Goal: Task Accomplishment & Management: Complete application form

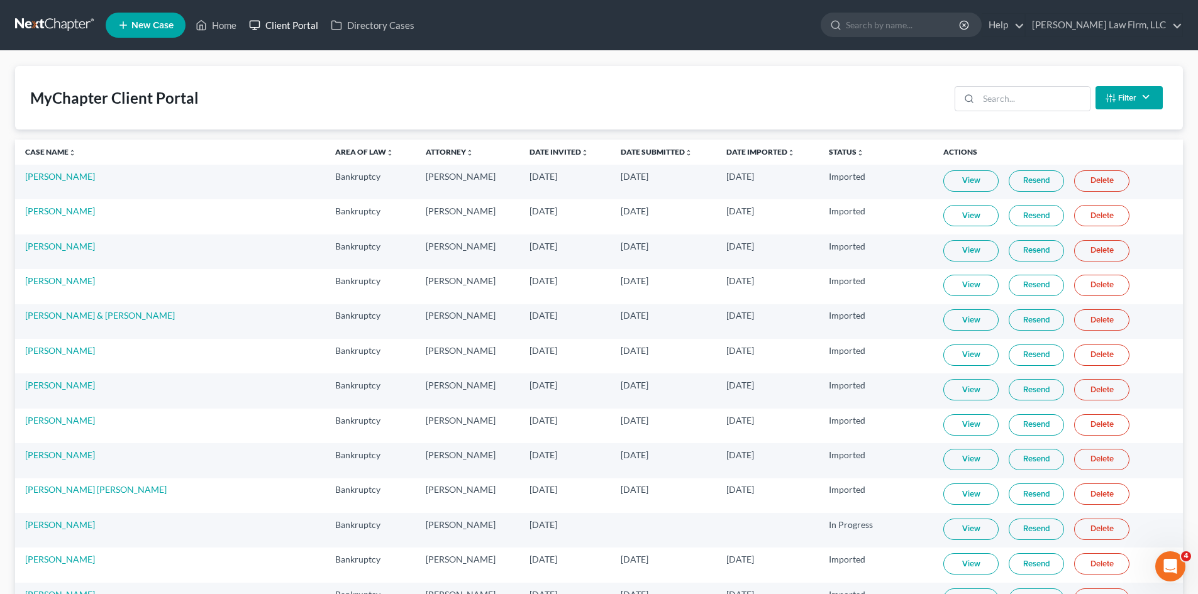
drag, startPoint x: 284, startPoint y: 25, endPoint x: 295, endPoint y: 25, distance: 11.3
click at [284, 25] on link "Client Portal" at bounding box center [284, 25] width 82 height 23
click at [989, 104] on input "search" at bounding box center [1033, 99] width 111 height 24
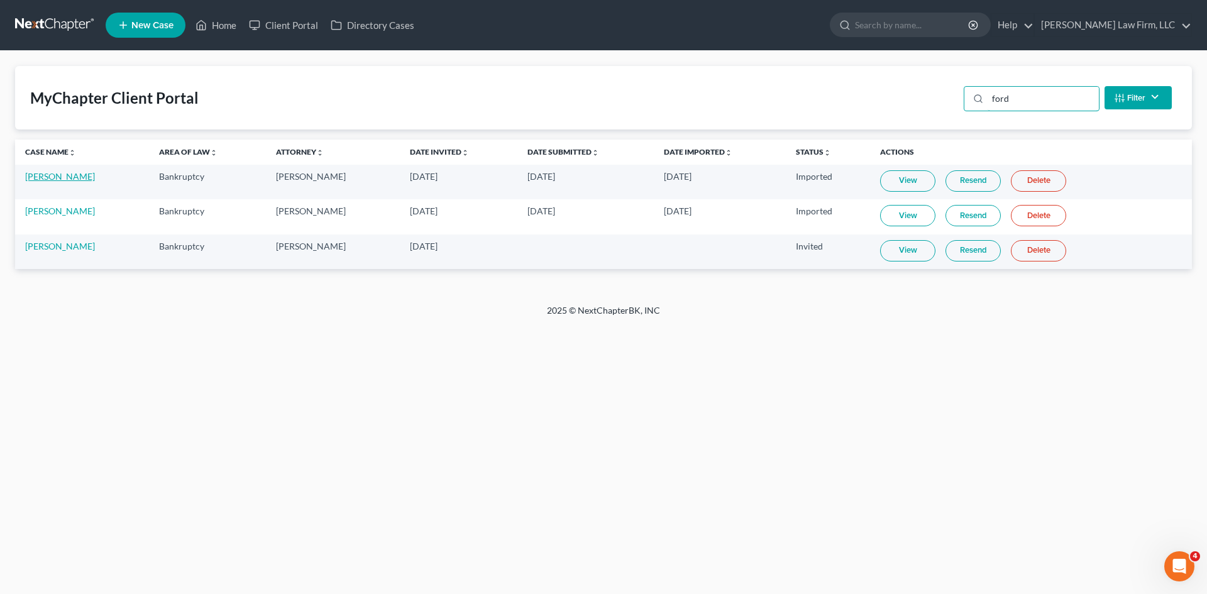
type input "ford"
click at [60, 175] on link "[PERSON_NAME]" at bounding box center [60, 176] width 70 height 11
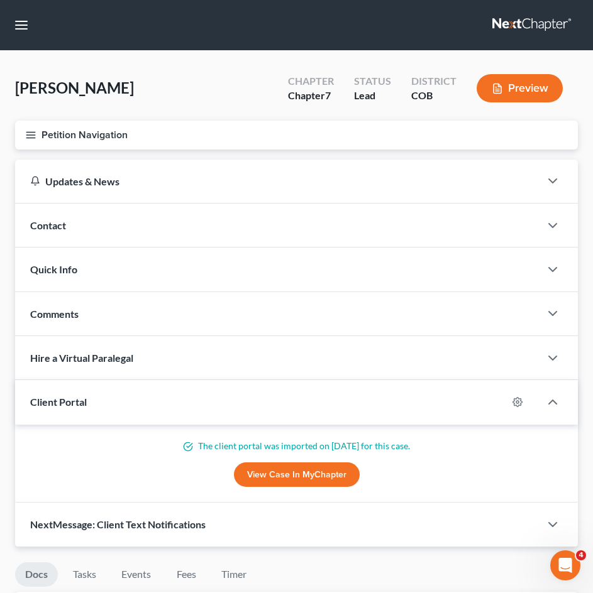
click at [101, 146] on button "Petition Navigation" at bounding box center [296, 135] width 563 height 29
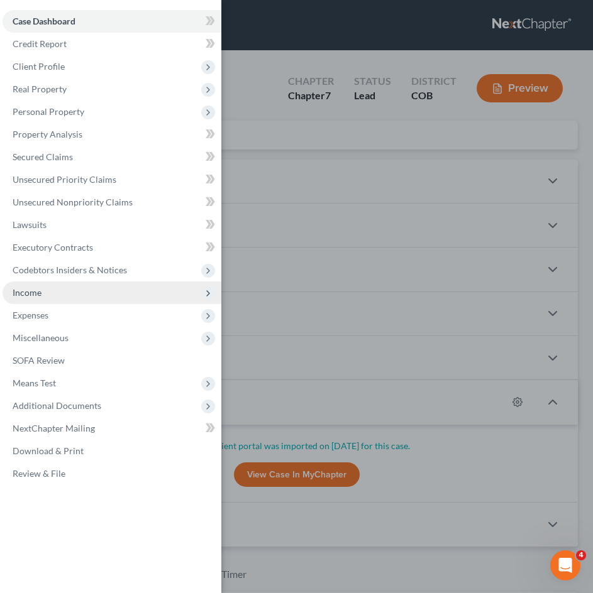
drag, startPoint x: 44, startPoint y: 289, endPoint x: 57, endPoint y: 285, distance: 13.6
click at [44, 289] on span "Income" at bounding box center [112, 293] width 219 height 23
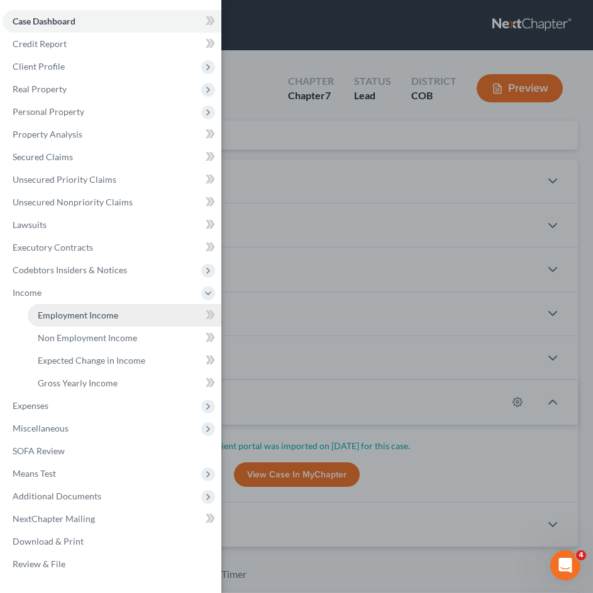
click at [91, 311] on span "Employment Income" at bounding box center [78, 315] width 80 height 11
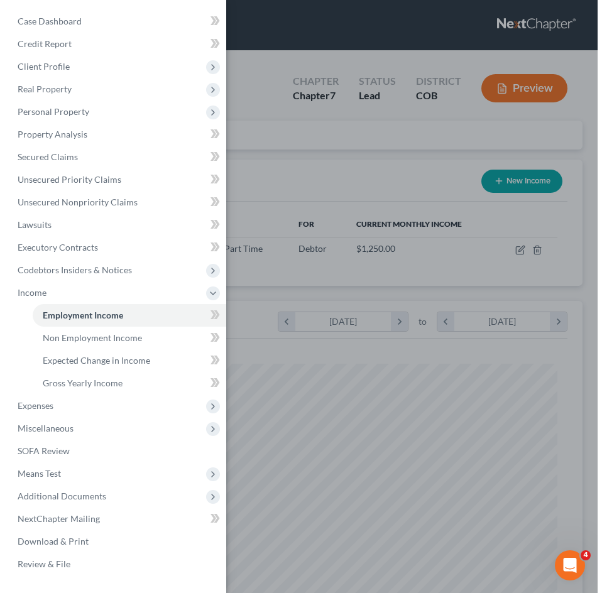
scroll to position [256, 537]
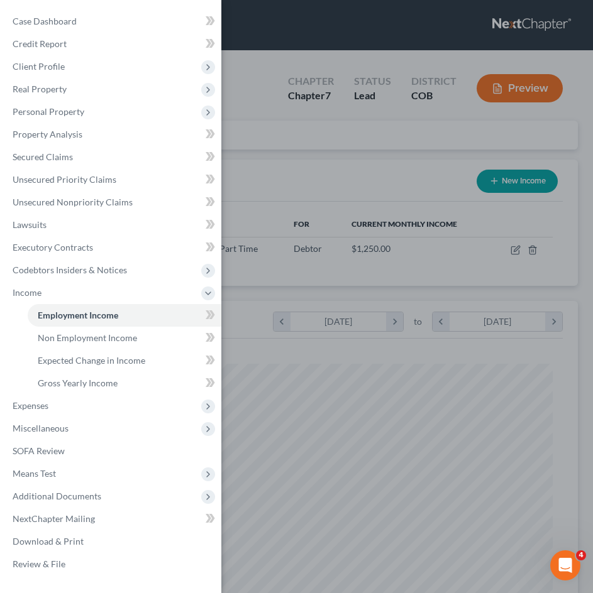
click at [404, 192] on div "Case Dashboard Payments Invoices Payments Payments Credit Report Client Profile" at bounding box center [296, 296] width 593 height 593
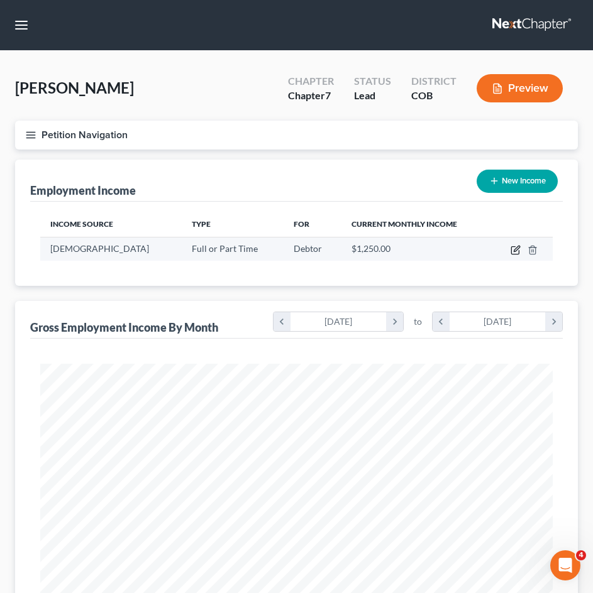
click at [515, 247] on icon "button" at bounding box center [515, 251] width 8 height 8
select select "0"
select select "5"
select select "0"
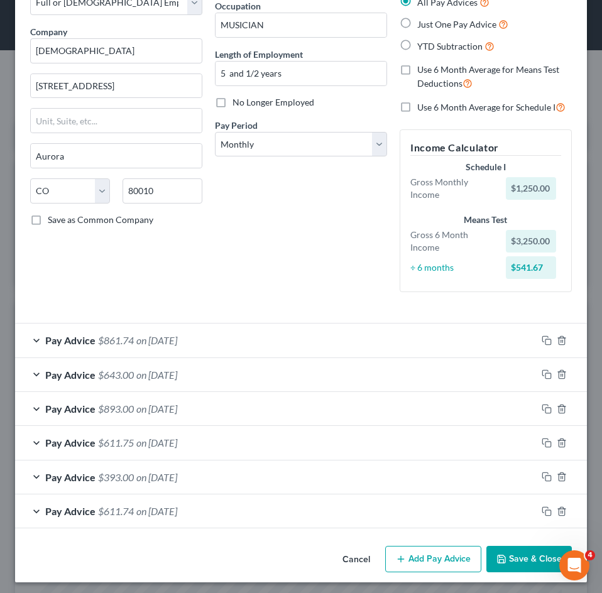
scroll to position [85, 0]
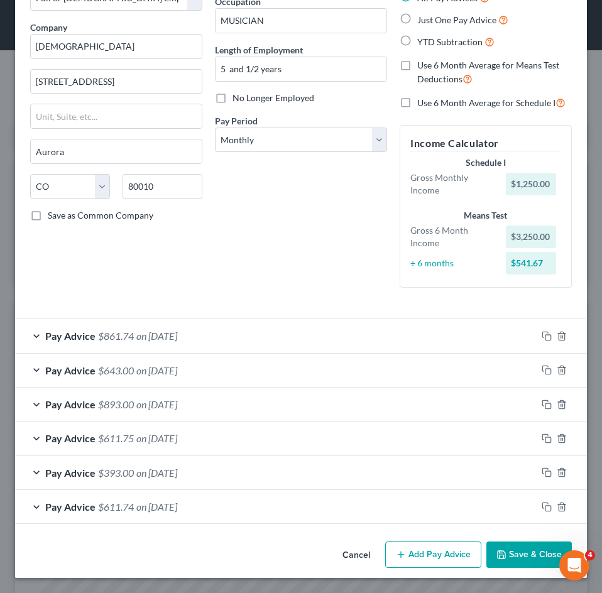
click at [411, 554] on button "Add Pay Advice" at bounding box center [433, 555] width 96 height 26
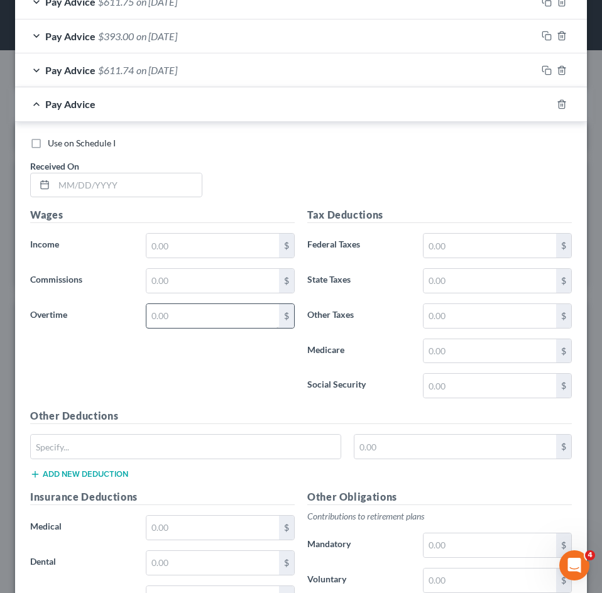
scroll to position [526, 0]
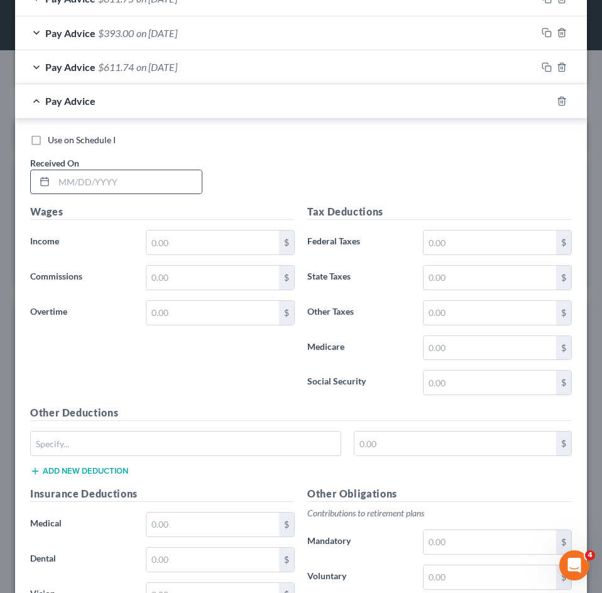
click at [164, 170] on div at bounding box center [116, 182] width 172 height 25
click at [168, 175] on input "text" at bounding box center [128, 182] width 148 height 24
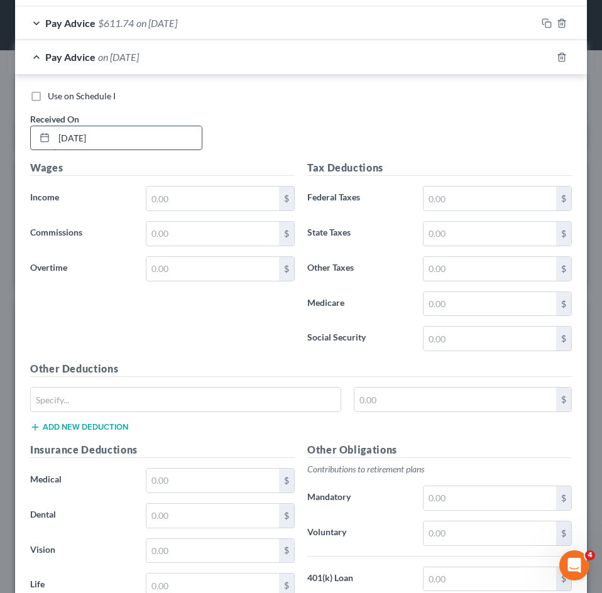
scroll to position [588, 0]
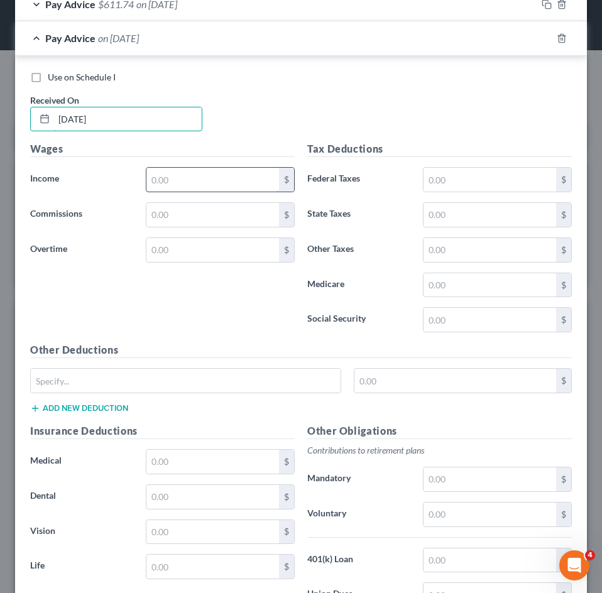
type input "08/29/2025"
click at [190, 176] on input "text" at bounding box center [212, 180] width 133 height 24
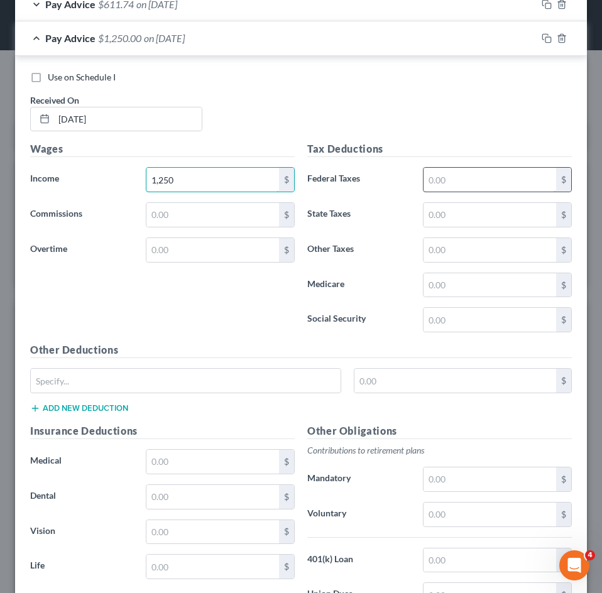
type input "1,250"
click at [439, 179] on input "text" at bounding box center [490, 180] width 133 height 24
click at [424, 329] on input "text" at bounding box center [490, 320] width 133 height 24
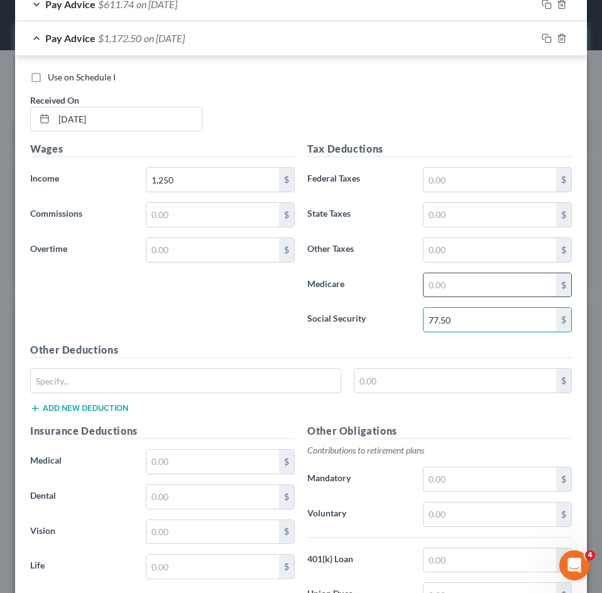
type input "77.50"
click at [444, 294] on input "text" at bounding box center [490, 285] width 133 height 24
type input "18.12"
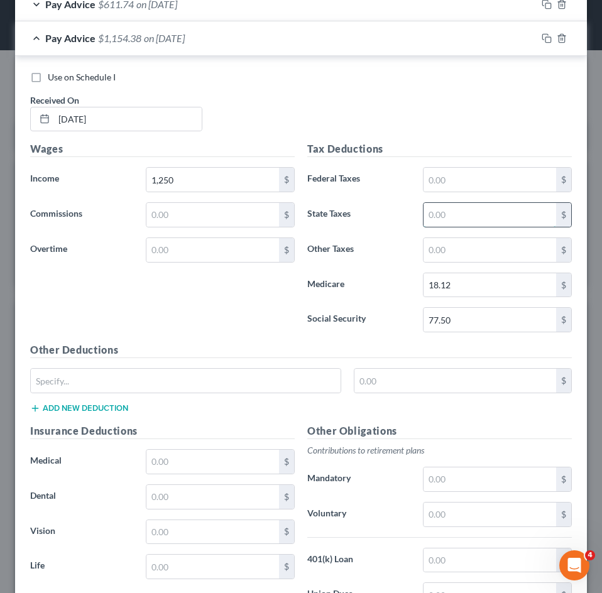
click at [466, 219] on input "text" at bounding box center [490, 215] width 133 height 24
type input "37"
drag, startPoint x: 104, startPoint y: 374, endPoint x: 103, endPoint y: 385, distance: 10.8
click at [104, 374] on input "text" at bounding box center [186, 381] width 310 height 24
type input "CO Paid Family Leave"
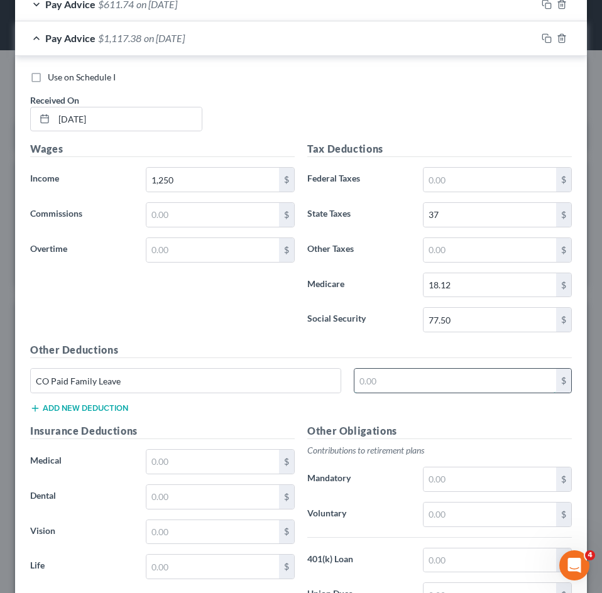
click at [439, 378] on input "text" at bounding box center [456, 381] width 202 height 24
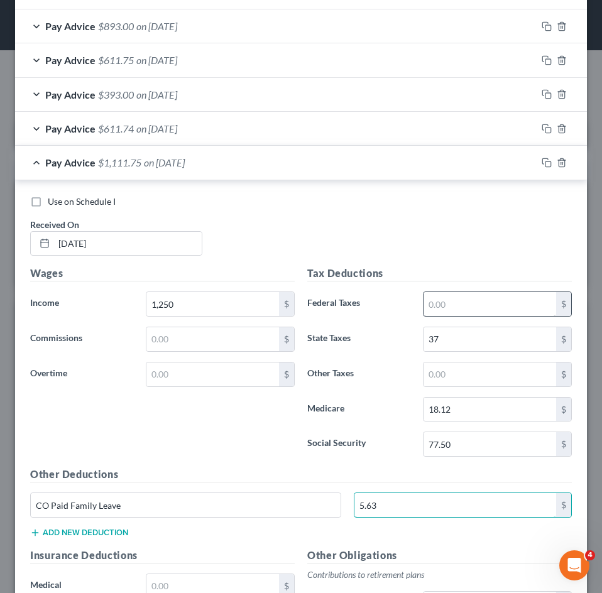
scroll to position [463, 0]
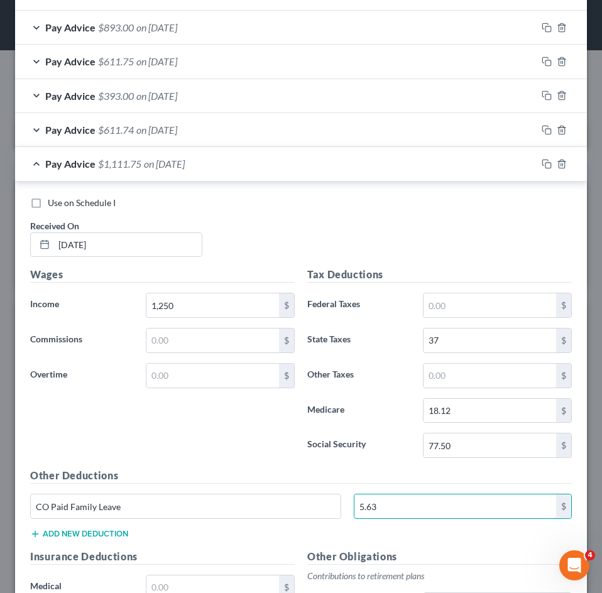
type input "5.63"
click at [332, 164] on div "Pay Advice $1,111.75 on 08/29/2025" at bounding box center [276, 163] width 522 height 33
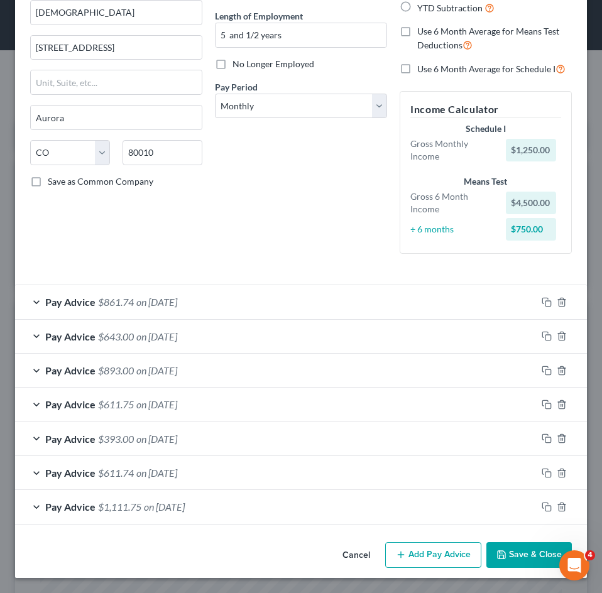
scroll to position [119, 0]
click at [440, 558] on button "Add Pay Advice" at bounding box center [433, 556] width 96 height 26
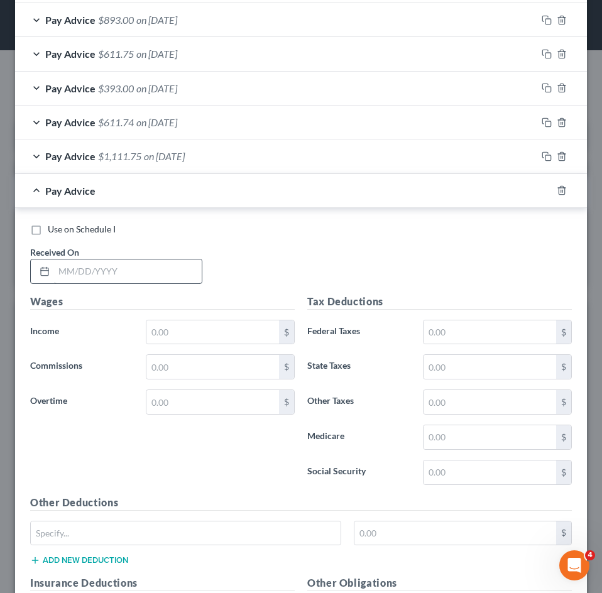
scroll to position [493, 0]
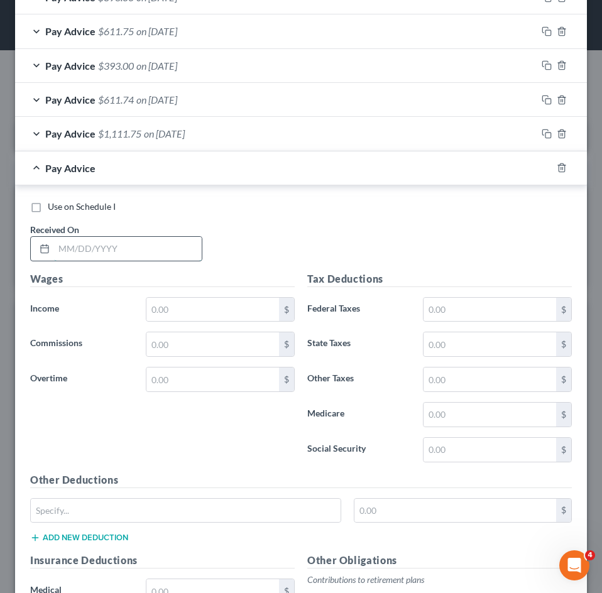
click at [154, 246] on input "text" at bounding box center [128, 249] width 148 height 24
type input "07/30/2025"
click at [174, 300] on input "text" at bounding box center [212, 310] width 133 height 24
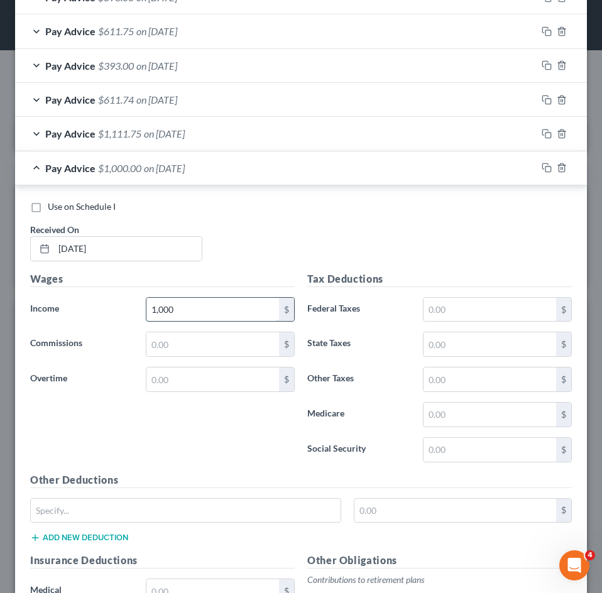
scroll to position [430, 0]
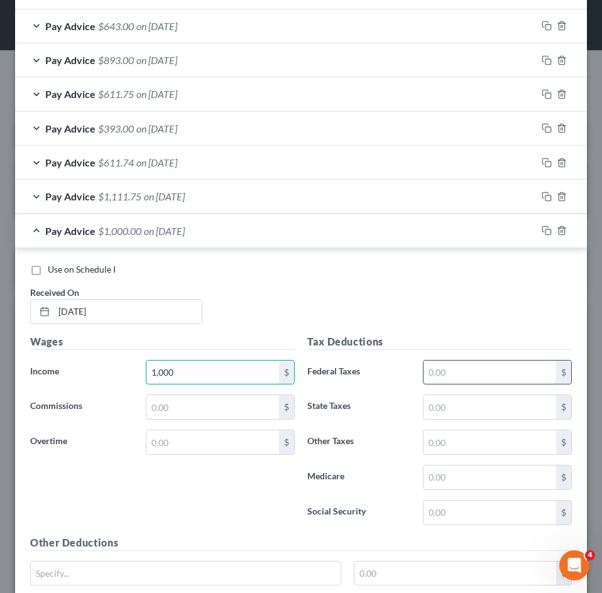
type input "1,000"
click at [443, 362] on input "text" at bounding box center [490, 373] width 133 height 24
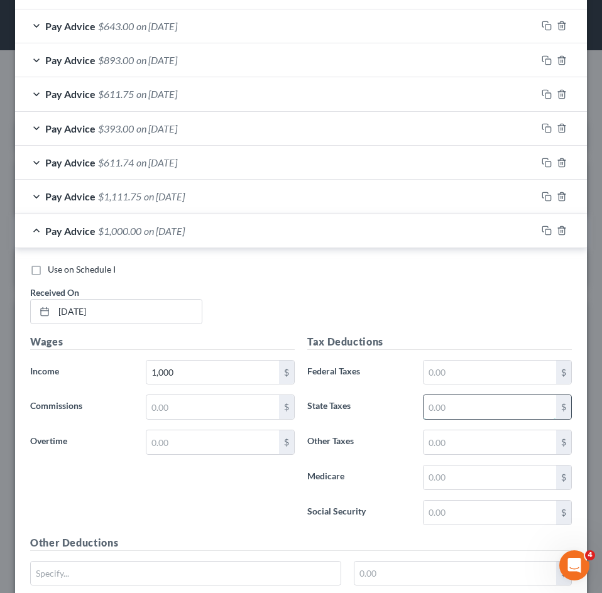
click at [425, 407] on input "text" at bounding box center [490, 407] width 133 height 24
type input "26"
click at [439, 481] on input "text" at bounding box center [490, 478] width 133 height 24
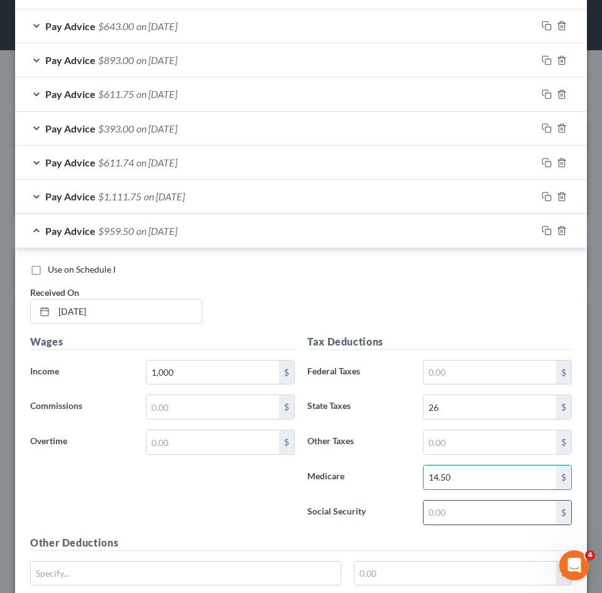
type input "14.50"
click at [441, 510] on input "text" at bounding box center [490, 513] width 133 height 24
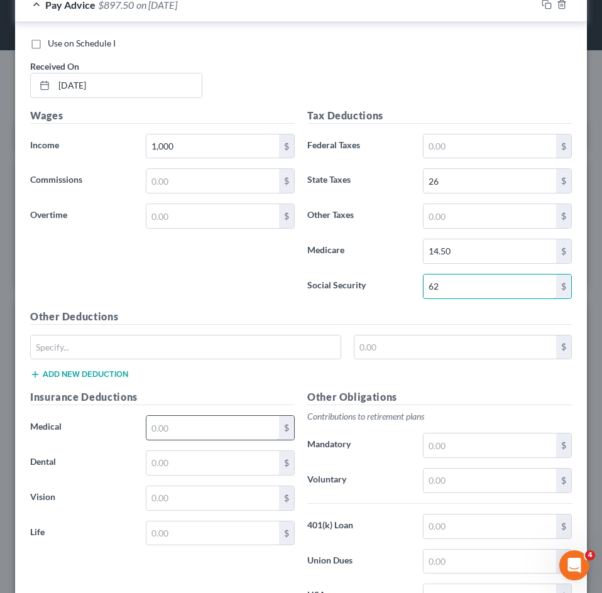
scroll to position [681, 0]
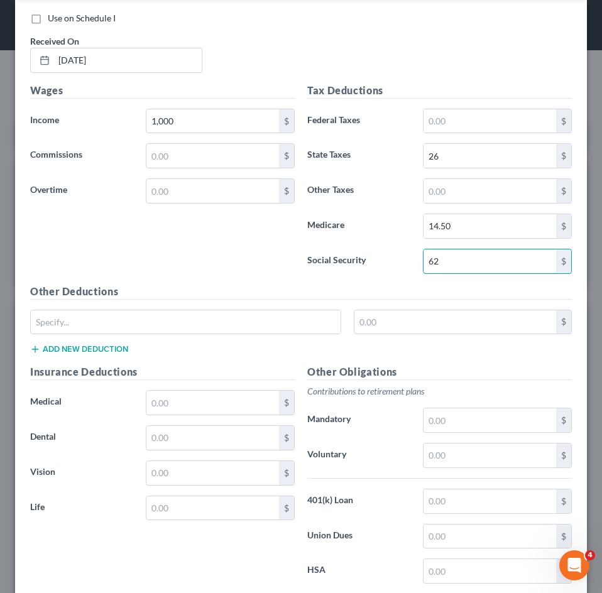
type input "62"
click at [175, 309] on div "Other Deductions $ Add new deduction" at bounding box center [301, 324] width 554 height 81
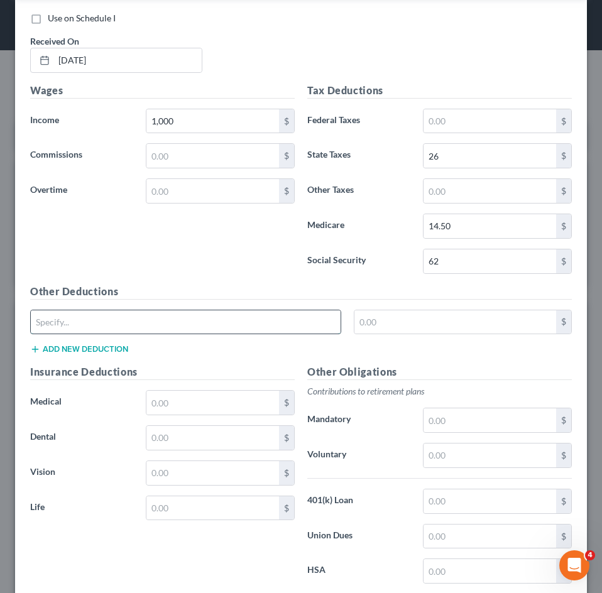
click at [178, 321] on input "text" at bounding box center [186, 323] width 310 height 24
type input "CO Paid Family Leave"
click at [355, 321] on input "text" at bounding box center [456, 323] width 202 height 24
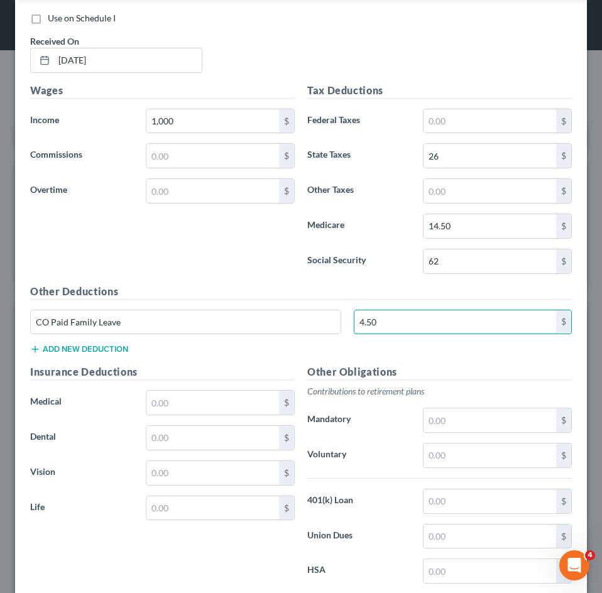
type input "4.50"
click at [206, 254] on div "Wages Income * 1,000 $ Commissions $ Overtime $" at bounding box center [162, 183] width 277 height 201
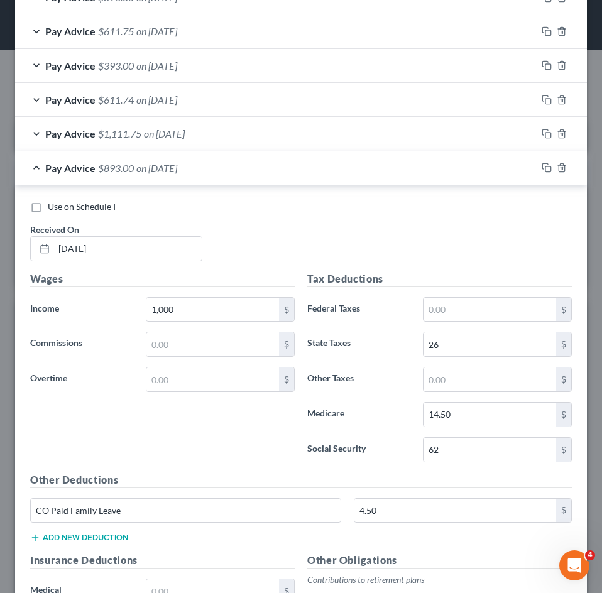
click at [162, 172] on span "on 07/30/2025" at bounding box center [156, 168] width 41 height 12
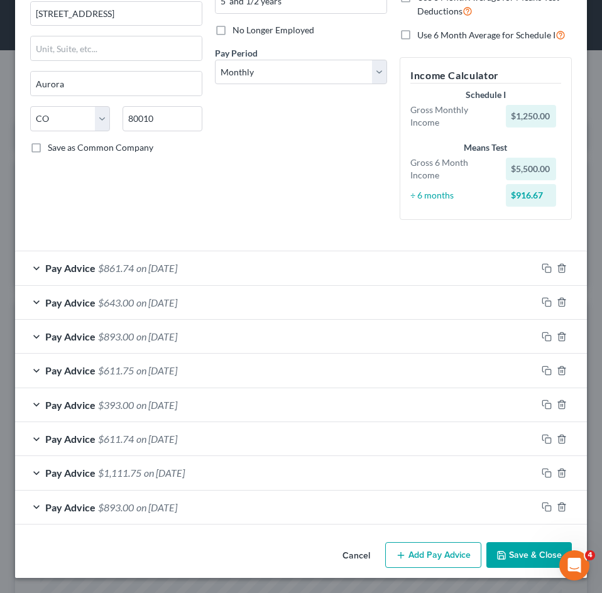
scroll to position [153, 0]
drag, startPoint x: 438, startPoint y: 559, endPoint x: 353, endPoint y: 429, distance: 155.0
click at [436, 556] on button "Add Pay Advice" at bounding box center [433, 556] width 96 height 26
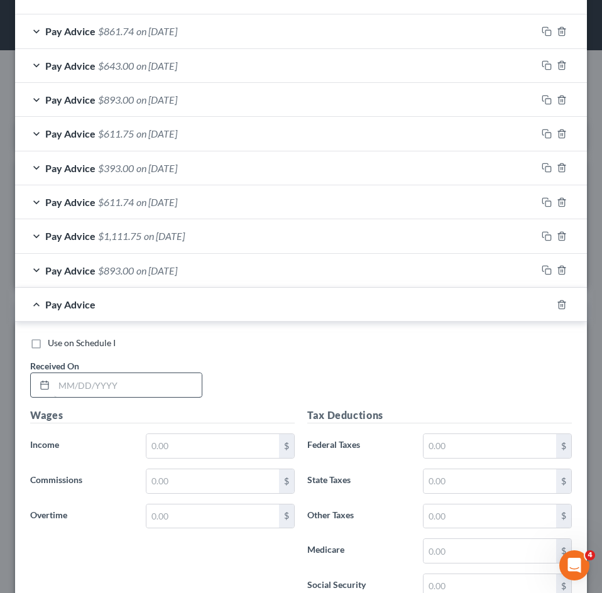
scroll to position [402, 0]
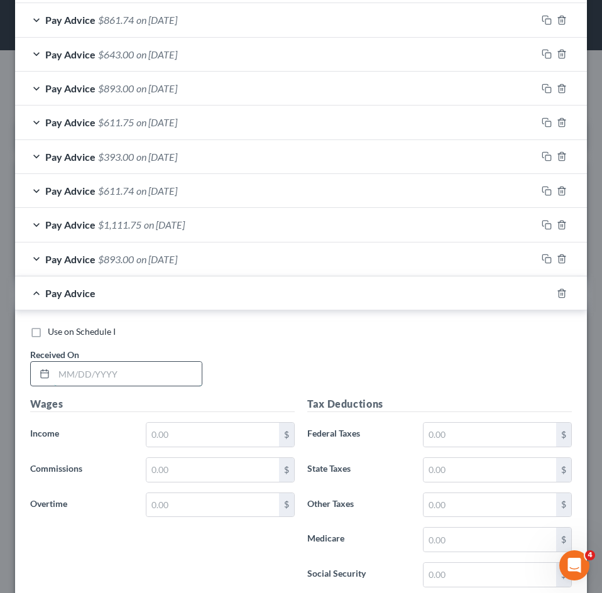
click at [113, 379] on input "text" at bounding box center [128, 374] width 148 height 24
type input "09/30/2025"
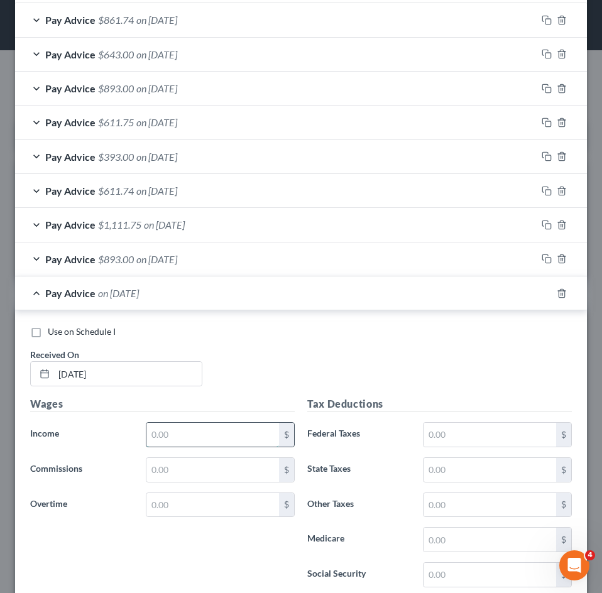
click at [213, 431] on input "text" at bounding box center [212, 435] width 133 height 24
type input "1,000"
click at [491, 433] on input "text" at bounding box center [490, 435] width 133 height 24
click at [430, 472] on input "text" at bounding box center [490, 470] width 133 height 24
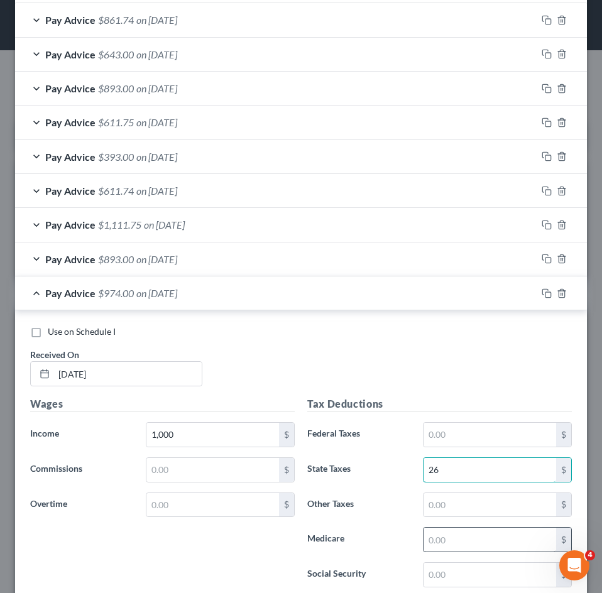
type input "26"
click at [429, 534] on input "text" at bounding box center [490, 540] width 133 height 24
type input "14.50"
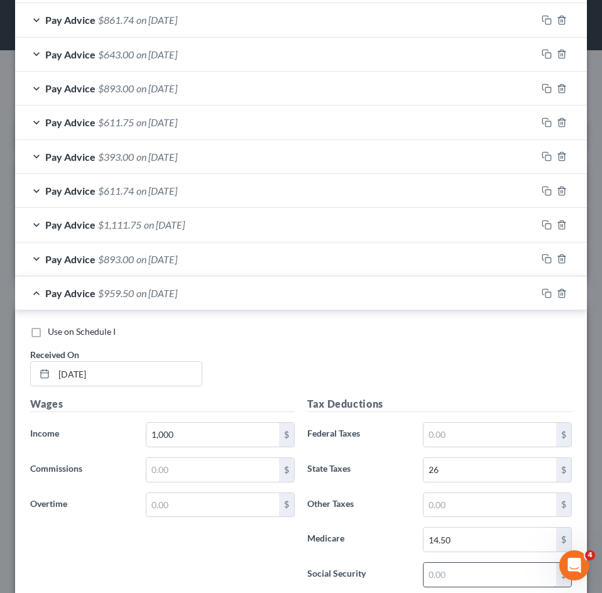
click at [449, 566] on input "text" at bounding box center [490, 575] width 133 height 24
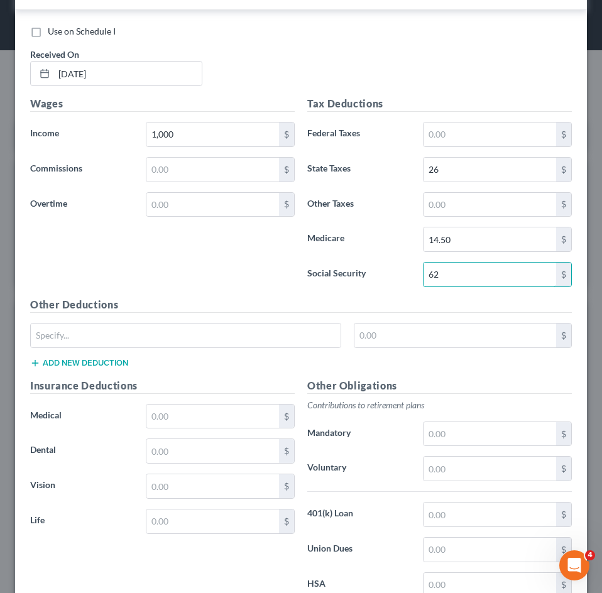
scroll to position [716, 0]
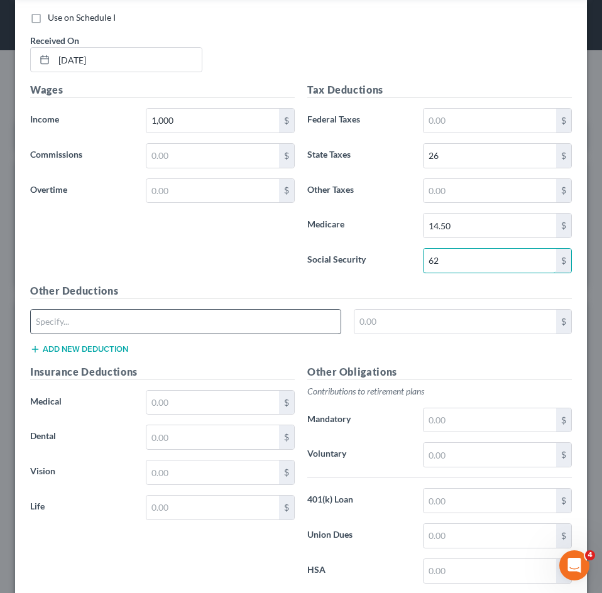
type input "62"
click at [131, 319] on input "text" at bounding box center [186, 322] width 310 height 24
type input "CO Paid Family Leave"
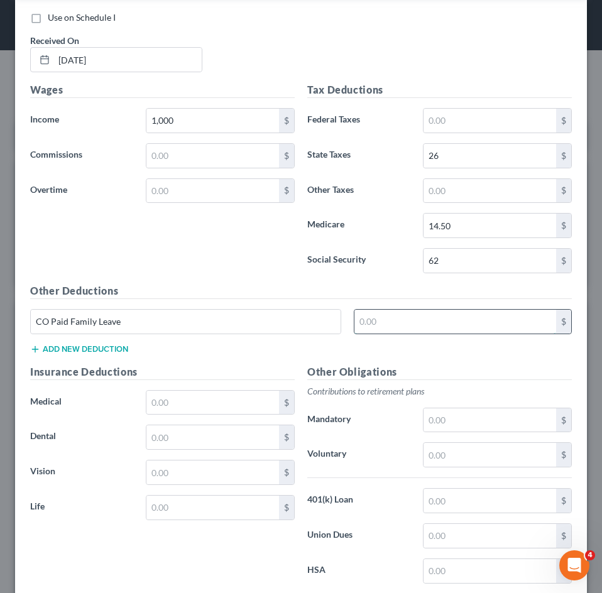
click at [455, 315] on input "text" at bounding box center [456, 322] width 202 height 24
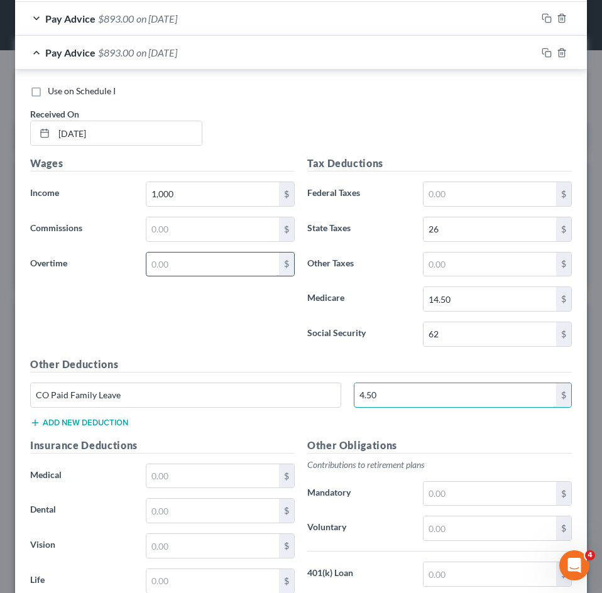
scroll to position [465, 0]
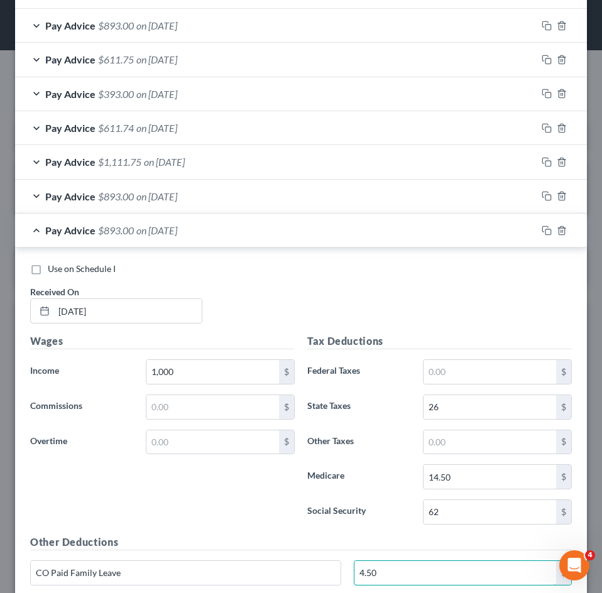
type input "4.50"
drag, startPoint x: 169, startPoint y: 228, endPoint x: 152, endPoint y: 230, distance: 17.2
click at [169, 228] on span "on 09/30/2025" at bounding box center [156, 230] width 41 height 12
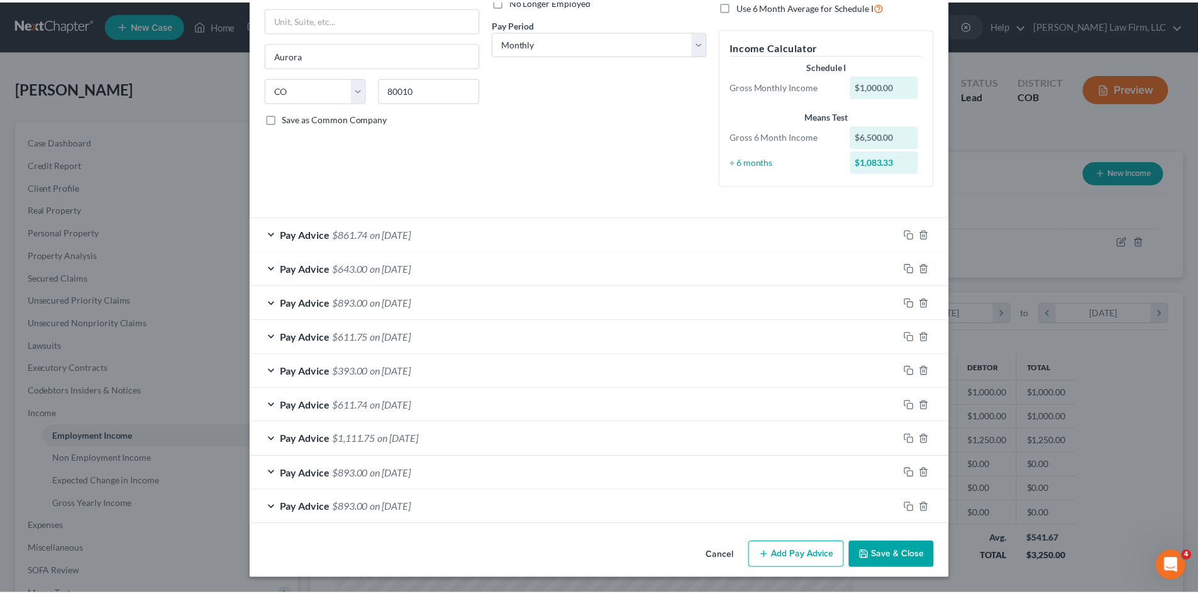
scroll to position [628411, 628149]
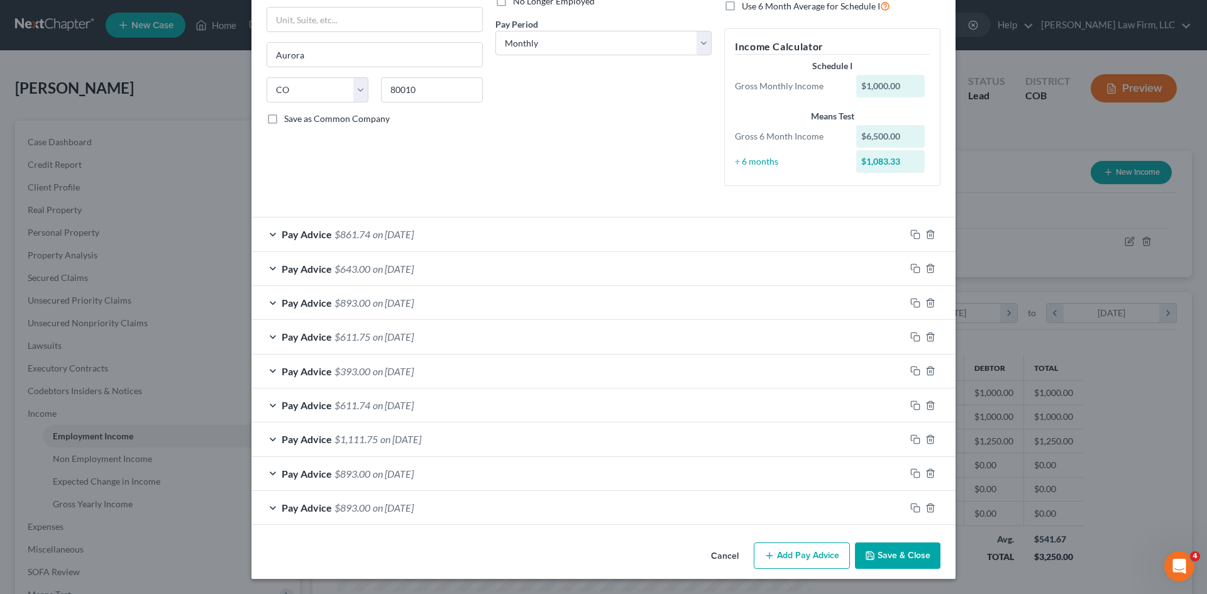
click at [907, 549] on button "Save & Close" at bounding box center [897, 556] width 85 height 26
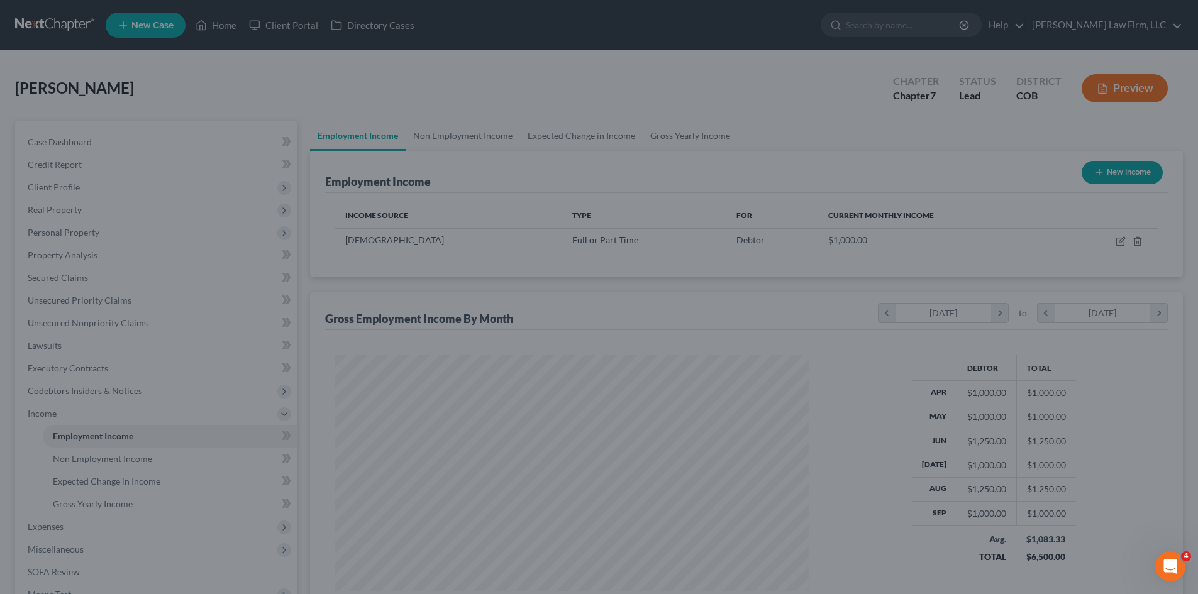
scroll to position [628413, 628153]
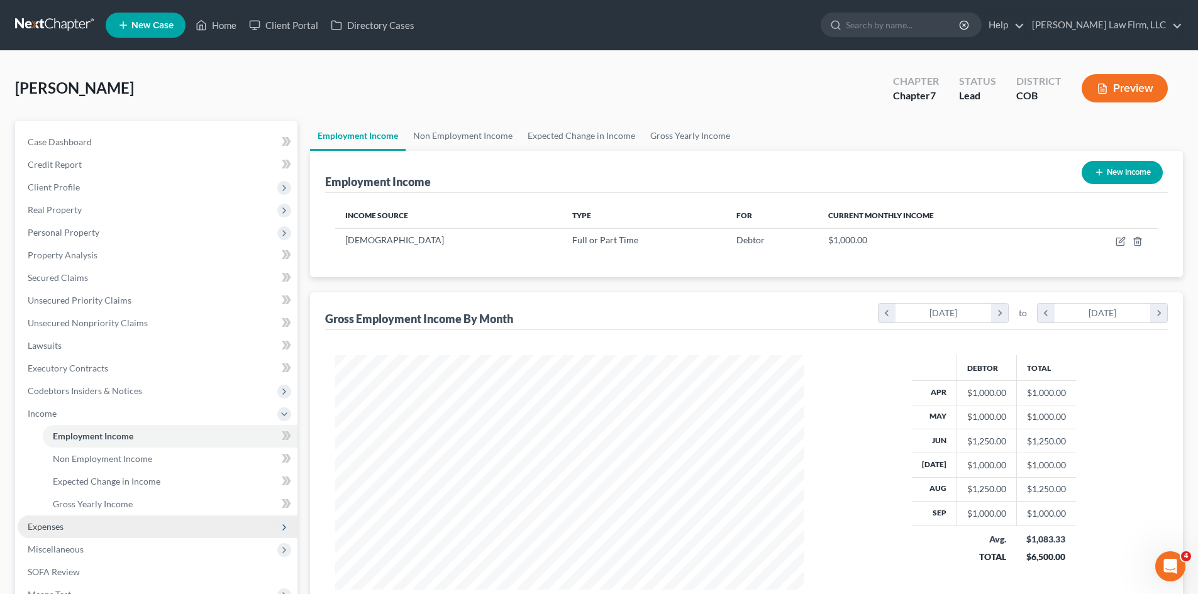
click at [58, 529] on span "Expenses" at bounding box center [46, 526] width 36 height 11
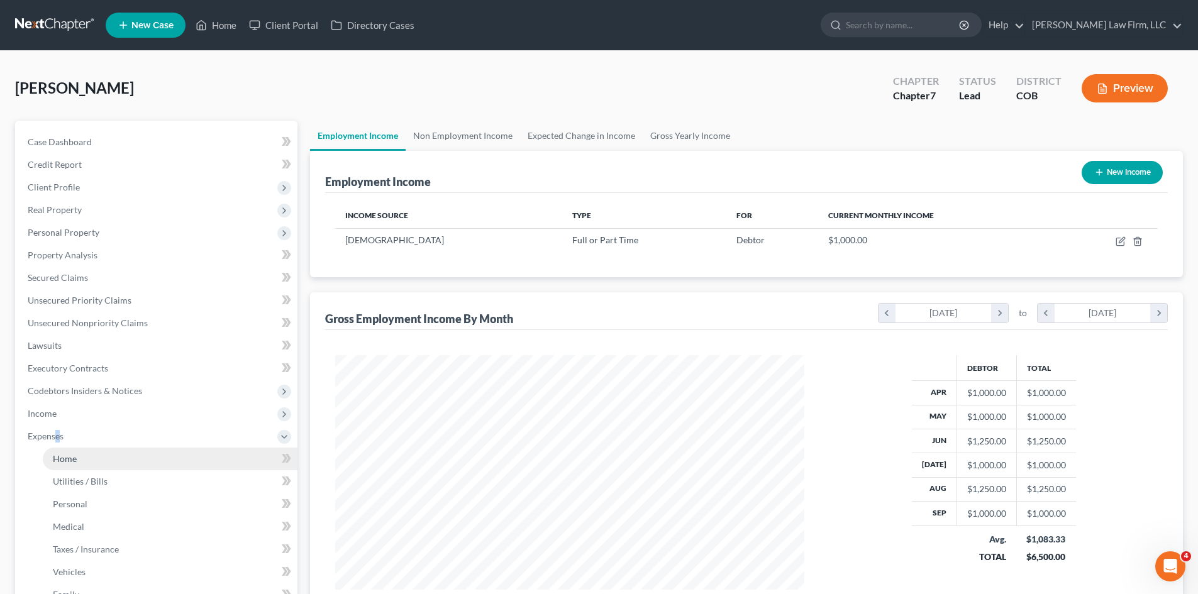
click at [58, 467] on link "Home" at bounding box center [170, 459] width 255 height 23
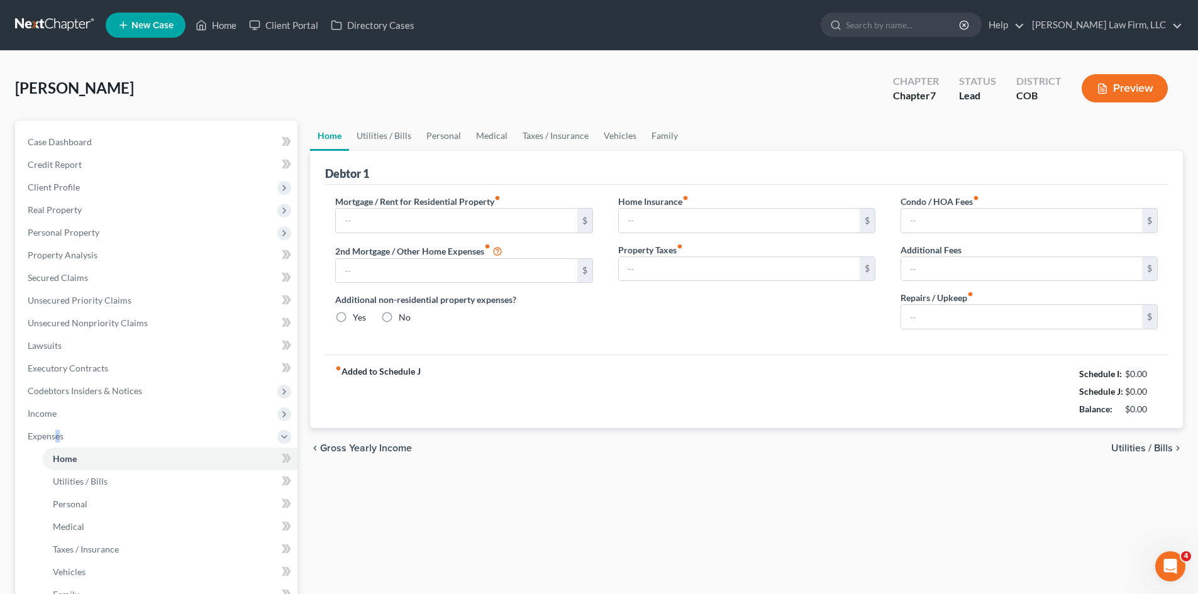
type input "1,820.00"
type input "0.00"
radio input "true"
type input "34.00"
type input "0.00"
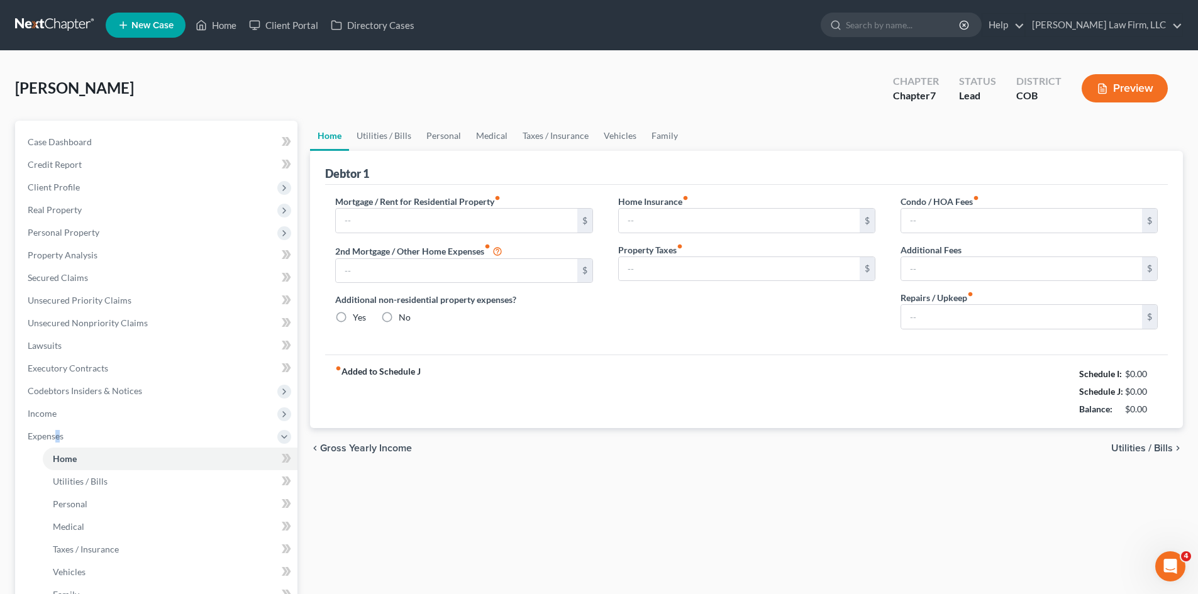
type input "0.00"
click at [400, 139] on link "Utilities / Bills" at bounding box center [384, 136] width 70 height 30
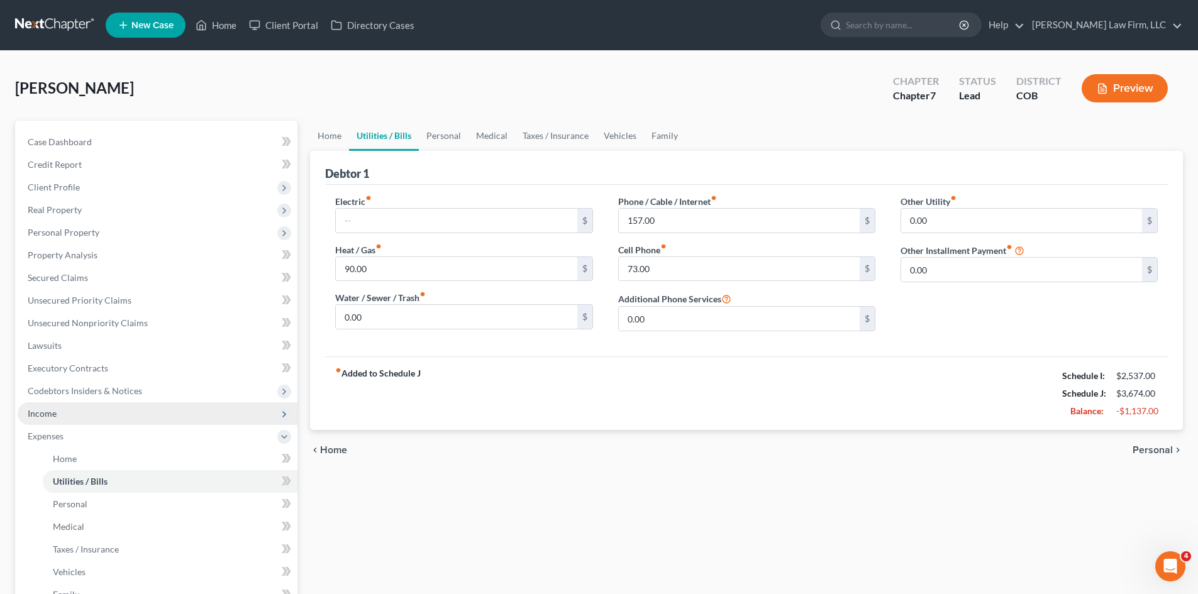
click at [69, 411] on span "Income" at bounding box center [158, 413] width 280 height 23
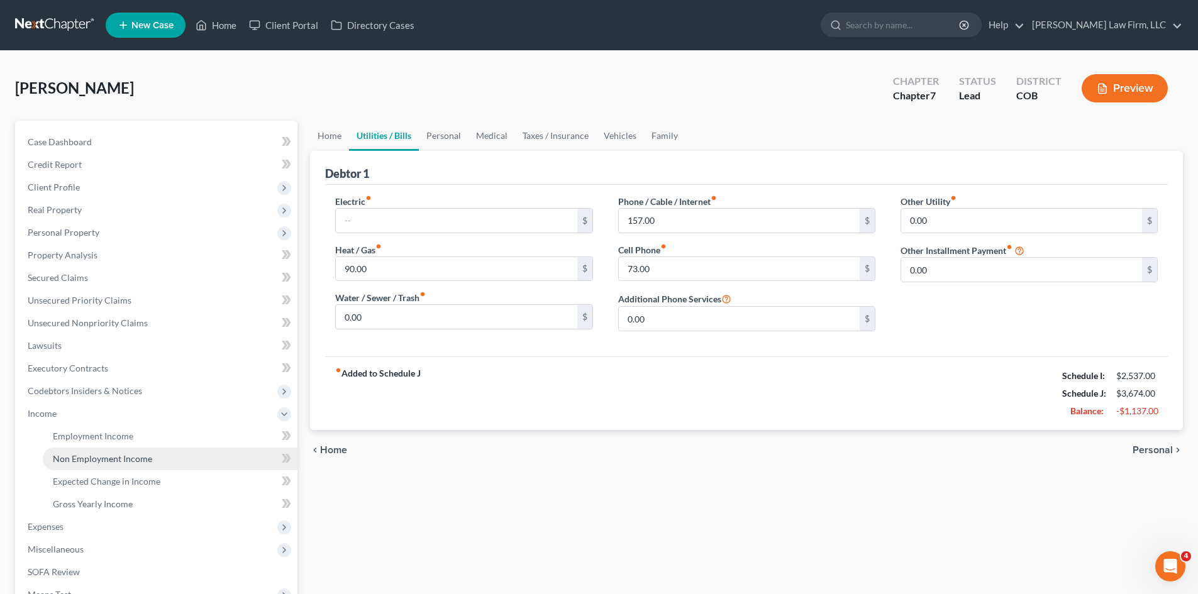
click at [79, 466] on link "Non Employment Income" at bounding box center [170, 459] width 255 height 23
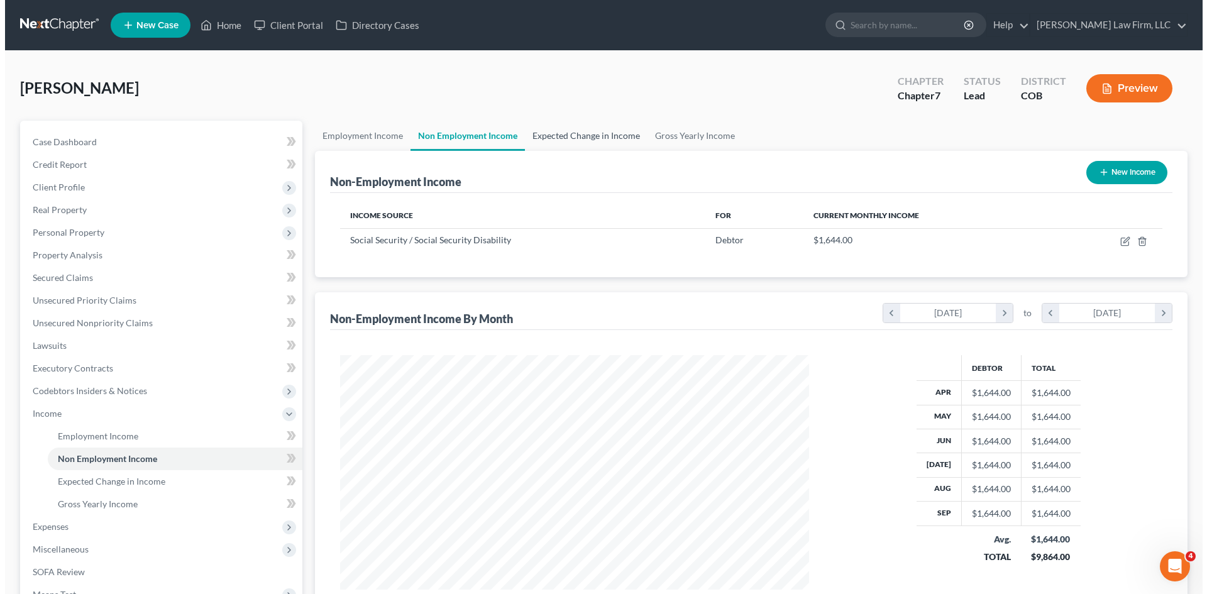
scroll to position [234, 494]
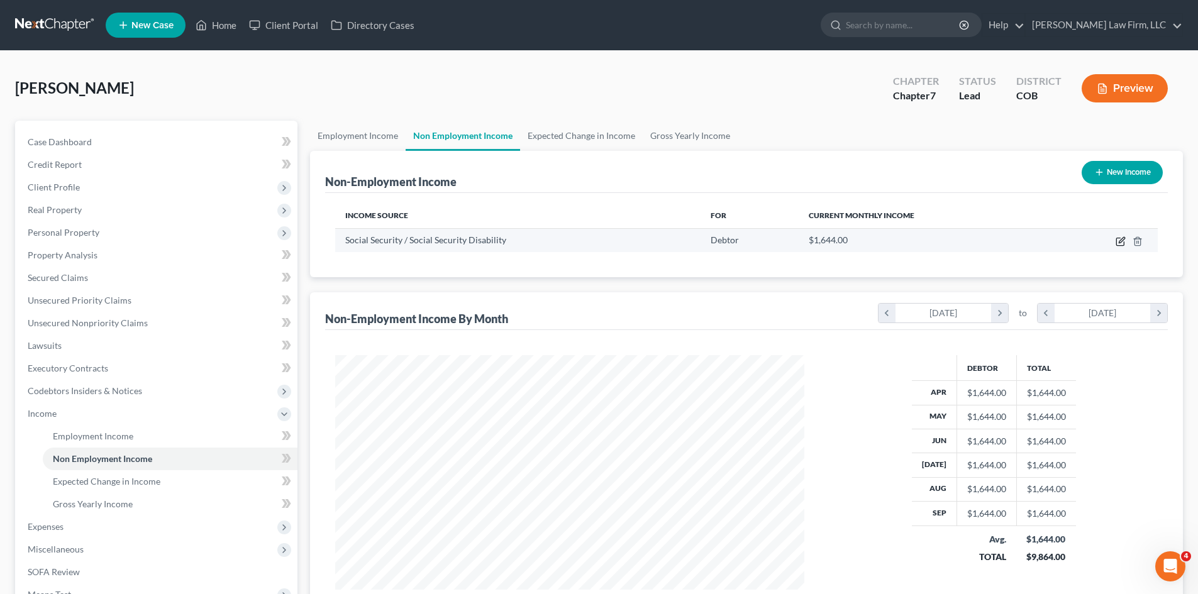
click at [1117, 242] on icon "button" at bounding box center [1120, 241] width 10 height 10
select select "4"
select select "0"
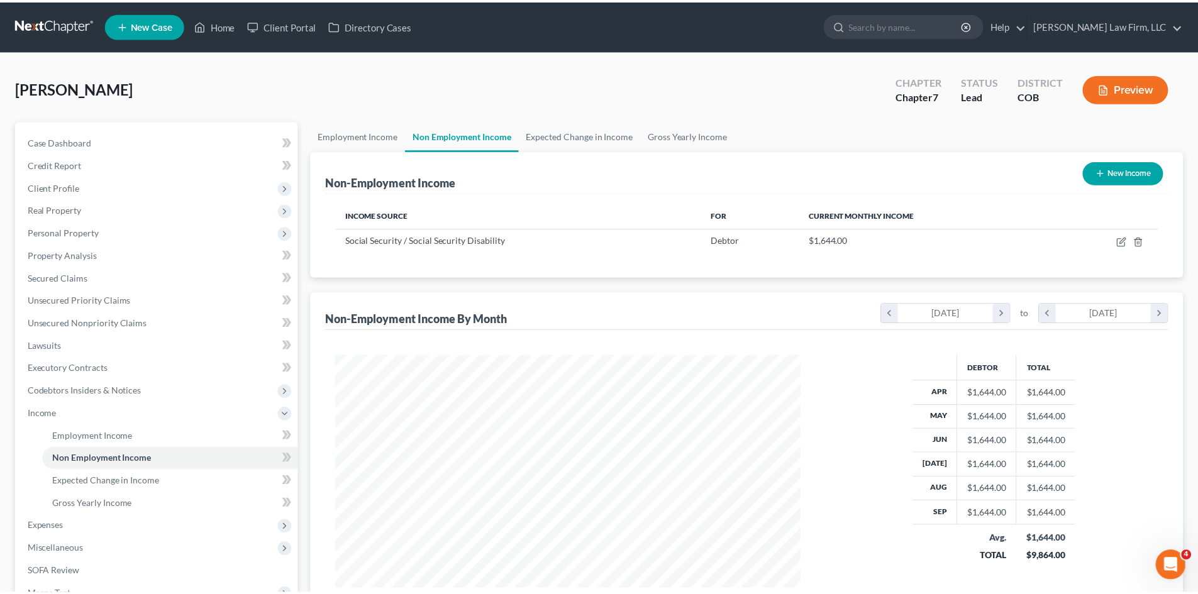
scroll to position [236, 499]
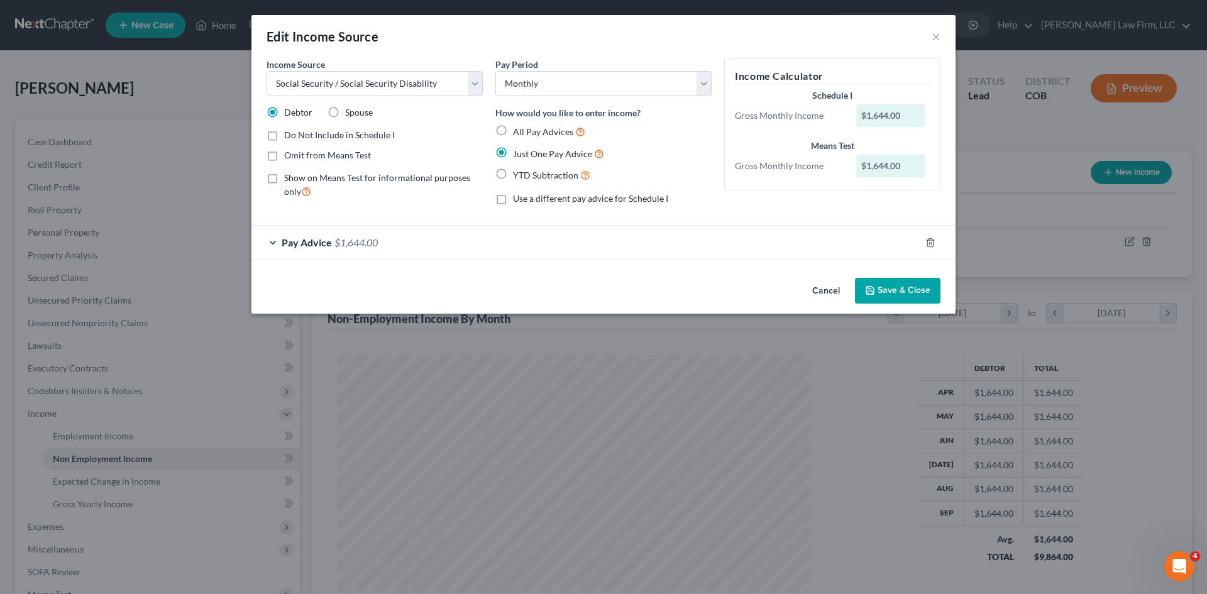
click at [394, 246] on div "Pay Advice $1,644.00" at bounding box center [585, 242] width 669 height 33
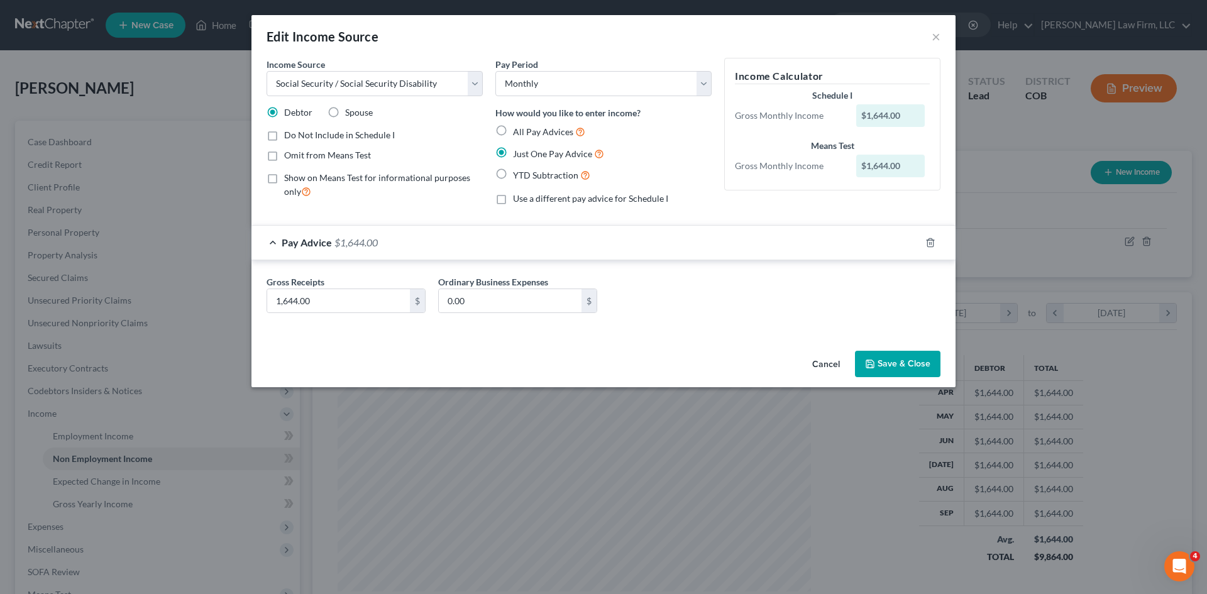
click at [903, 362] on button "Save & Close" at bounding box center [897, 364] width 85 height 26
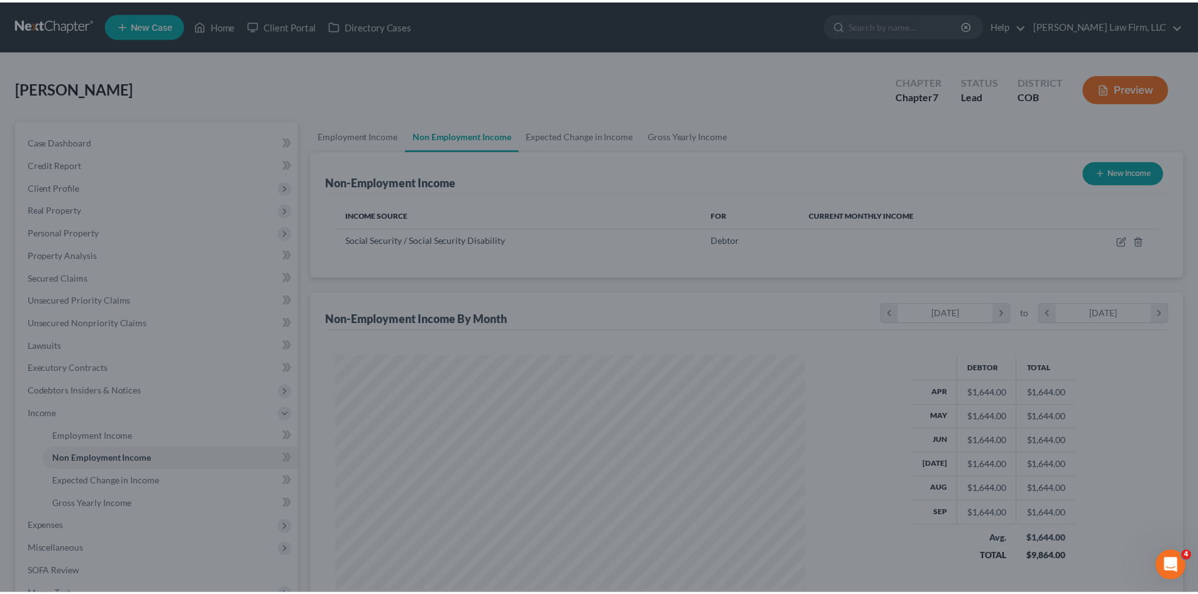
scroll to position [628413, 628153]
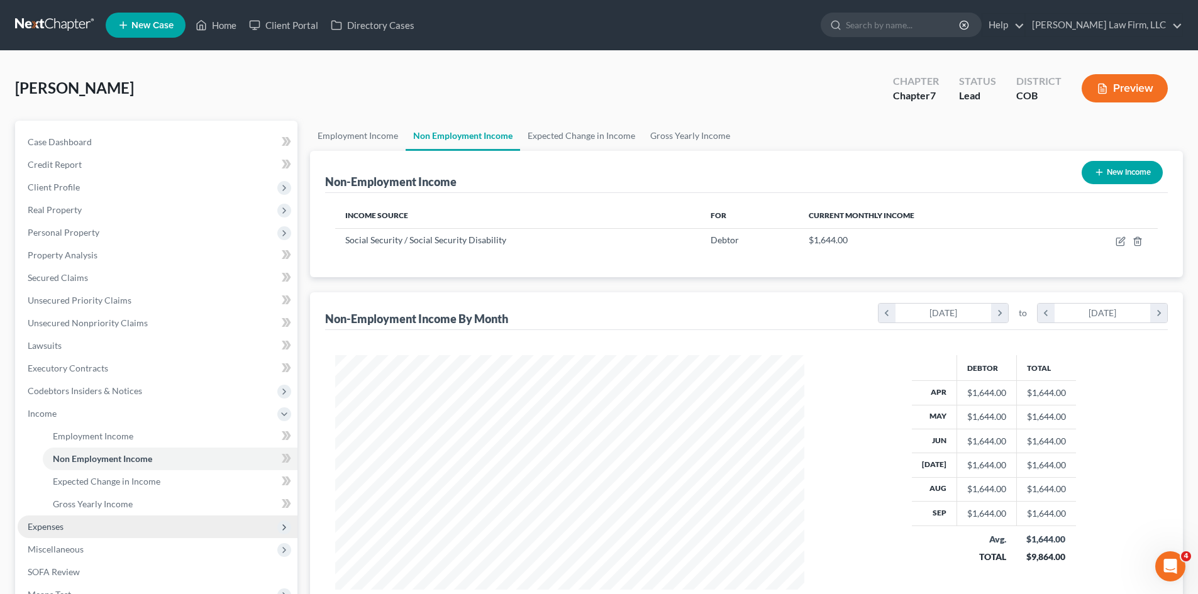
click at [63, 536] on span "Expenses" at bounding box center [158, 526] width 280 height 23
click at [72, 467] on link "Home" at bounding box center [170, 459] width 255 height 23
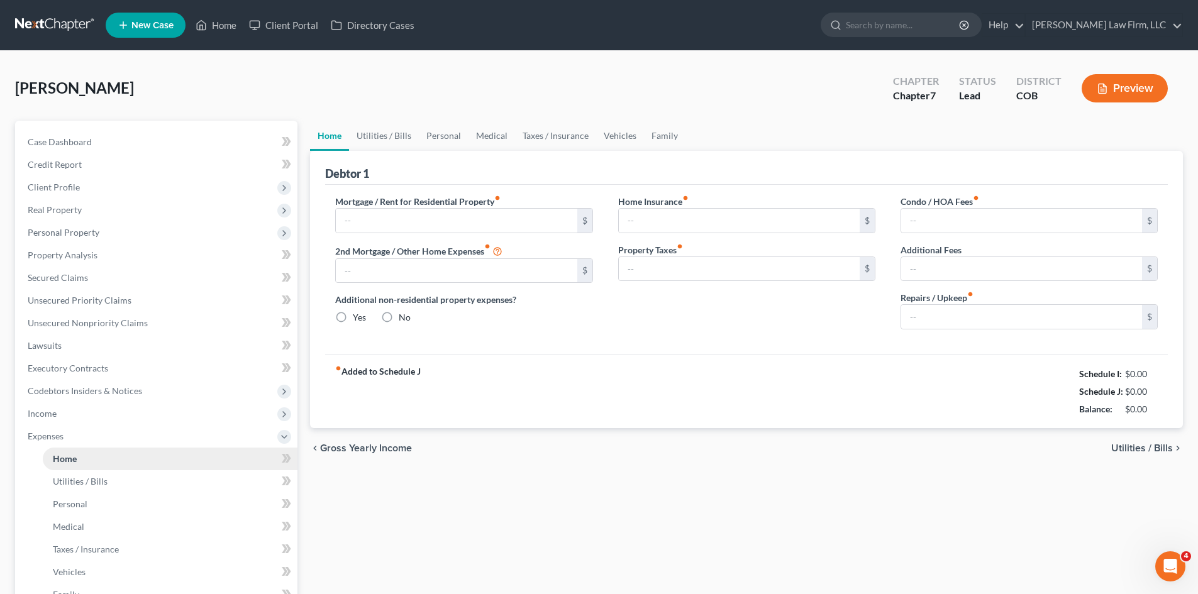
type input "1,820.00"
type input "0.00"
radio input "true"
type input "34.00"
type input "0.00"
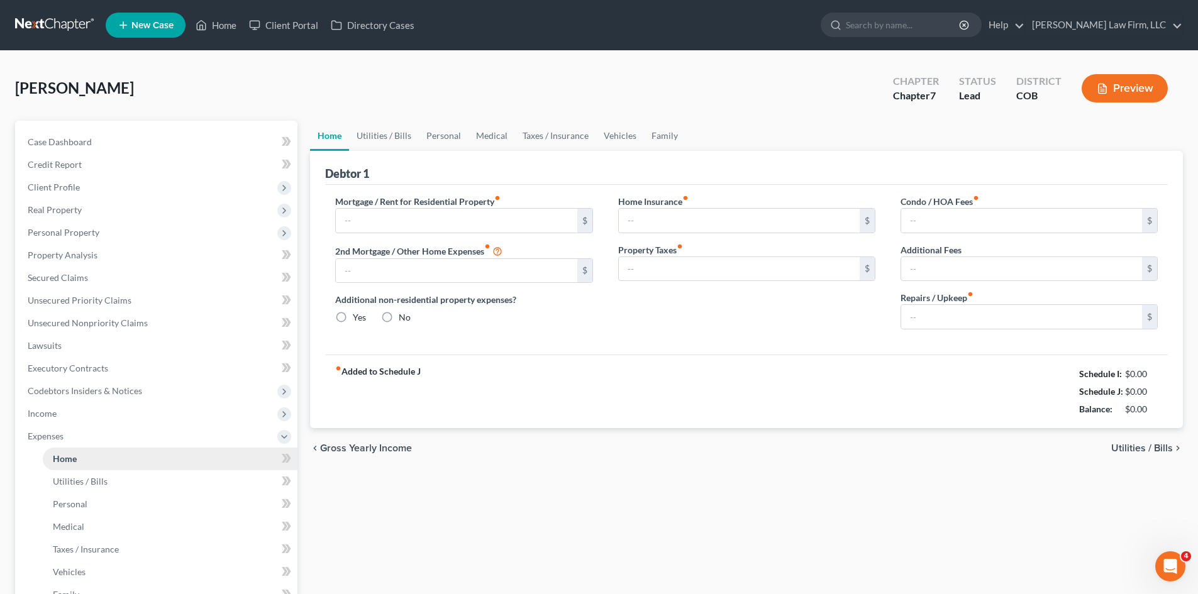
type input "0.00"
click at [439, 135] on link "Personal" at bounding box center [444, 136] width 50 height 30
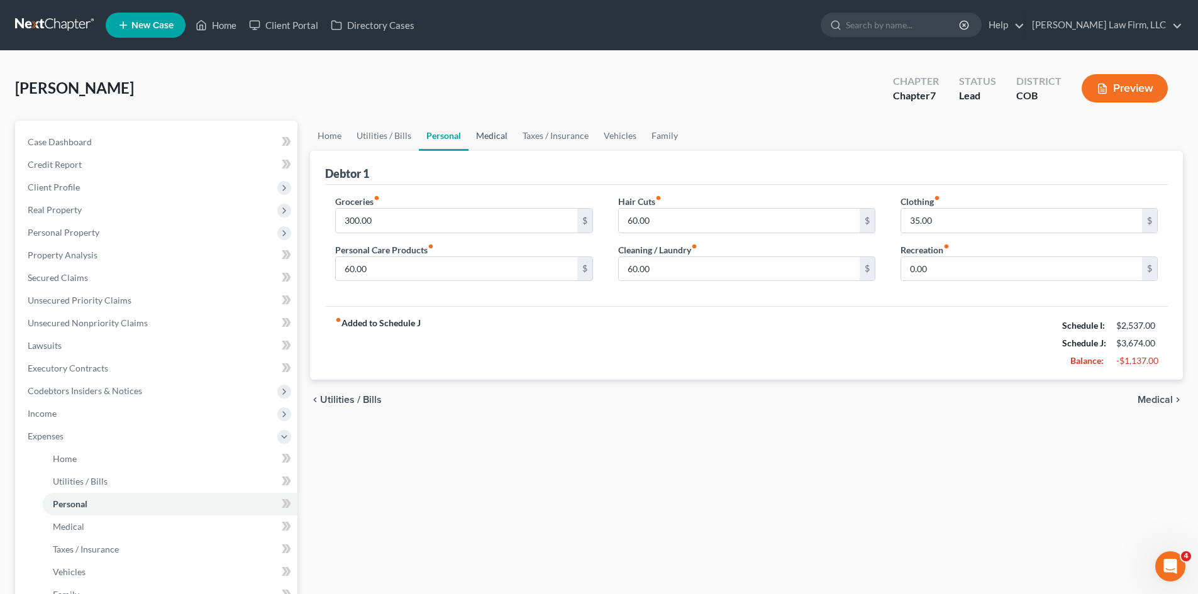
click at [504, 138] on link "Medical" at bounding box center [491, 136] width 47 height 30
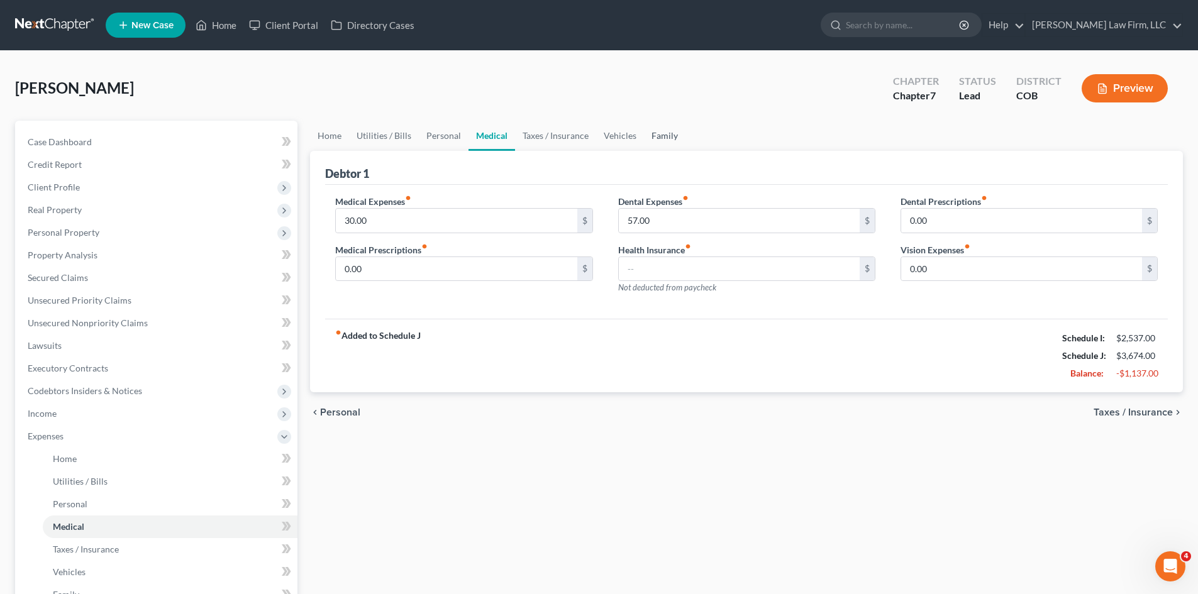
click at [668, 133] on link "Family" at bounding box center [664, 136] width 41 height 30
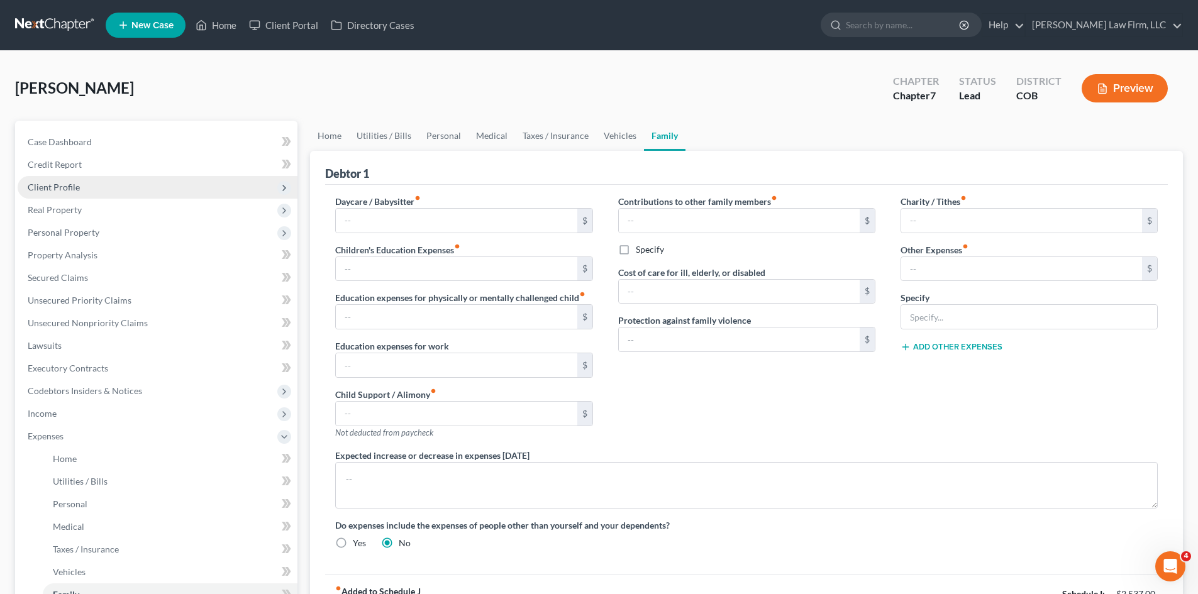
click at [95, 181] on span "Client Profile" at bounding box center [158, 187] width 280 height 23
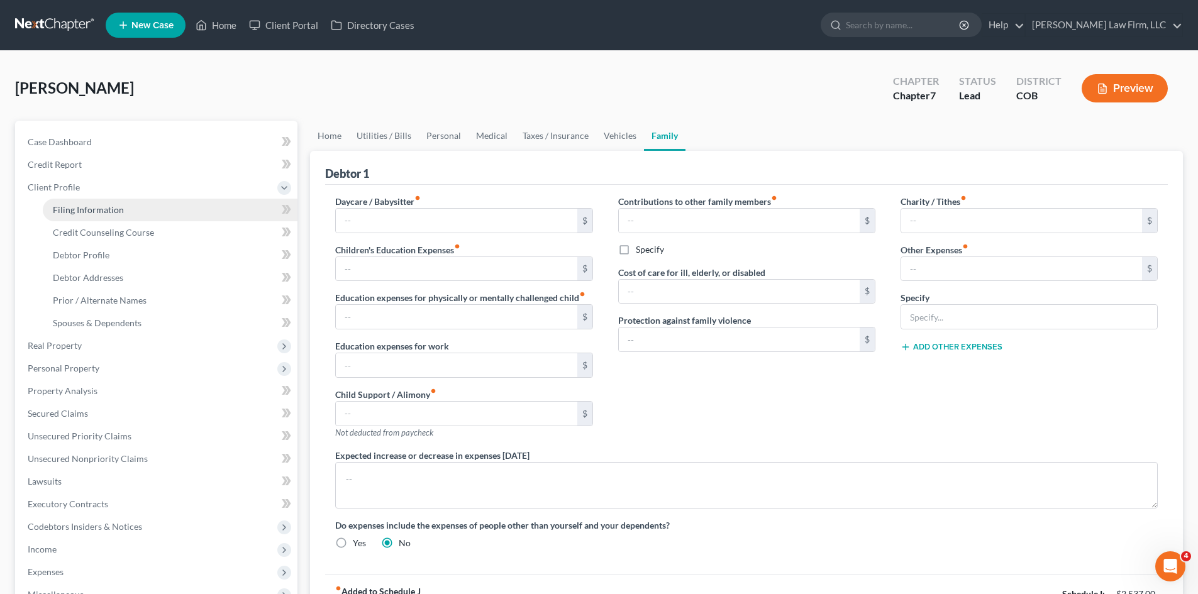
click at [95, 204] on span "Filing Information" at bounding box center [88, 209] width 71 height 11
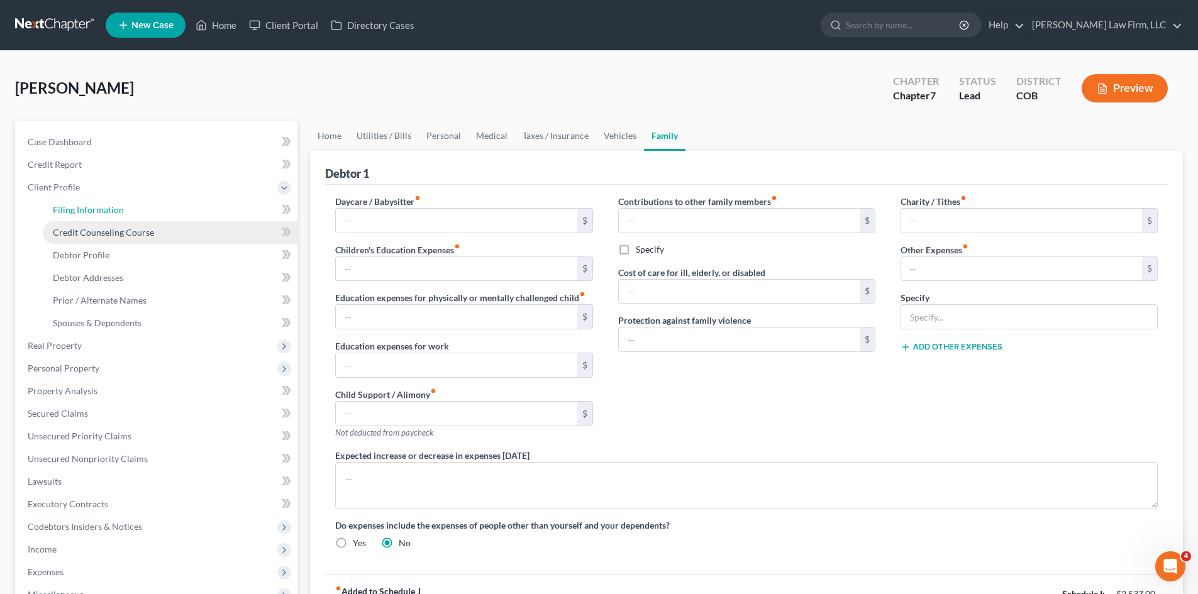
select select "1"
select select "0"
select select "5"
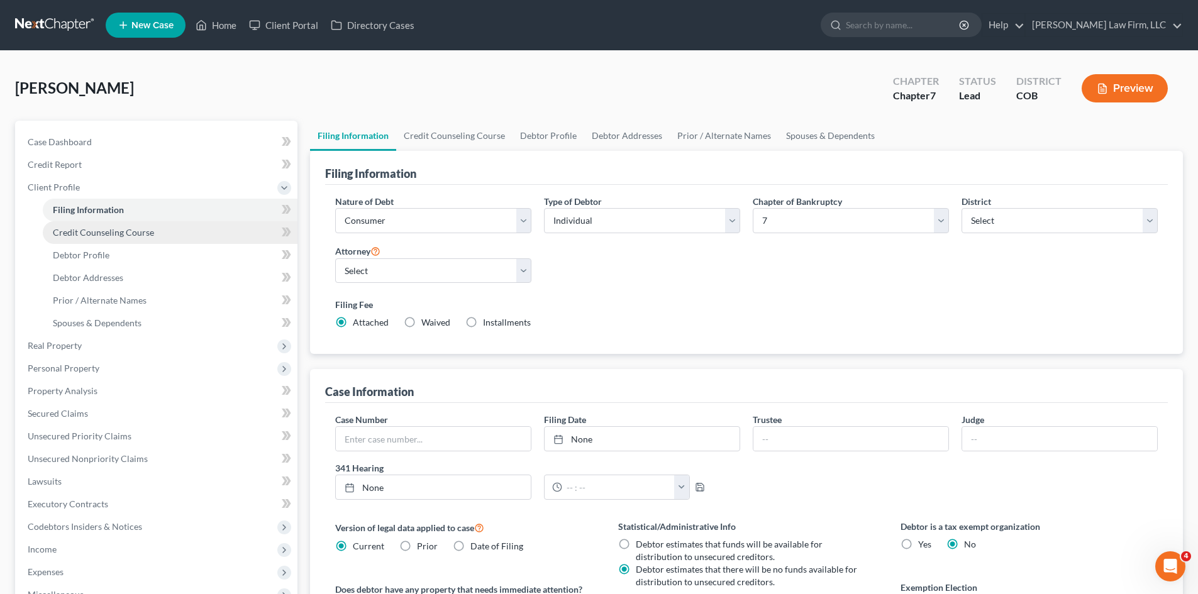
click at [105, 239] on link "Credit Counseling Course" at bounding box center [170, 232] width 255 height 23
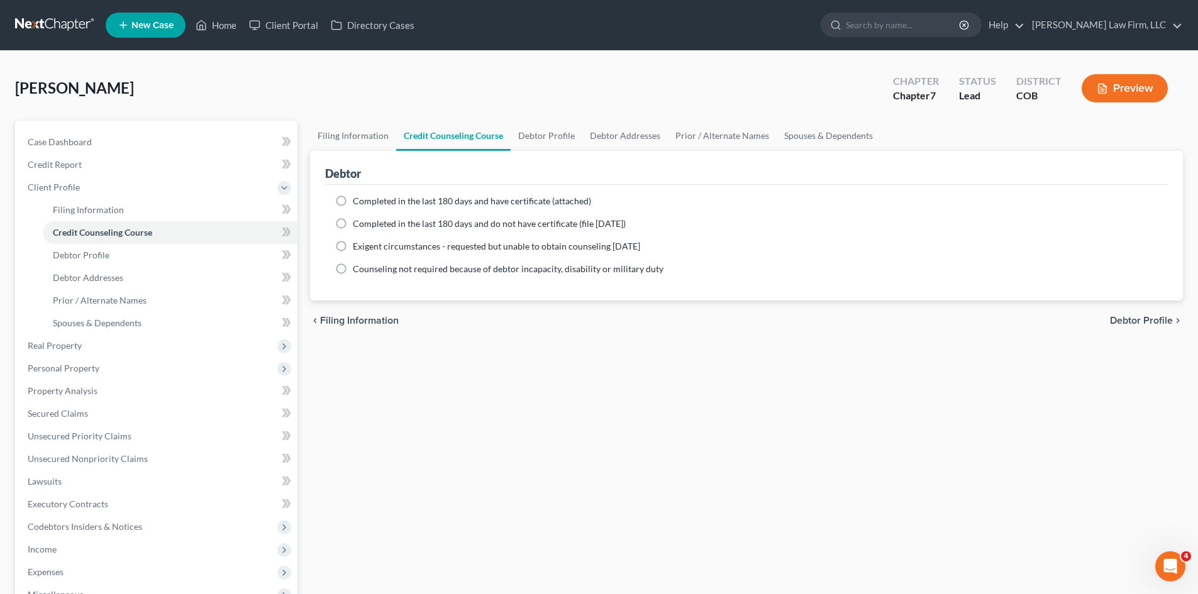
click at [478, 199] on span "Completed in the last 180 days and have certificate (attached)" at bounding box center [472, 201] width 238 height 11
click at [366, 199] on input "Completed in the last 180 days and have certificate (attached)" at bounding box center [362, 199] width 8 height 8
radio input "true"
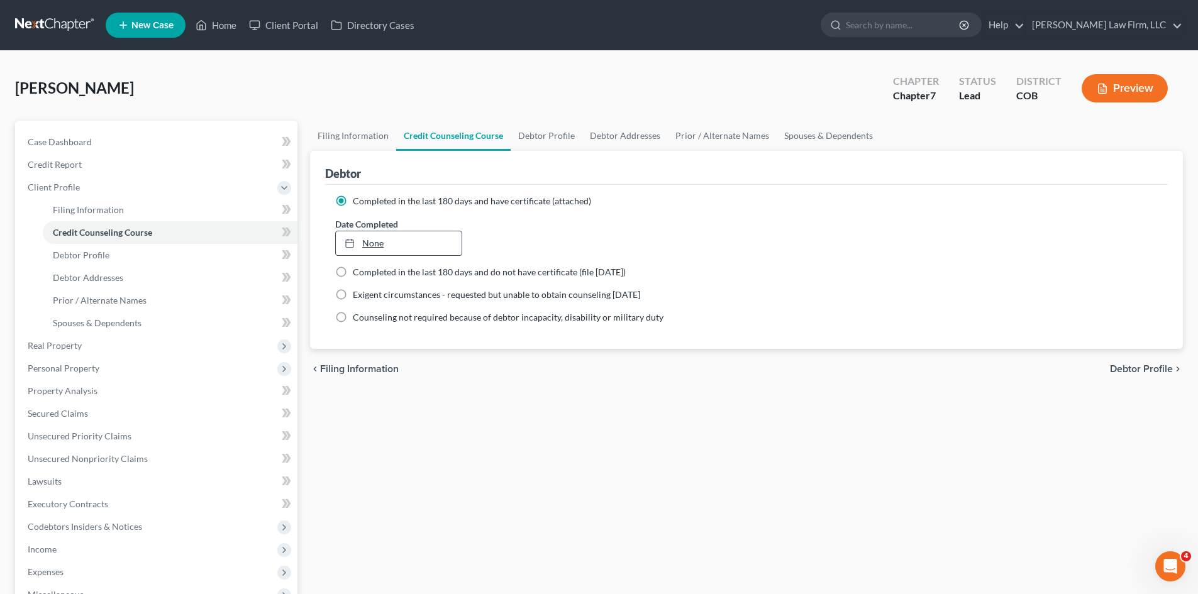
type input "10/2/2025"
click at [445, 248] on link "None" at bounding box center [398, 243] width 125 height 24
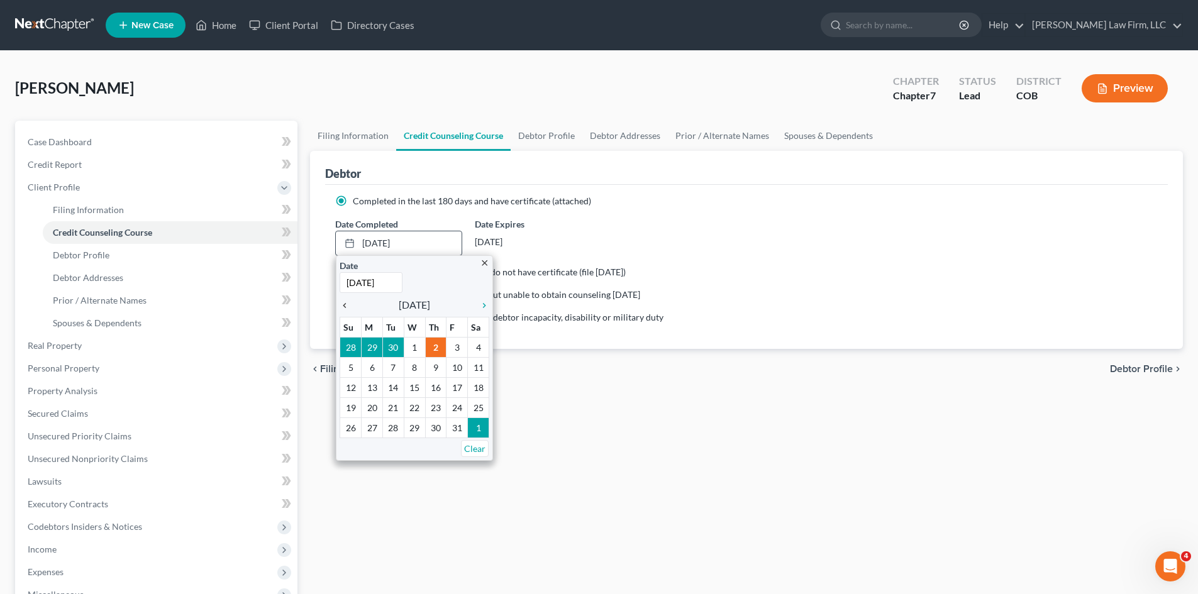
click at [350, 306] on icon "chevron_left" at bounding box center [347, 305] width 16 height 10
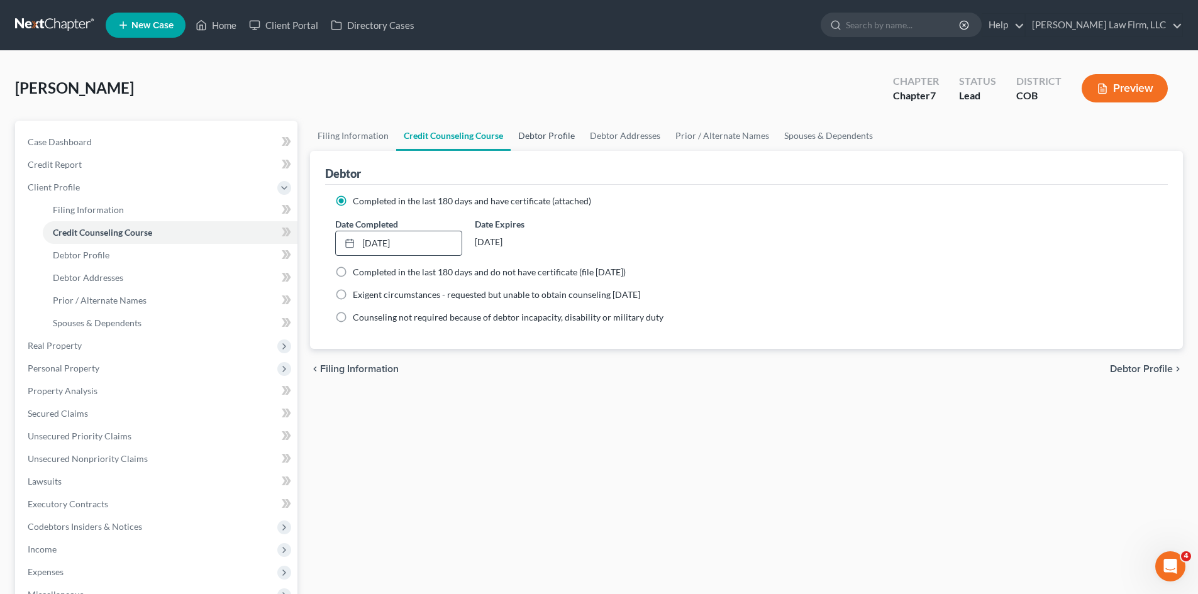
click at [535, 143] on link "Debtor Profile" at bounding box center [546, 136] width 72 height 30
select select "0"
select select "1"
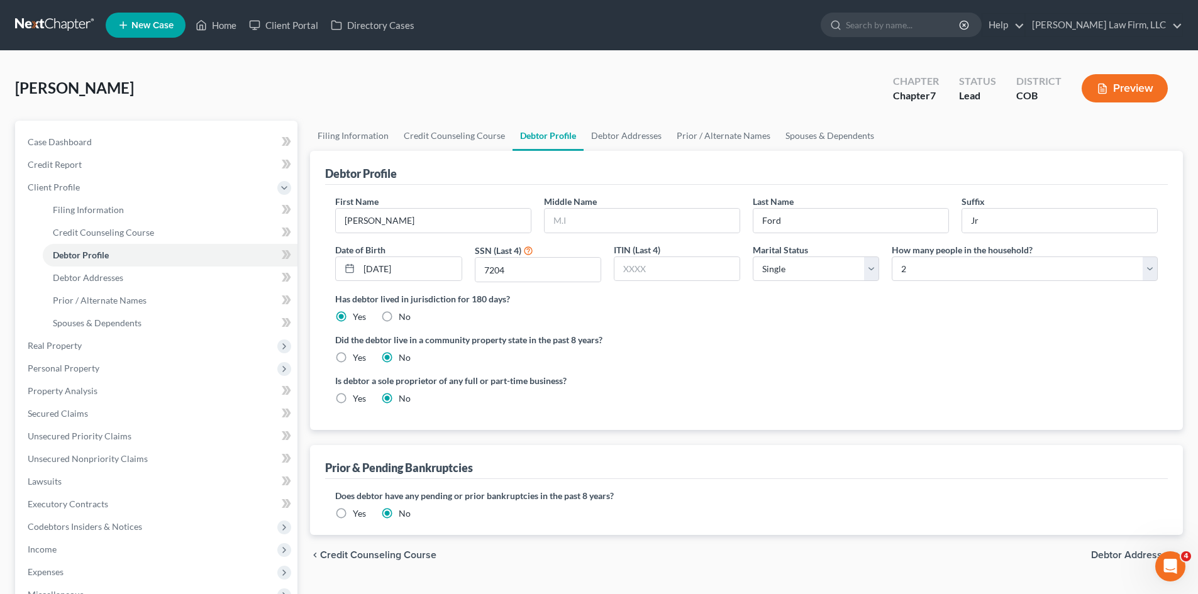
click at [77, 26] on link at bounding box center [55, 25] width 80 height 23
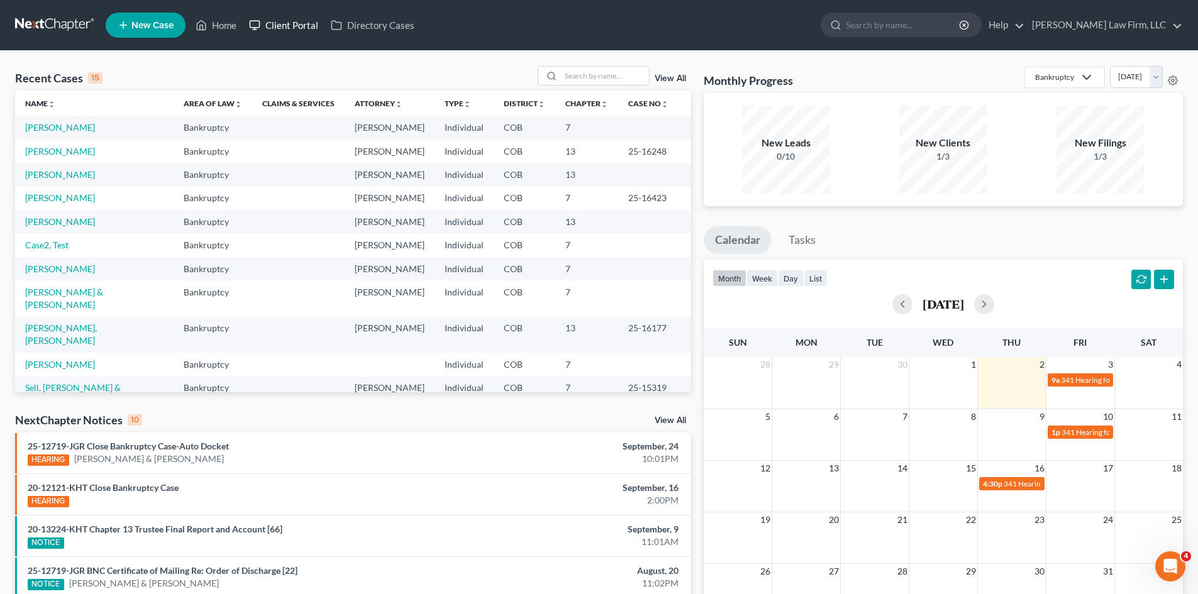
click at [281, 21] on link "Client Portal" at bounding box center [284, 25] width 82 height 23
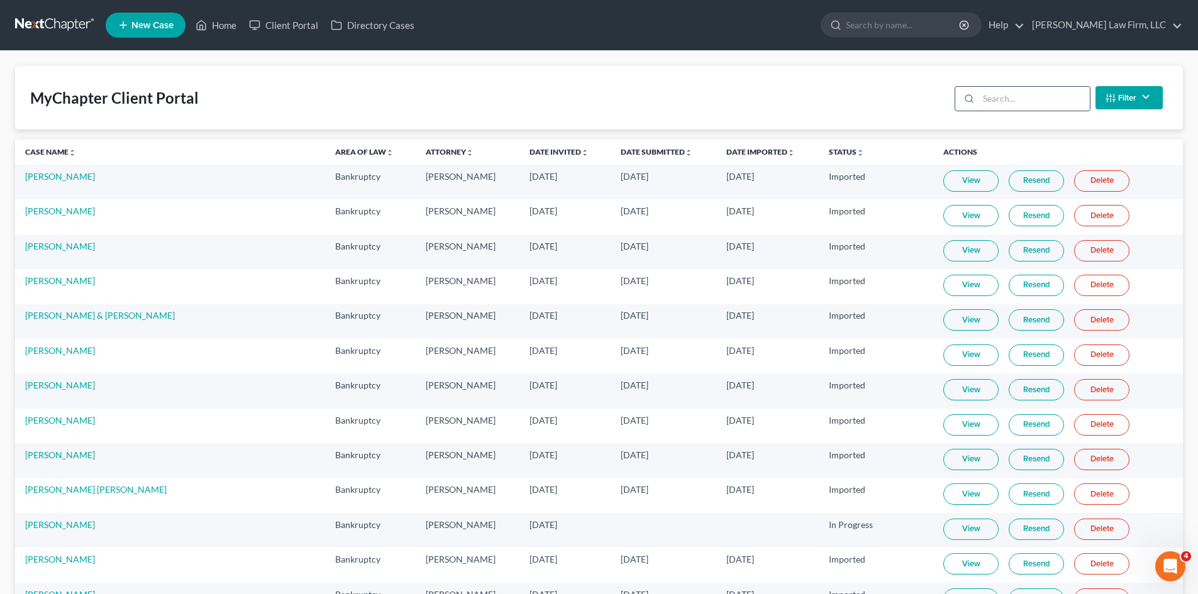
click at [1019, 95] on input "search" at bounding box center [1033, 99] width 111 height 24
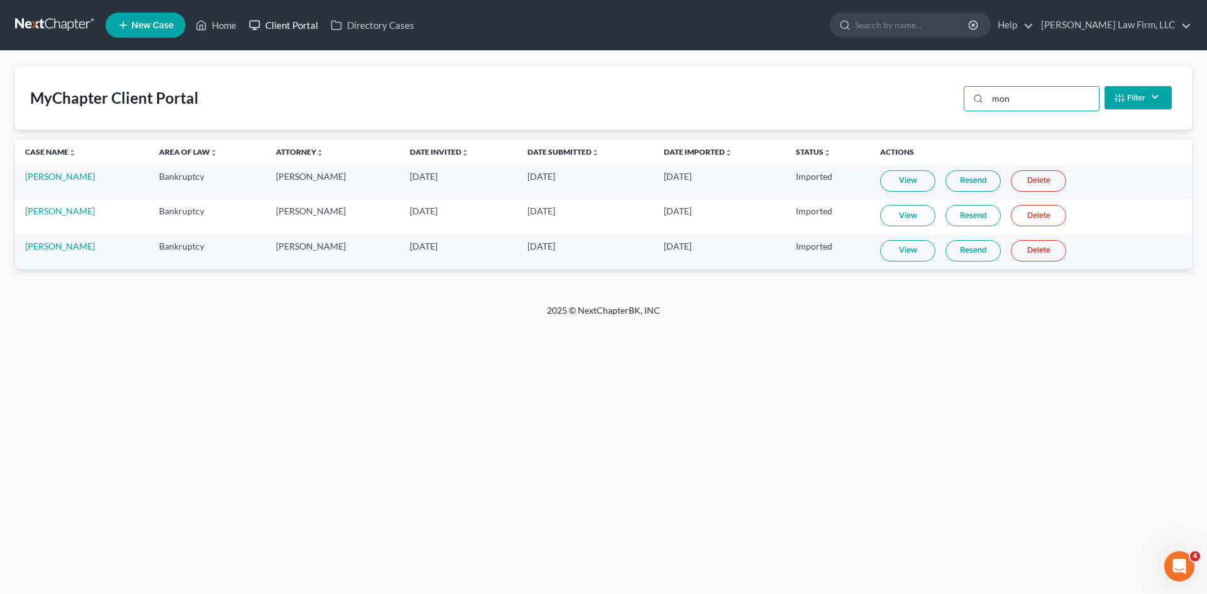
type input "mon"
click at [292, 25] on link "Client Portal" at bounding box center [284, 25] width 82 height 23
click at [148, 28] on span "New Case" at bounding box center [152, 25] width 42 height 9
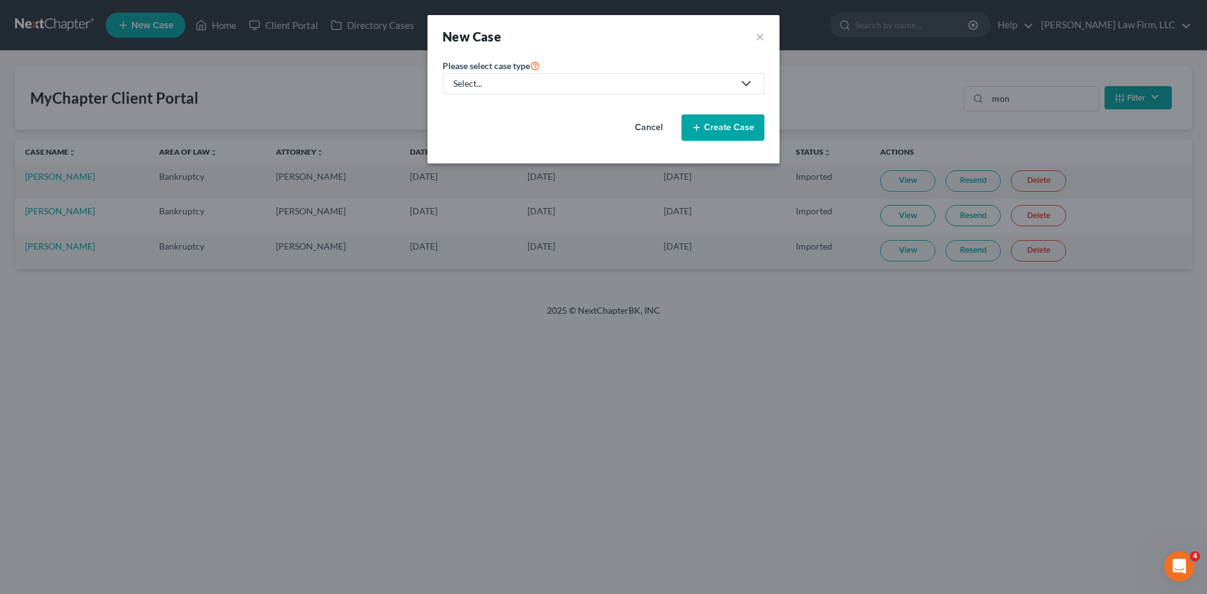
click at [607, 87] on div "Select..." at bounding box center [593, 83] width 280 height 13
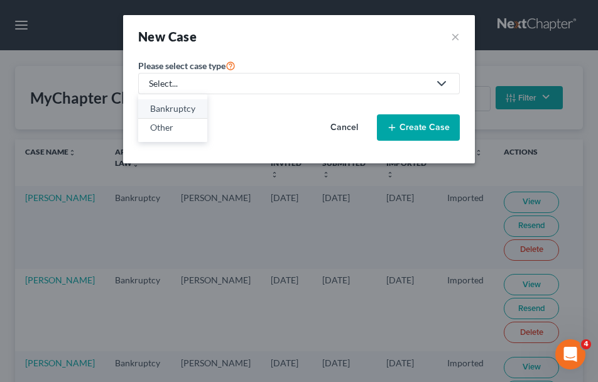
click at [177, 113] on div "Bankruptcy" at bounding box center [172, 108] width 45 height 13
select select "11"
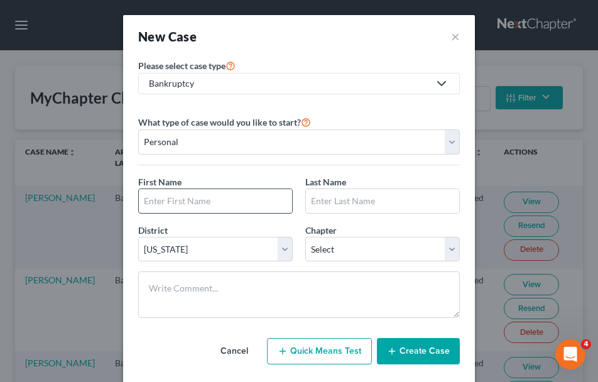
click at [250, 207] on input "text" at bounding box center [215, 201] width 153 height 24
click at [389, 33] on div "New Case ×" at bounding box center [299, 37] width 322 height 18
drag, startPoint x: 205, startPoint y: 203, endPoint x: 106, endPoint y: 217, distance: 99.7
click at [106, 217] on div "New Case × Please select case type * Bankruptcy Bankruptcy Other What type of c…" at bounding box center [299, 191] width 598 height 382
type input "Trisha"
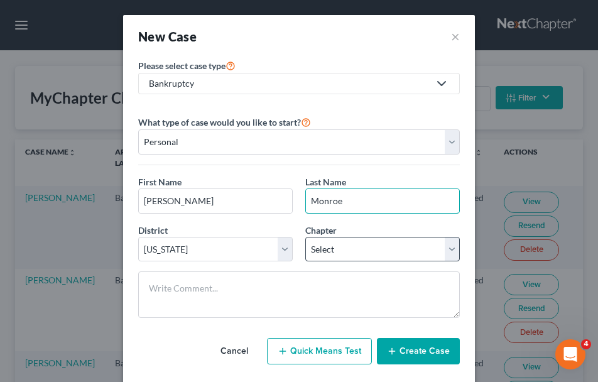
type input "Monroe"
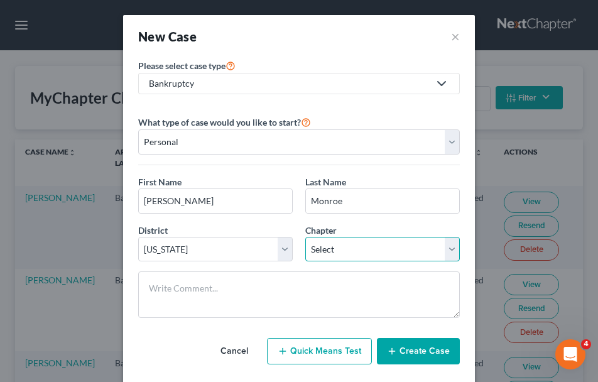
drag, startPoint x: 355, startPoint y: 238, endPoint x: 344, endPoint y: 260, distance: 24.5
click at [352, 245] on select "Select 7 11 12 13" at bounding box center [383, 249] width 155 height 25
select select "0"
click at [306, 237] on select "Select 7 11 12 13" at bounding box center [383, 249] width 155 height 25
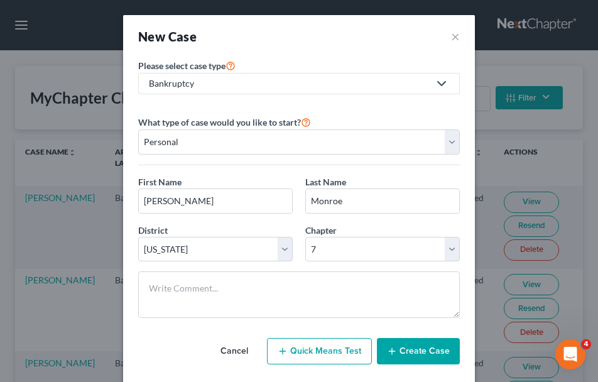
click at [418, 359] on button "Create Case" at bounding box center [418, 351] width 83 height 26
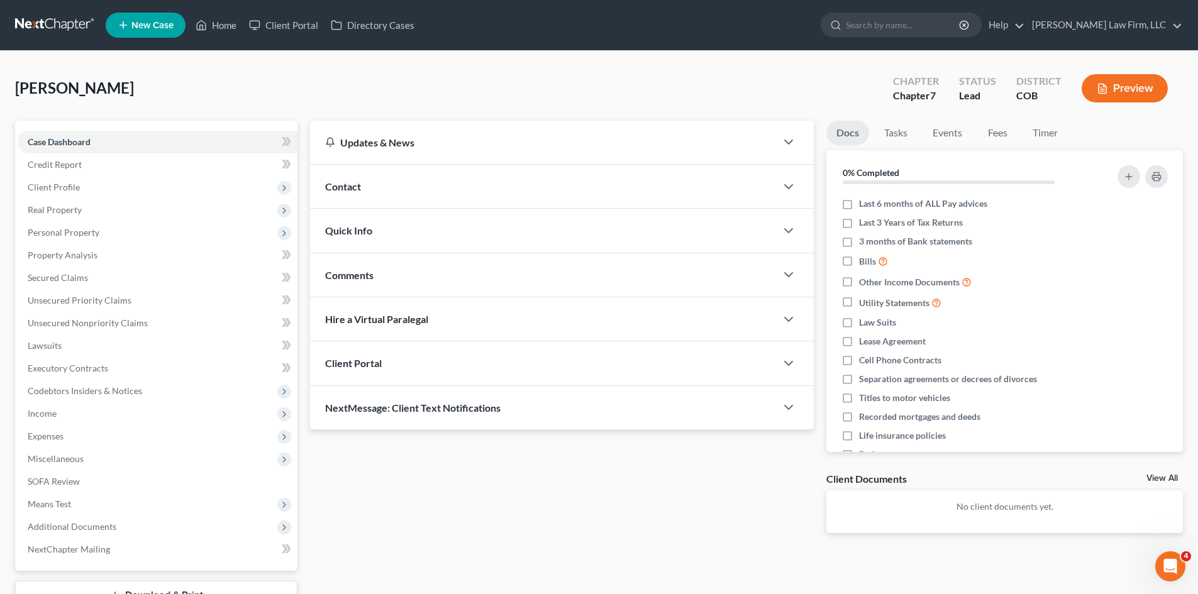
drag, startPoint x: 743, startPoint y: 358, endPoint x: 771, endPoint y: 367, distance: 29.0
click at [744, 359] on div "Client Portal" at bounding box center [543, 362] width 466 height 43
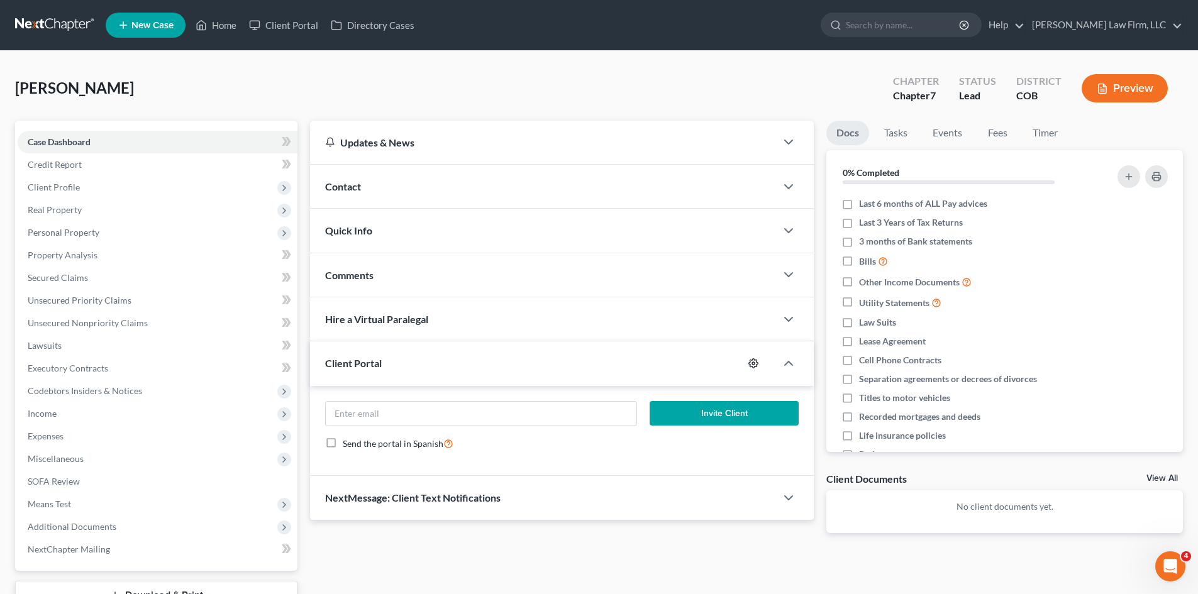
click at [749, 363] on icon "button" at bounding box center [753, 363] width 9 height 9
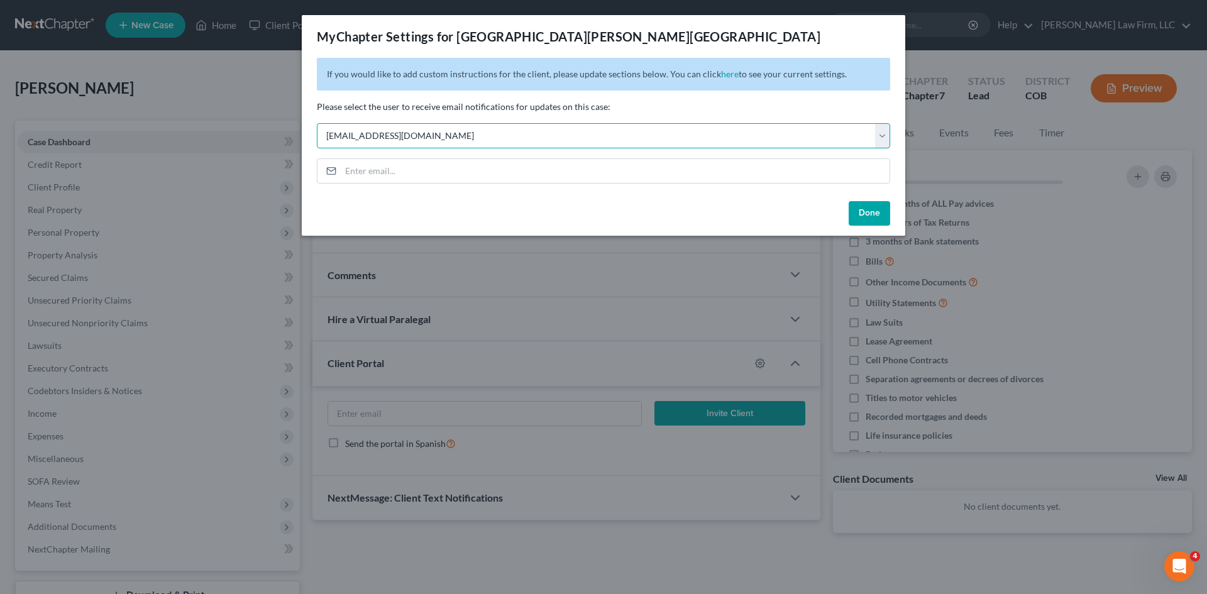
click at [509, 132] on select "Select cmcurtis@cmcurtislaw.com dvolk@cmcurtislaw.com zrodriguez@cmcurtislaw.co…" at bounding box center [603, 135] width 573 height 25
select select "5"
click at [317, 123] on select "Select cmcurtis@cmcurtislaw.com dvolk@cmcurtislaw.com zrodriguez@cmcurtislaw.co…" at bounding box center [603, 135] width 573 height 25
click at [874, 214] on button "Done" at bounding box center [869, 213] width 41 height 25
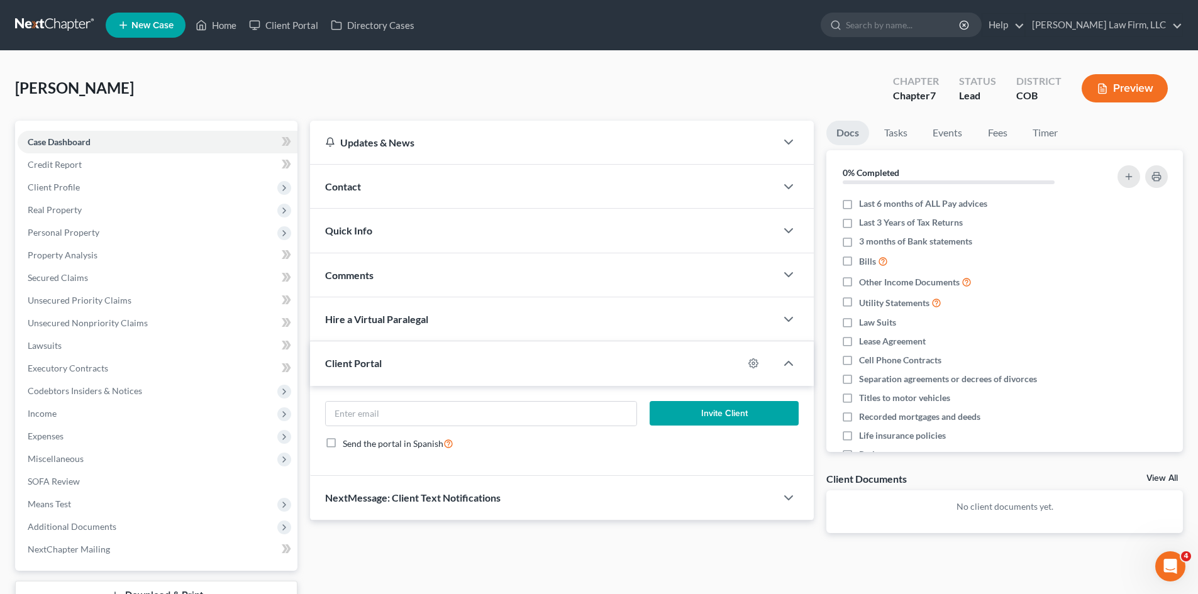
click at [689, 409] on button "Invite Client" at bounding box center [724, 413] width 150 height 25
click at [526, 412] on input "email" at bounding box center [481, 414] width 310 height 24
paste input "trisha.monroe2010@gmail.com"
type input "trisha.monroe2010@gmail.com"
click at [683, 407] on button "Invite Client" at bounding box center [724, 413] width 150 height 25
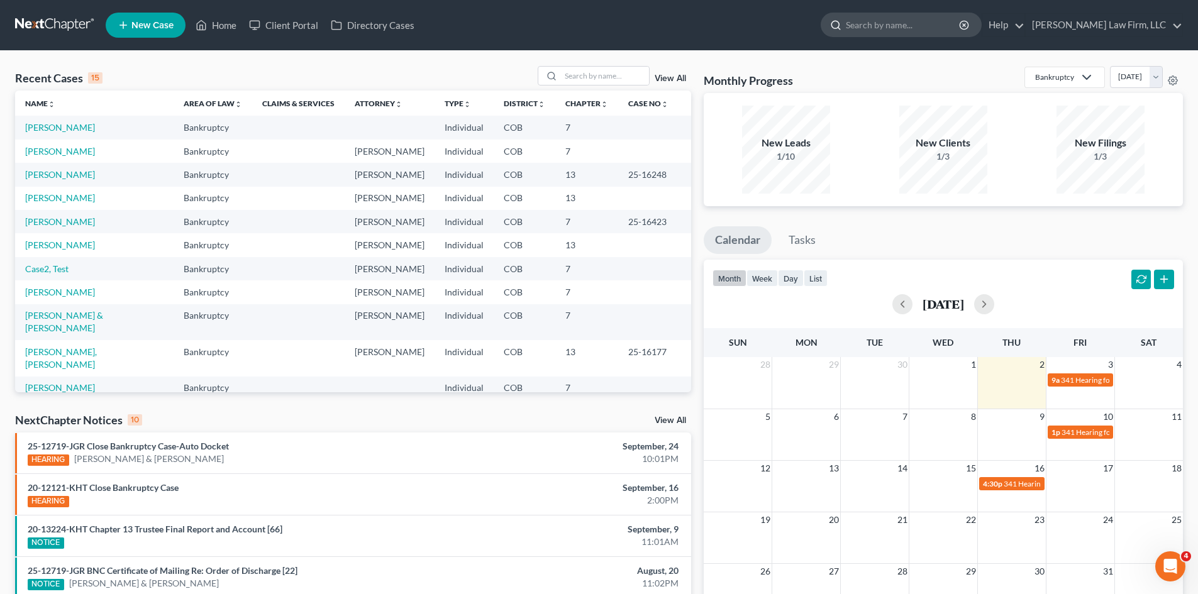
click at [947, 22] on input "search" at bounding box center [903, 24] width 115 height 23
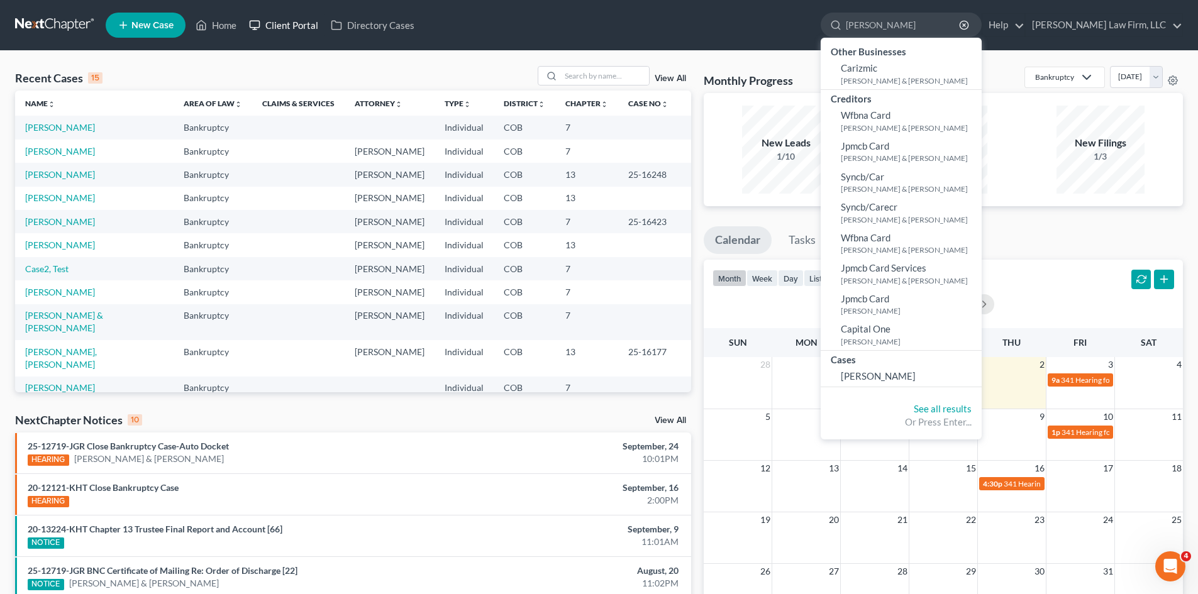
type input "[PERSON_NAME]"
click at [286, 26] on link "Client Portal" at bounding box center [284, 25] width 82 height 23
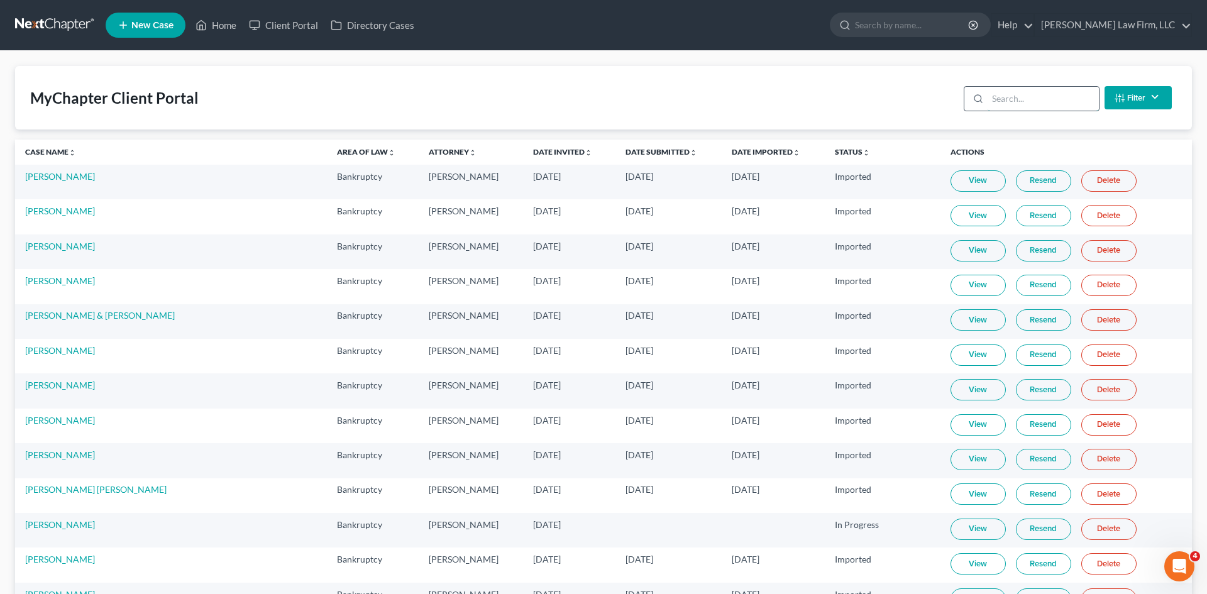
click at [1013, 97] on input "search" at bounding box center [1043, 99] width 111 height 24
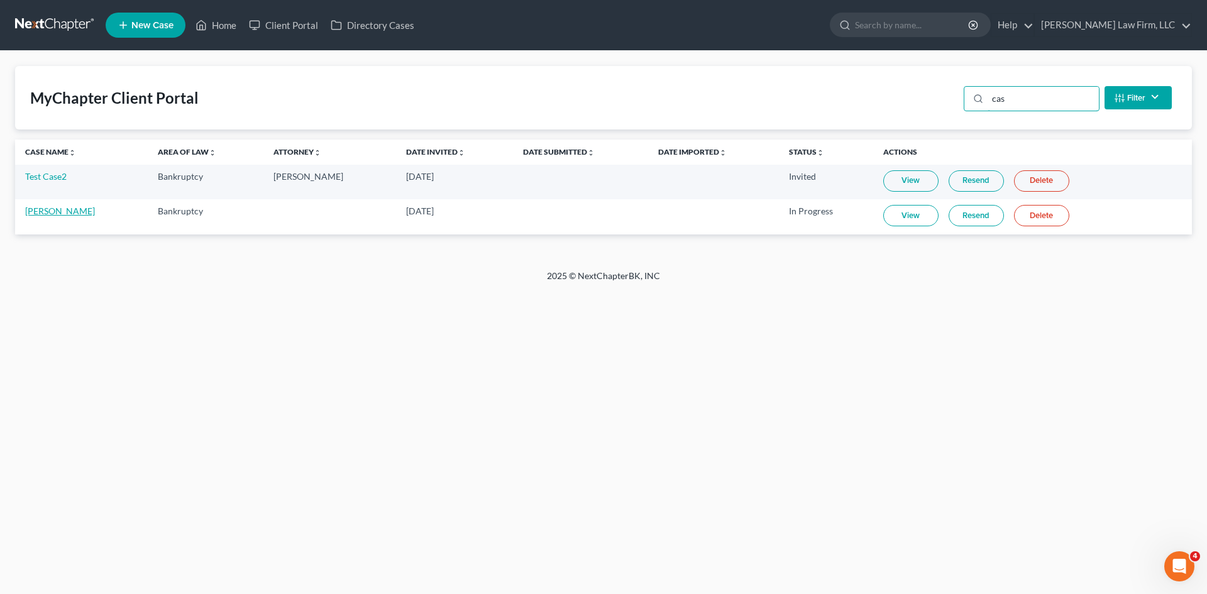
type input "cas"
click at [57, 212] on link "[PERSON_NAME]" at bounding box center [60, 211] width 70 height 11
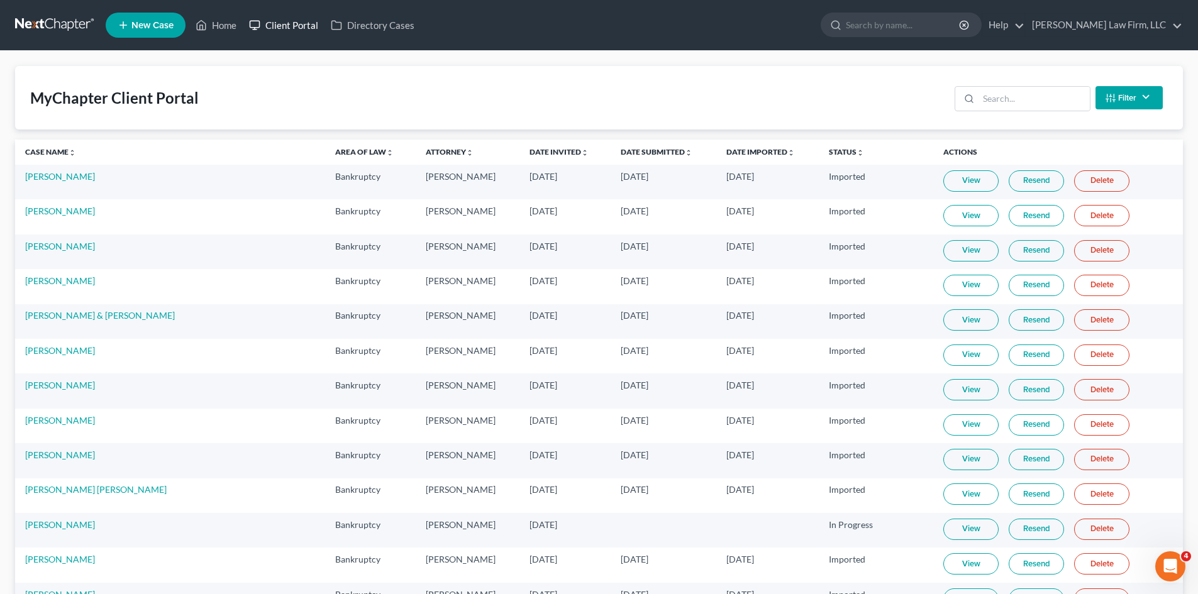
click at [276, 18] on link "Client Portal" at bounding box center [284, 25] width 82 height 23
click at [1005, 100] on input "search" at bounding box center [1033, 99] width 111 height 24
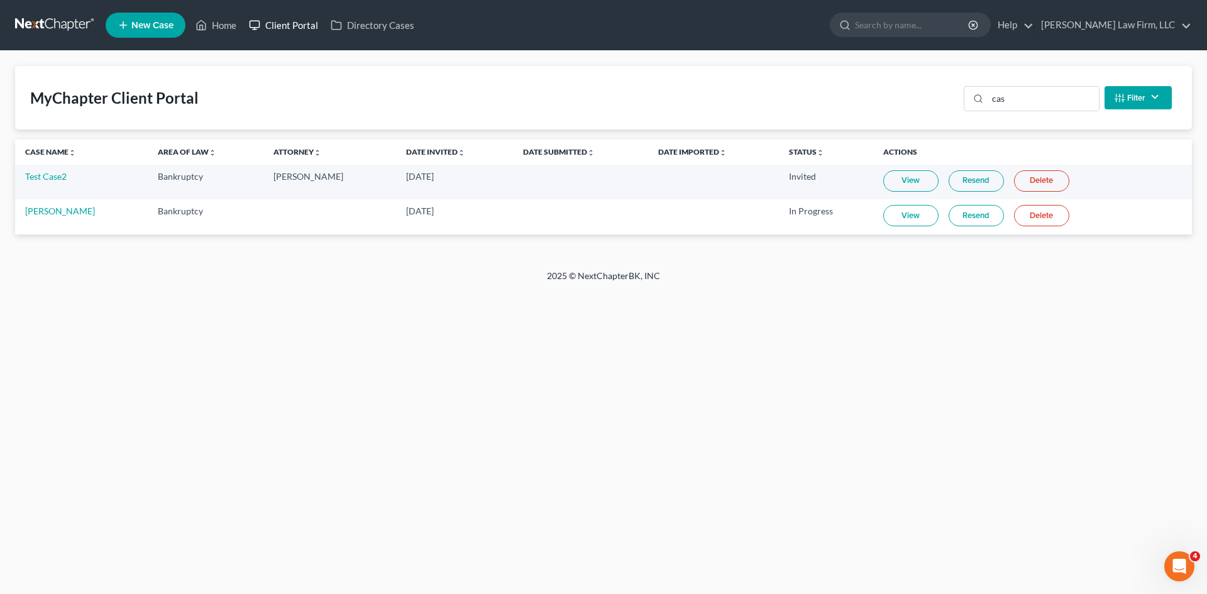
click at [284, 30] on link "Client Portal" at bounding box center [284, 25] width 82 height 23
drag, startPoint x: 1030, startPoint y: 103, endPoint x: 940, endPoint y: 101, distance: 89.9
click at [940, 101] on div "MyChapter Client Portal cas Filter Status Filter... Invited In Progress Ready T…" at bounding box center [603, 97] width 1177 height 63
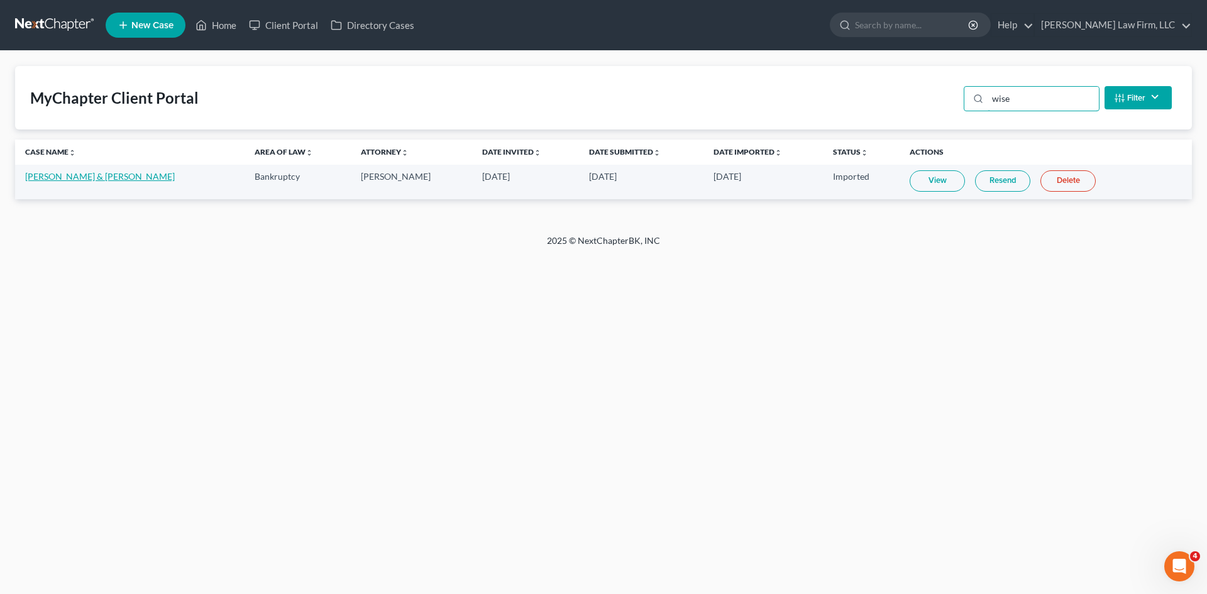
type input "wise"
click at [115, 178] on link "[PERSON_NAME] & [PERSON_NAME]" at bounding box center [100, 176] width 150 height 11
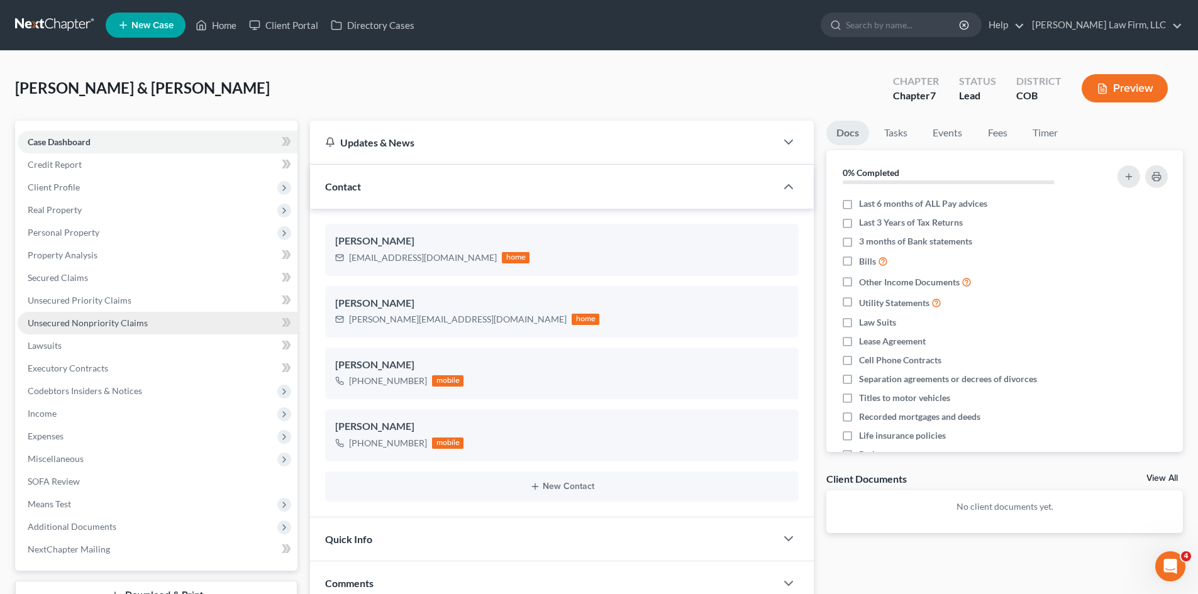
click at [104, 321] on span "Unsecured Nonpriority Claims" at bounding box center [88, 322] width 120 height 11
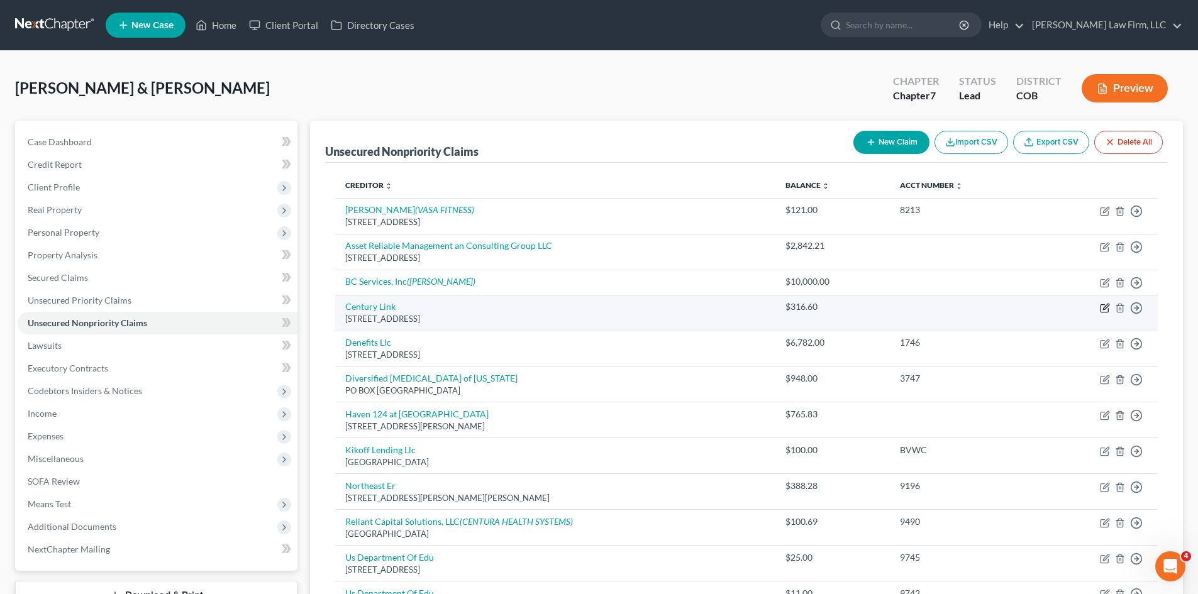
click at [1106, 307] on icon "button" at bounding box center [1106, 307] width 6 height 6
select select "3"
select select "1"
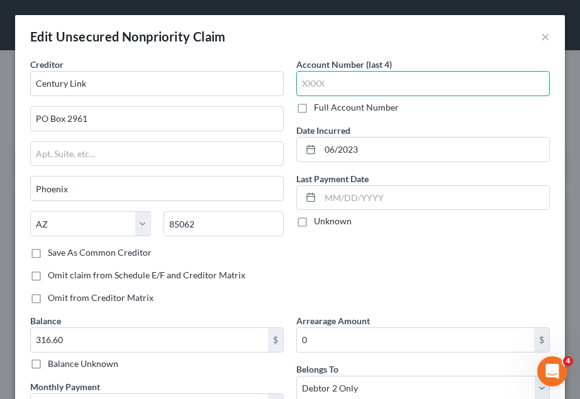
click at [345, 92] on input "text" at bounding box center [422, 83] width 253 height 25
type input "4533"
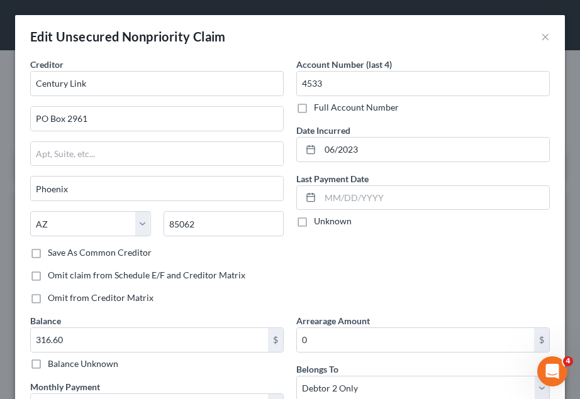
drag, startPoint x: 438, startPoint y: 56, endPoint x: 407, endPoint y: 66, distance: 31.8
click at [438, 57] on div "Edit Unsecured Nonpriority Claim ×" at bounding box center [289, 36] width 549 height 43
click at [405, 272] on div "Account Number (last 4) 4533 Full Account Number Date Incurred 06/2023 Last Pay…" at bounding box center [423, 186] width 266 height 256
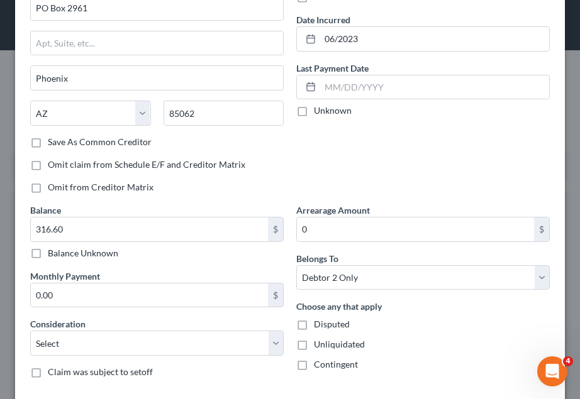
scroll to position [126, 0]
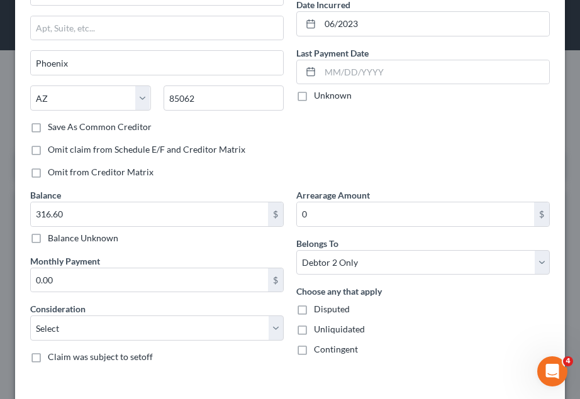
click at [378, 123] on div "Account Number (last 4) 4533 Full Account Number Date Incurred 06/2023 Last Pay…" at bounding box center [423, 60] width 266 height 256
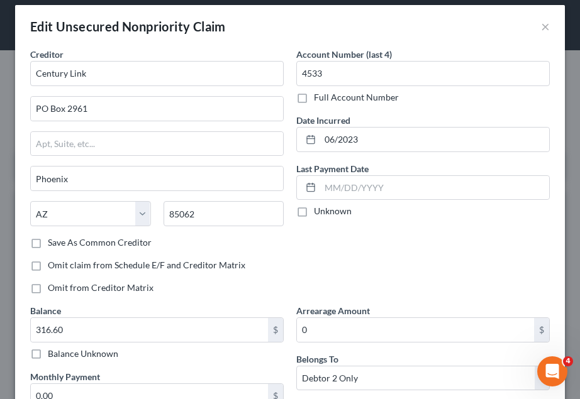
scroll to position [0, 0]
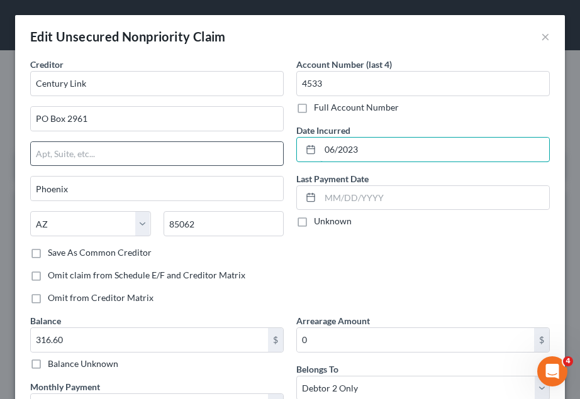
drag, startPoint x: 389, startPoint y: 158, endPoint x: 272, endPoint y: 162, distance: 117.0
click at [272, 163] on div "Creditor * Century Link [GEOGRAPHIC_DATA] [US_STATE][GEOGRAPHIC_DATA] AZ CA CO …" at bounding box center [290, 278] width 532 height 441
type input "[DATE]"
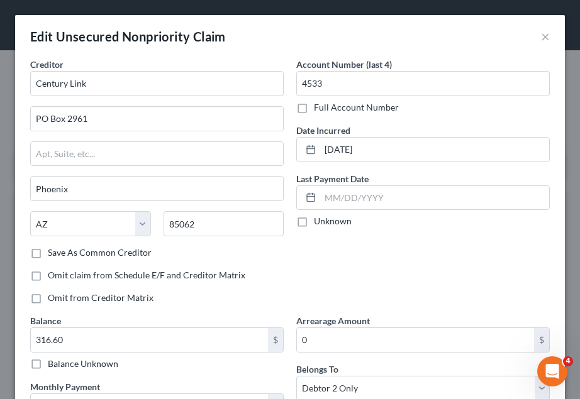
click at [471, 298] on div "Account Number (last 4) 4533 Full Account Number Date Incurred [DATE] Last Paym…" at bounding box center [423, 186] width 266 height 256
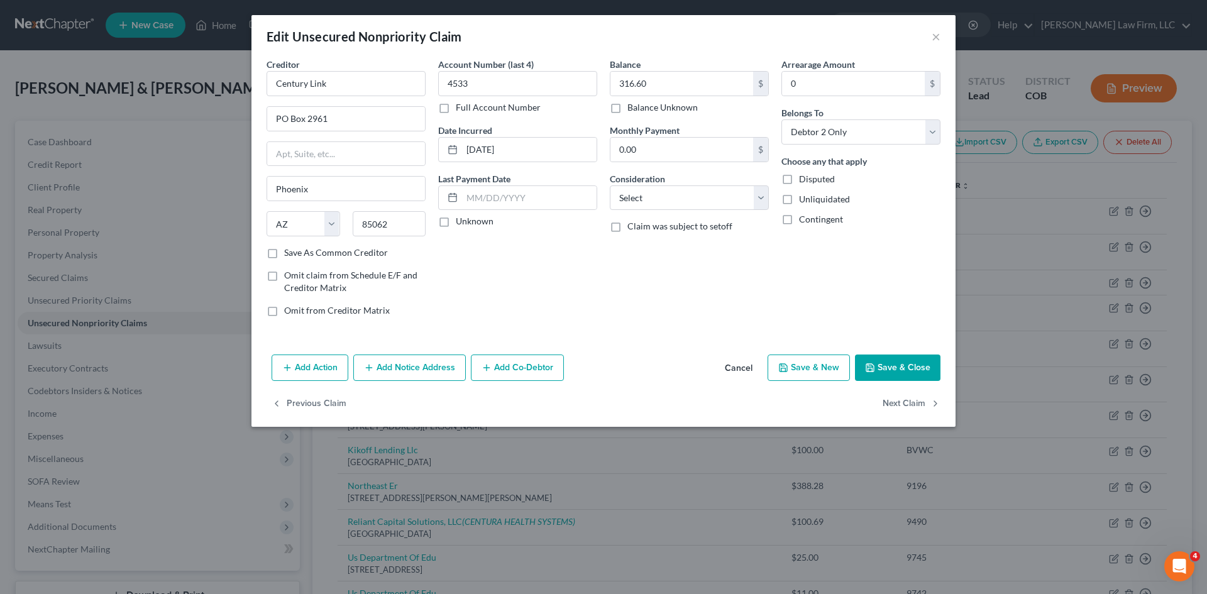
click at [888, 367] on button "Save & Close" at bounding box center [897, 368] width 85 height 26
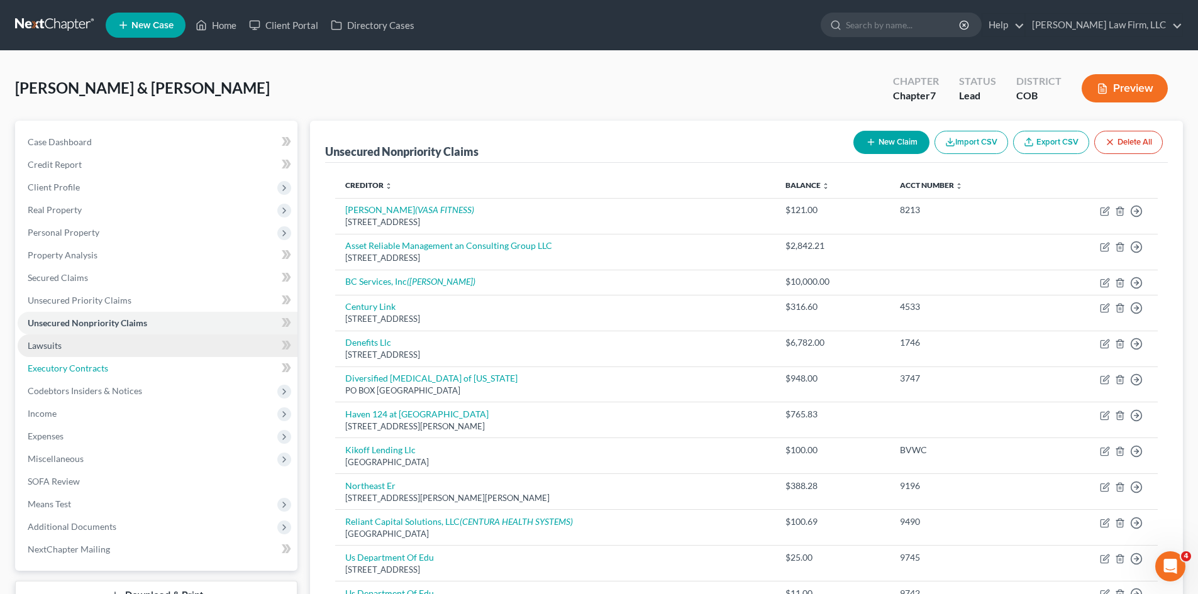
drag, startPoint x: 106, startPoint y: 368, endPoint x: 50, endPoint y: 339, distance: 62.1
click at [106, 368] on span "Executory Contracts" at bounding box center [68, 368] width 80 height 11
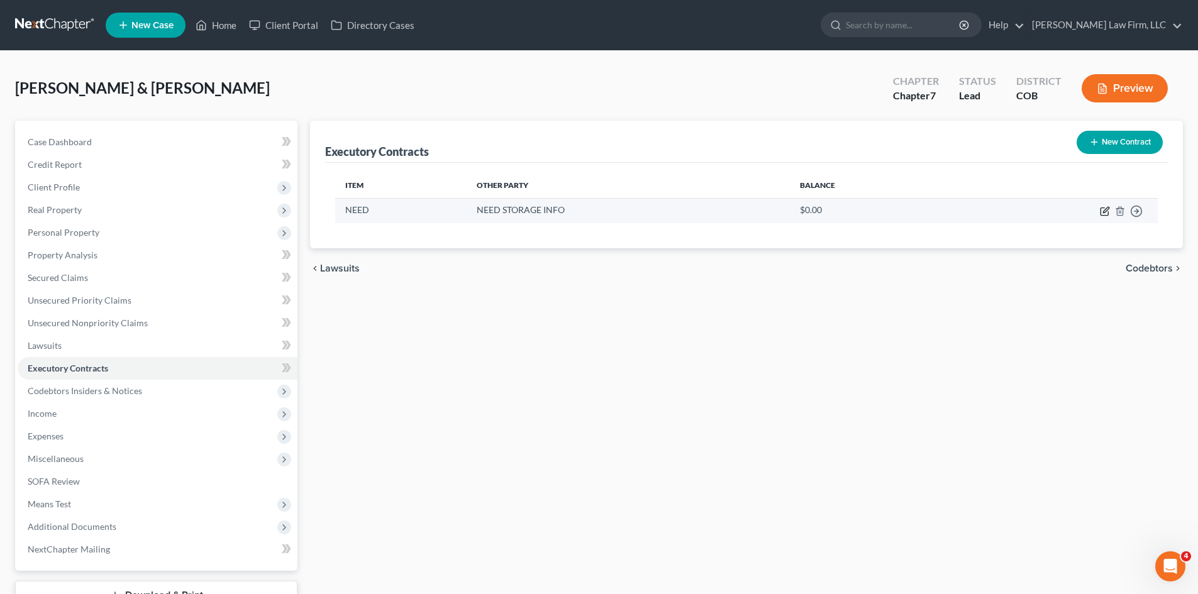
click at [1103, 209] on icon "button" at bounding box center [1105, 211] width 10 height 10
select select "3"
select select "2"
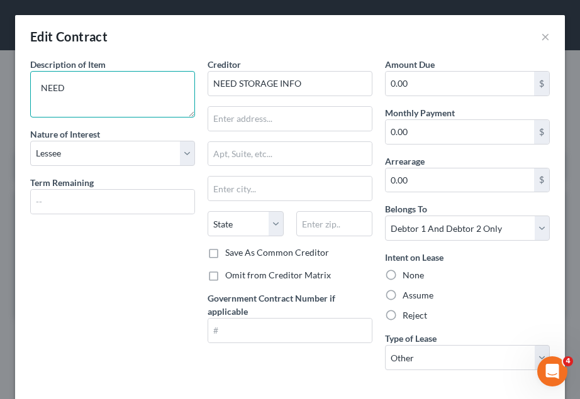
drag, startPoint x: 126, startPoint y: 99, endPoint x: -27, endPoint y: 87, distance: 153.9
click at [0, 87] on html "Home New Case Client Portal Directory Cases [PERSON_NAME] Law Firm, LLC [EMAIL_…" at bounding box center [290, 202] width 580 height 405
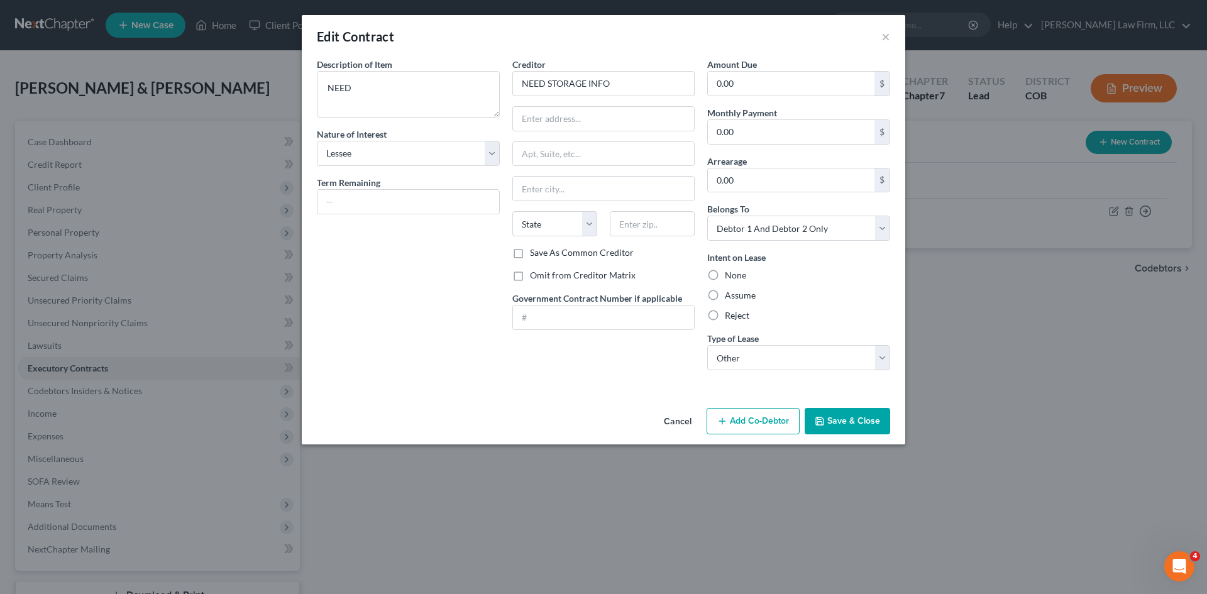
drag, startPoint x: 680, startPoint y: 426, endPoint x: 765, endPoint y: 391, distance: 92.2
click at [680, 426] on button "Cancel" at bounding box center [678, 421] width 48 height 25
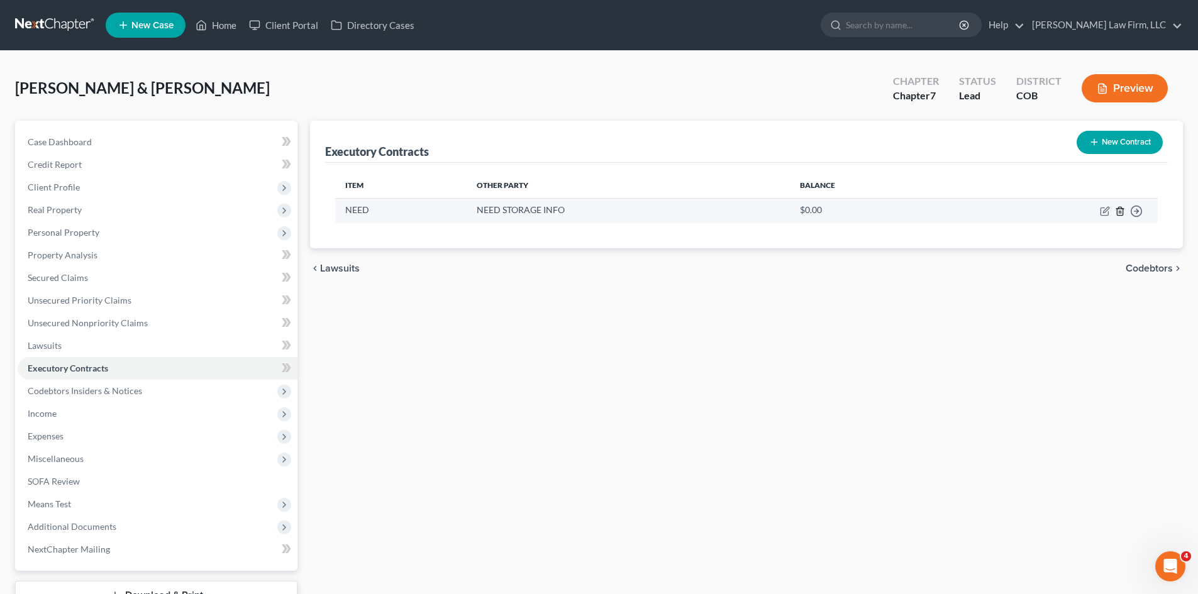
click at [1116, 213] on icon "button" at bounding box center [1119, 211] width 6 height 8
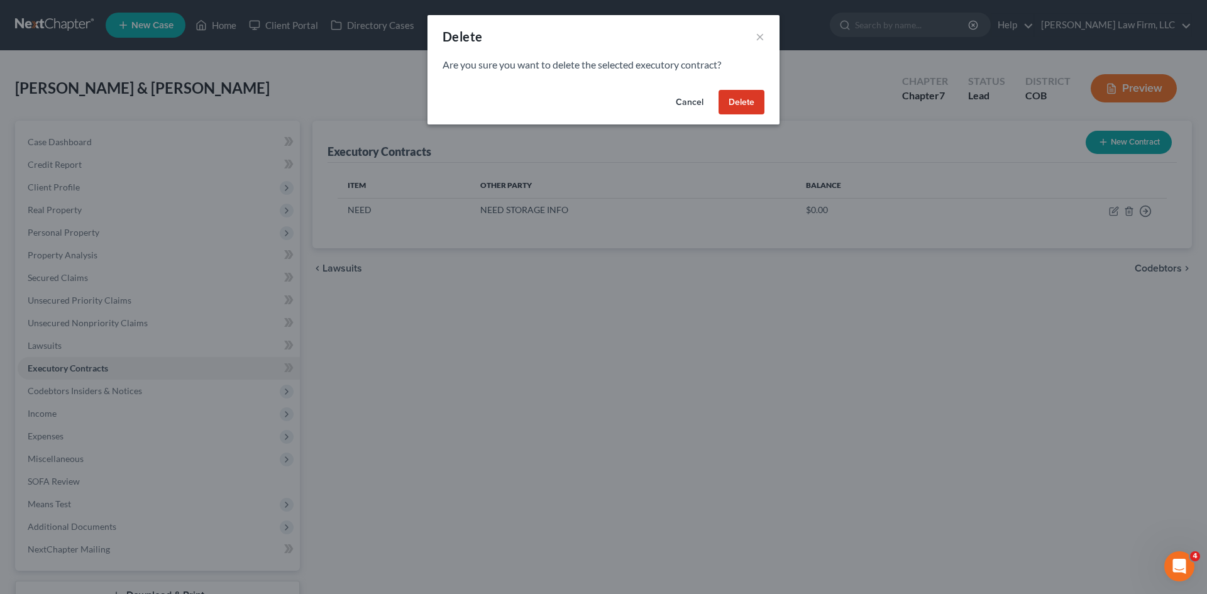
click at [744, 99] on button "Delete" at bounding box center [742, 102] width 46 height 25
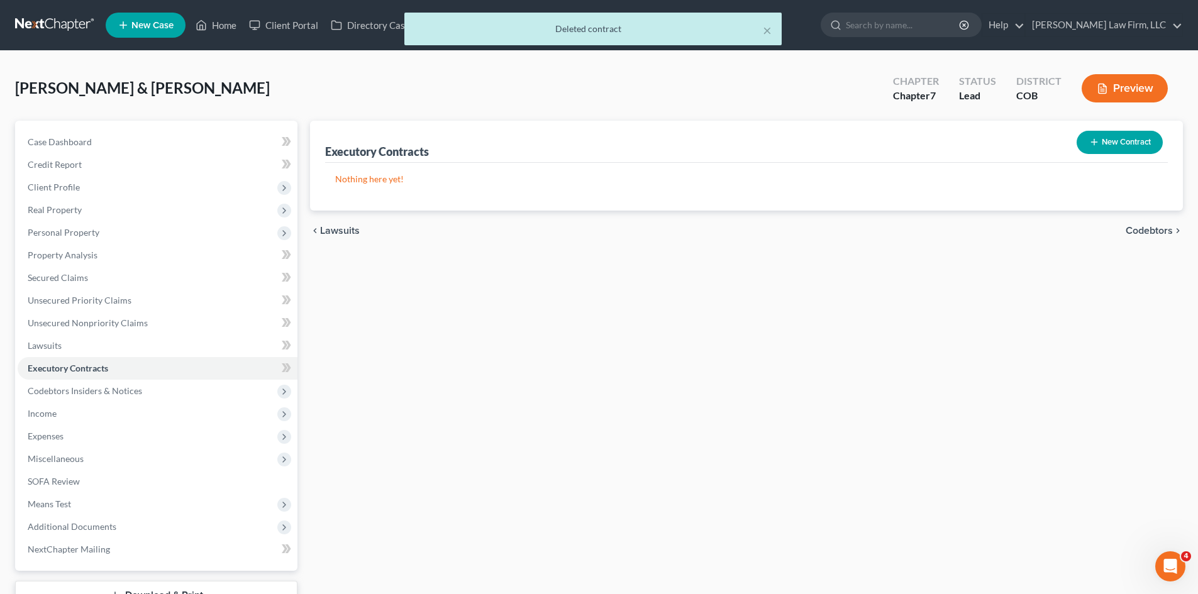
click at [1115, 152] on button "New Contract" at bounding box center [1119, 142] width 86 height 23
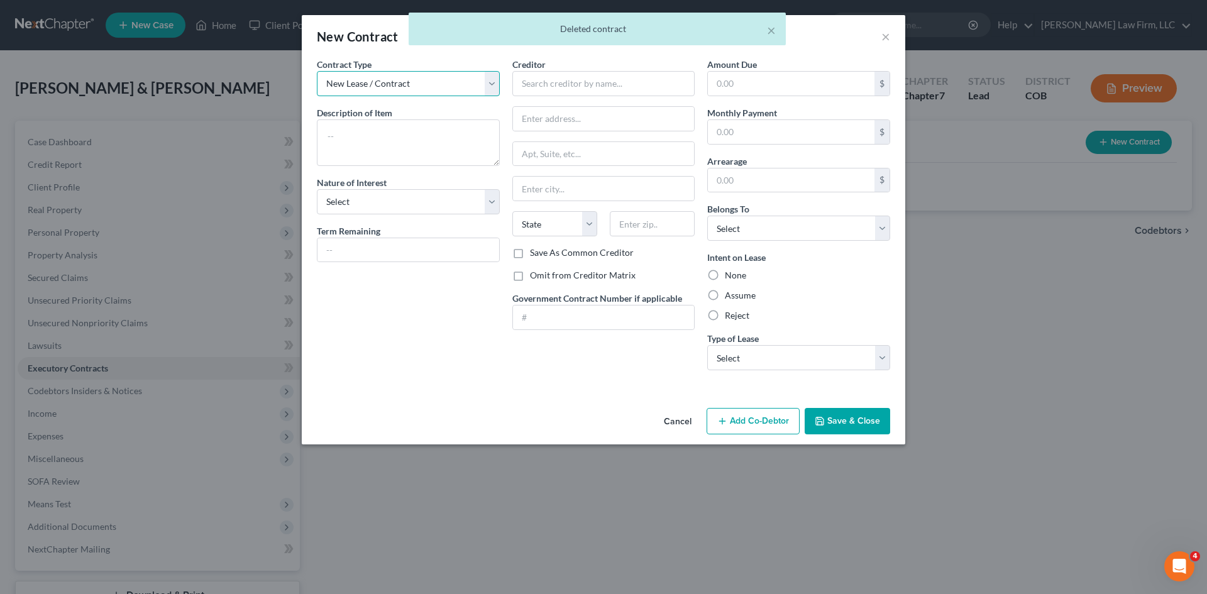
click at [405, 84] on select "New Lease / Contract New Timeshare" at bounding box center [408, 83] width 183 height 25
click at [317, 71] on select "New Lease / Contract New Timeshare" at bounding box center [408, 83] width 183 height 25
click at [421, 152] on textarea at bounding box center [408, 142] width 183 height 47
type textarea "R"
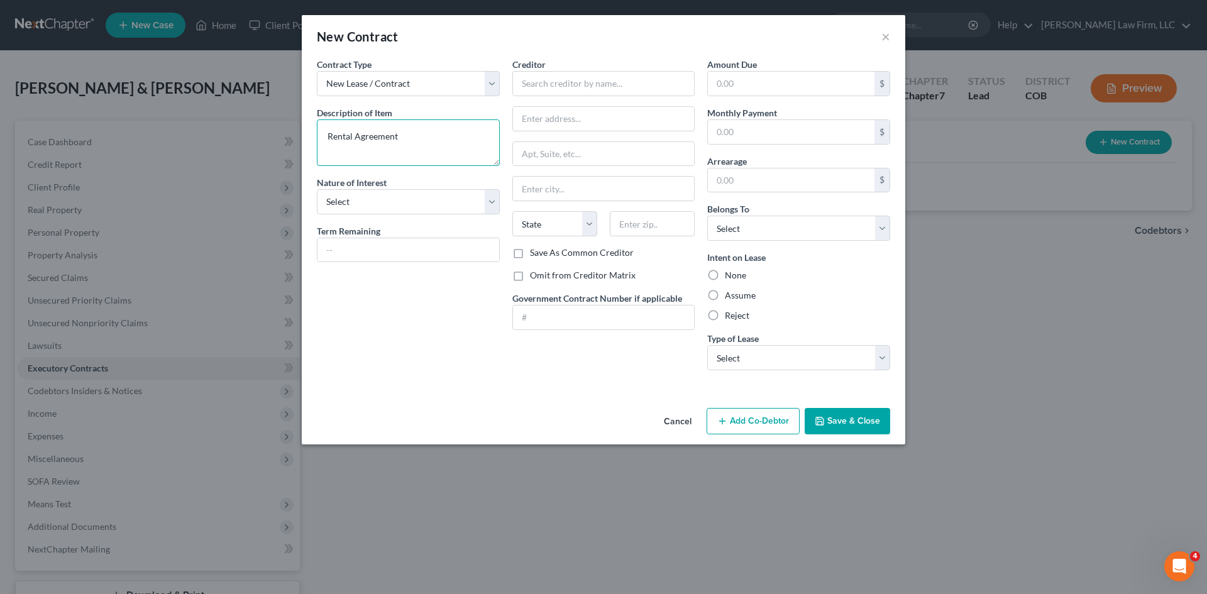
type textarea "Rental Agreement"
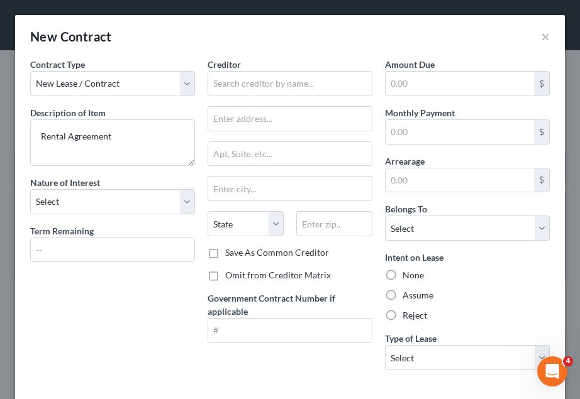
click at [402, 26] on div "New Contract ×" at bounding box center [289, 36] width 549 height 43
click at [311, 80] on input "text" at bounding box center [289, 83] width 165 height 25
drag, startPoint x: 47, startPoint y: 195, endPoint x: 71, endPoint y: 199, distance: 24.9
click at [47, 195] on select "Select Purchaser Agent Lessor Lessee" at bounding box center [112, 201] width 165 height 25
select select "3"
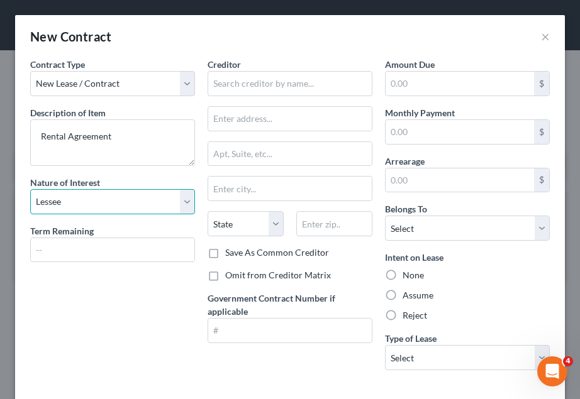
click at [30, 189] on select "Select Purchaser Agent Lessor Lessee" at bounding box center [112, 201] width 165 height 25
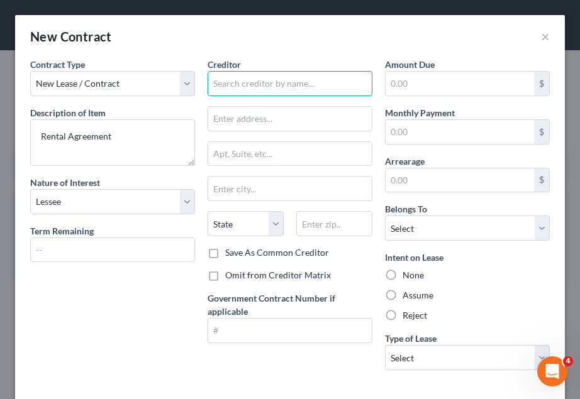
click at [260, 85] on input "text" at bounding box center [289, 83] width 165 height 25
type input "[PERSON_NAME] and [PERSON_NAME]"
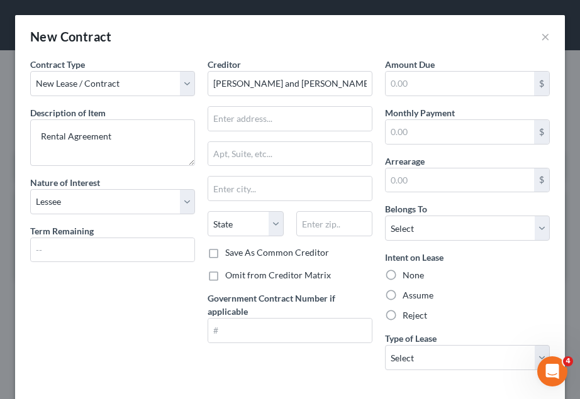
click at [402, 296] on label "Assume" at bounding box center [417, 295] width 31 height 13
click at [407, 296] on input "Assume" at bounding box center [411, 293] width 8 height 8
radio input "true"
click at [419, 356] on select "Select Real Estate Car Other" at bounding box center [467, 357] width 165 height 25
select select "0"
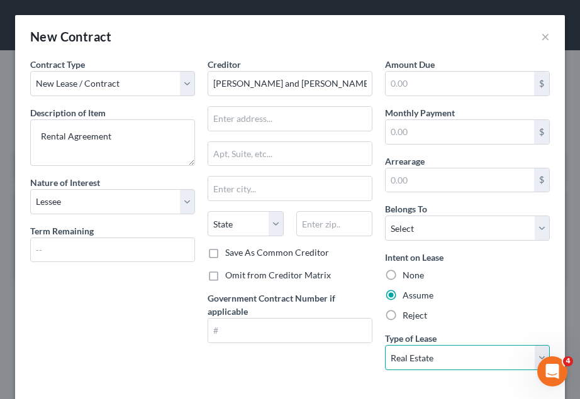
click at [385, 345] on select "Select Real Estate Car Other" at bounding box center [467, 357] width 165 height 25
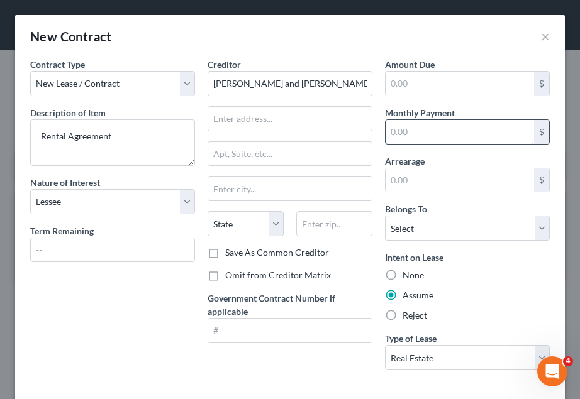
click at [483, 135] on input "text" at bounding box center [459, 132] width 148 height 24
click at [458, 80] on input "text" at bounding box center [459, 84] width 148 height 24
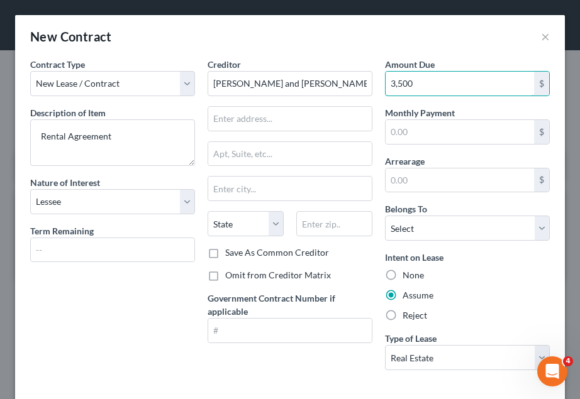
type input "3,500"
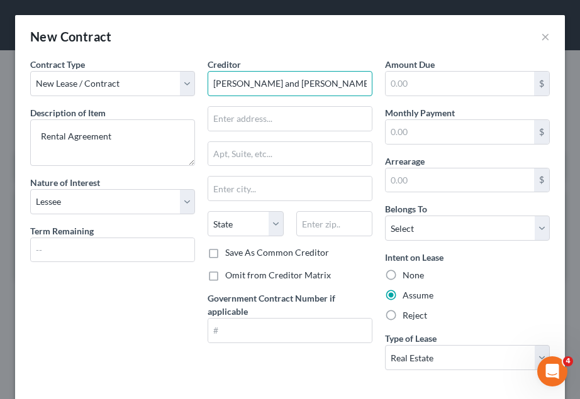
type input "[PERSON_NAME] and [PERSON_NAME]"
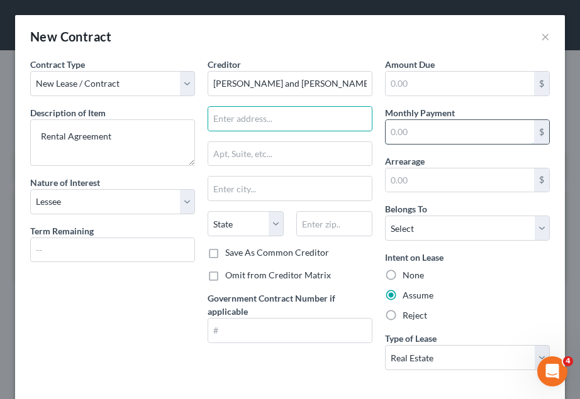
click at [481, 128] on input "text" at bounding box center [459, 132] width 148 height 24
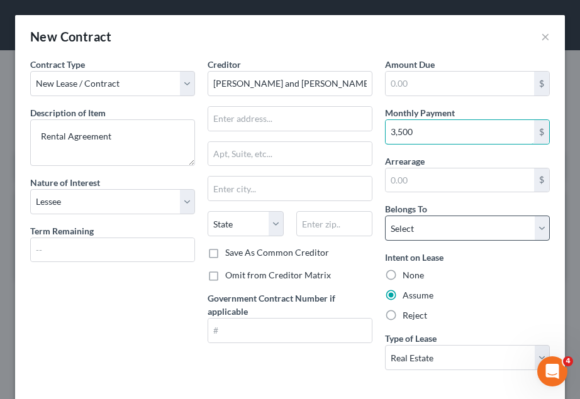
type input "3,500"
click at [495, 231] on select "Select Debtor 1 Only Debtor 2 Only Debtor 1 And Debtor 2 Only At Least One Of T…" at bounding box center [467, 228] width 165 height 25
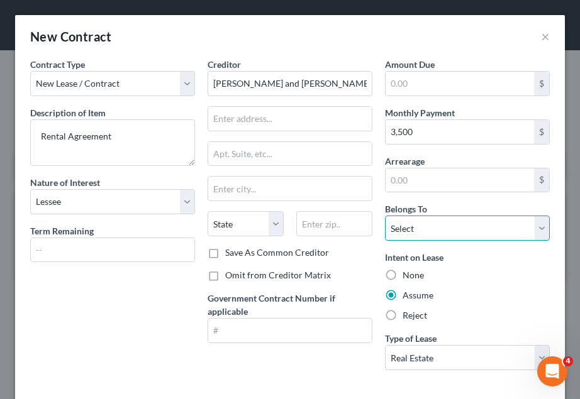
select select "2"
click at [385, 216] on select "Select Debtor 1 Only Debtor 2 Only Debtor 1 And Debtor 2 Only At Least One Of T…" at bounding box center [467, 228] width 165 height 25
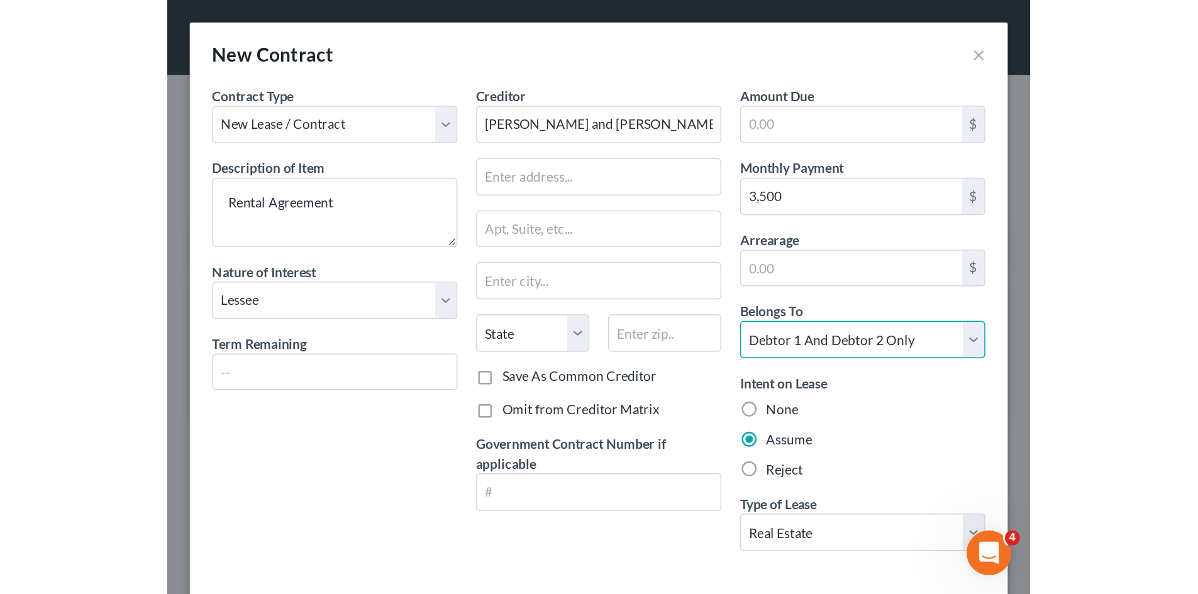
scroll to position [60, 0]
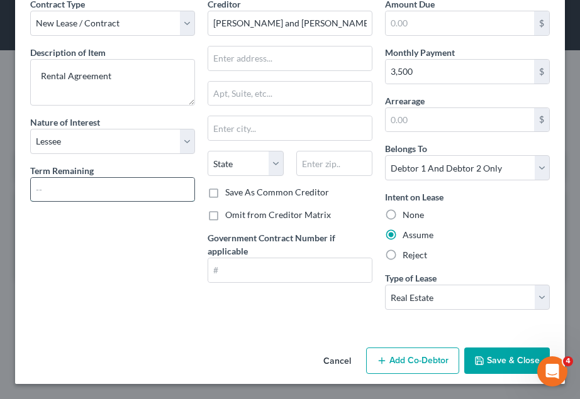
click at [92, 187] on input "text" at bounding box center [112, 190] width 163 height 24
drag, startPoint x: 45, startPoint y: 170, endPoint x: 52, endPoint y: 179, distance: 10.8
click at [47, 172] on label "Term Remaining" at bounding box center [61, 170] width 63 height 13
click at [54, 183] on input "text" at bounding box center [112, 190] width 163 height 24
type input "11 months"
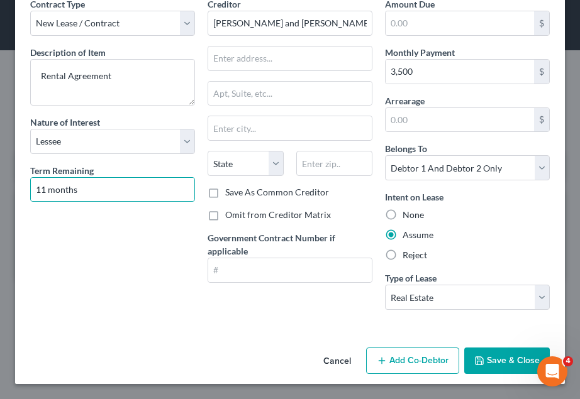
click at [505, 358] on button "Save & Close" at bounding box center [506, 361] width 85 height 26
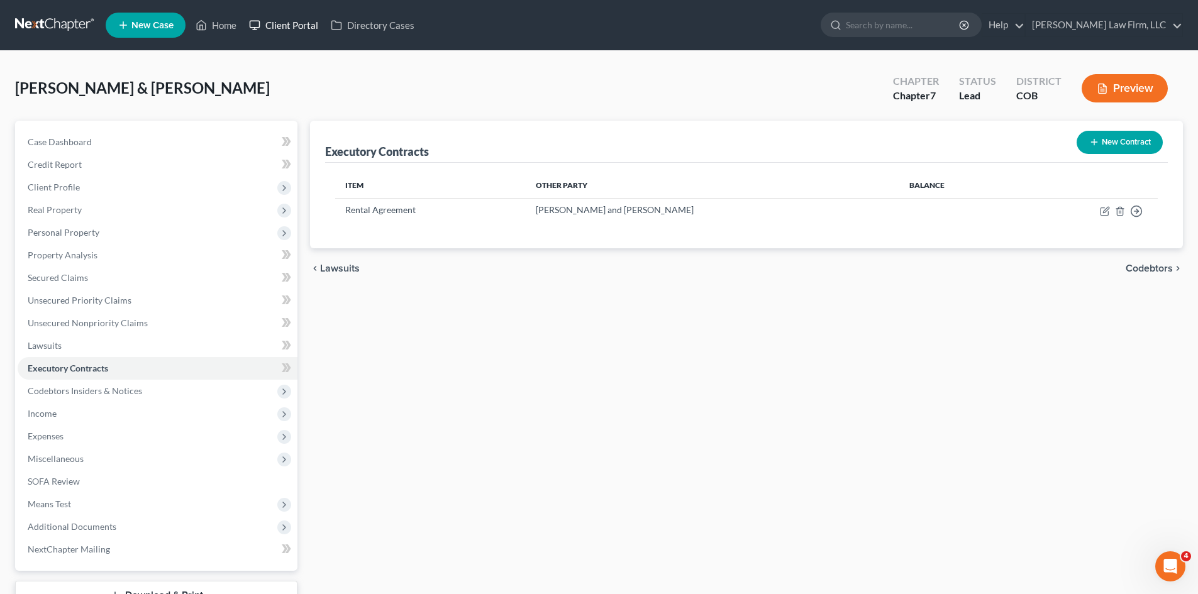
click at [283, 24] on link "Client Portal" at bounding box center [284, 25] width 82 height 23
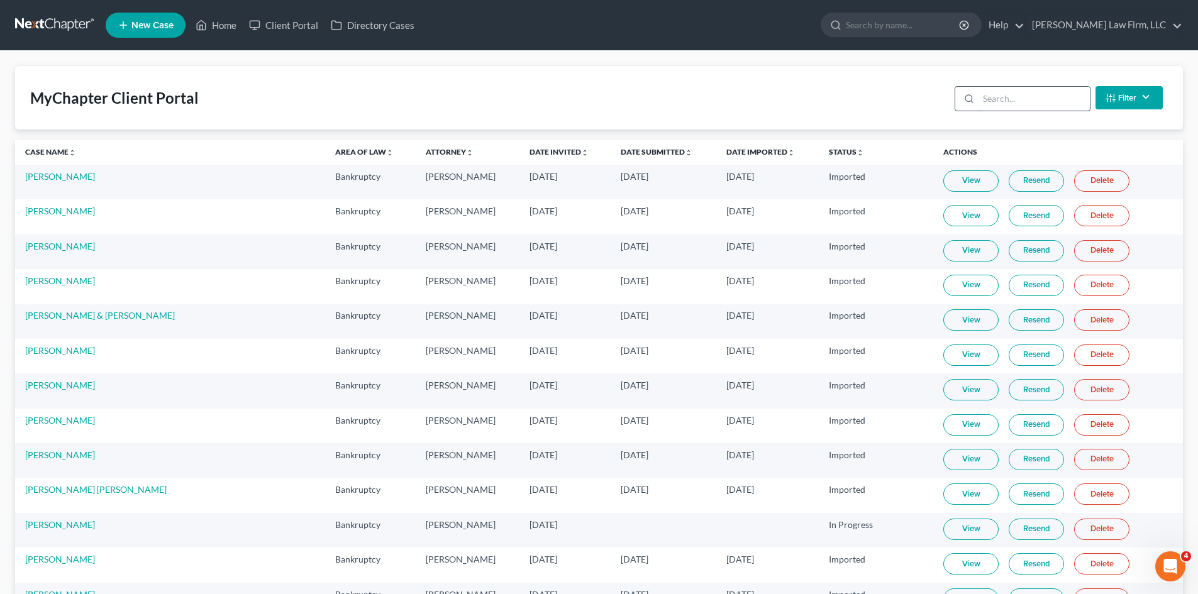
click at [1032, 96] on input "search" at bounding box center [1033, 99] width 111 height 24
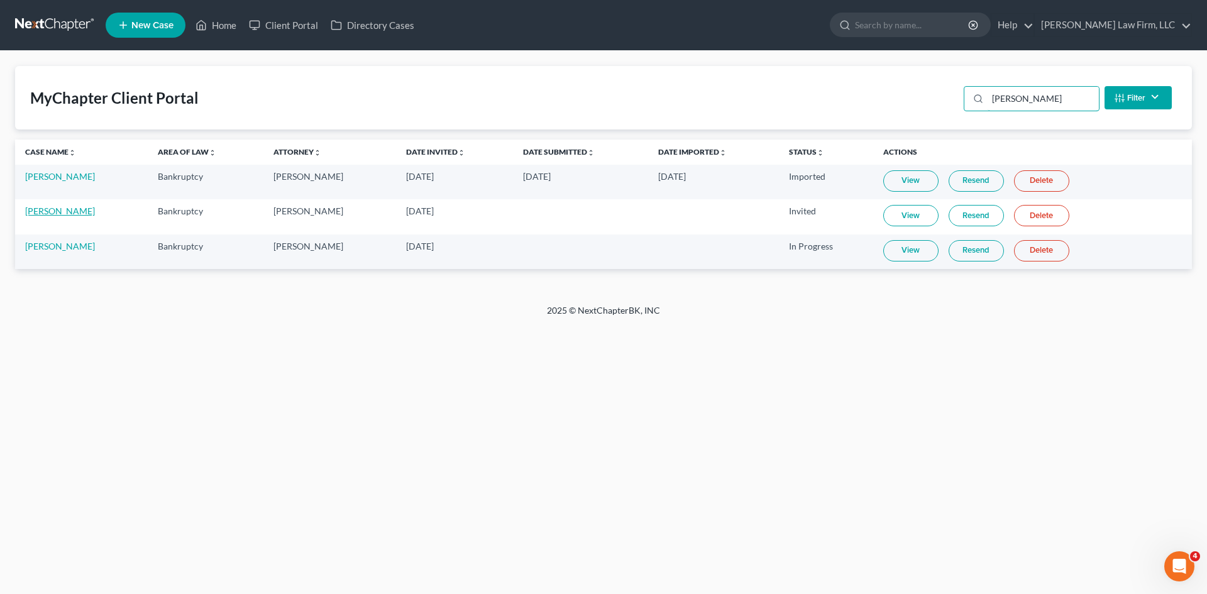
type input "[PERSON_NAME]"
click at [74, 213] on link "[PERSON_NAME]" at bounding box center [60, 211] width 70 height 11
